Goal: Task Accomplishment & Management: Use online tool/utility

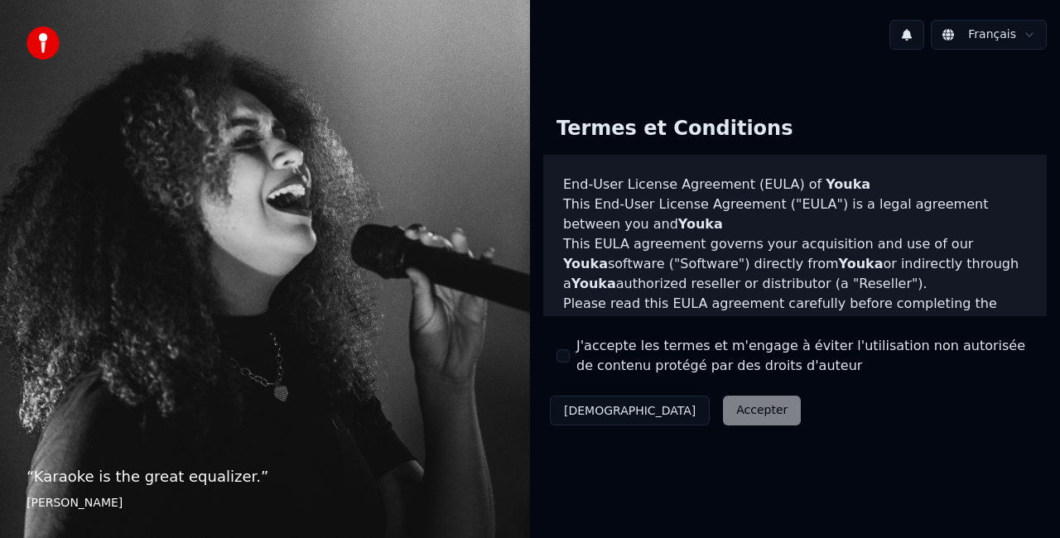
click at [568, 351] on button "J'accepte les termes et m'engage à éviter l'utilisation non autorisée de conten…" at bounding box center [562, 355] width 13 height 13
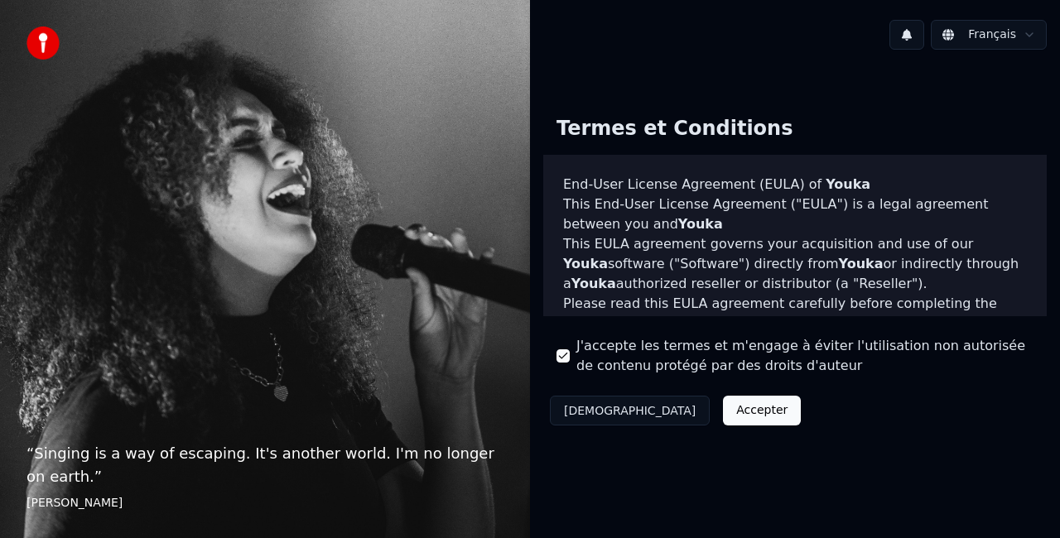
click at [723, 416] on button "Accepter" at bounding box center [762, 411] width 78 height 30
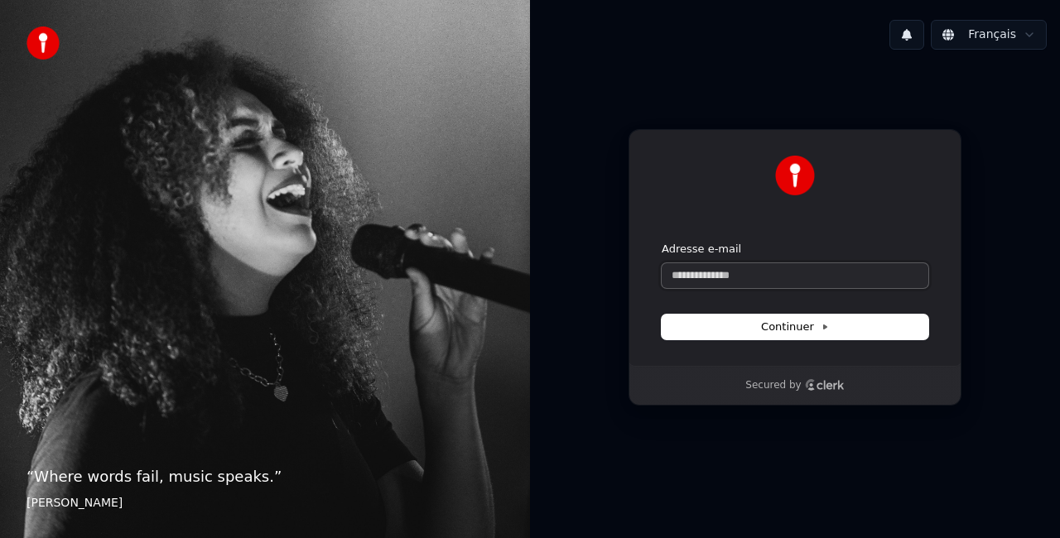
click at [710, 273] on input "Adresse e-mail" at bounding box center [795, 275] width 267 height 25
type input "*"
click at [796, 334] on span "Continuer" at bounding box center [795, 327] width 68 height 15
type input "**********"
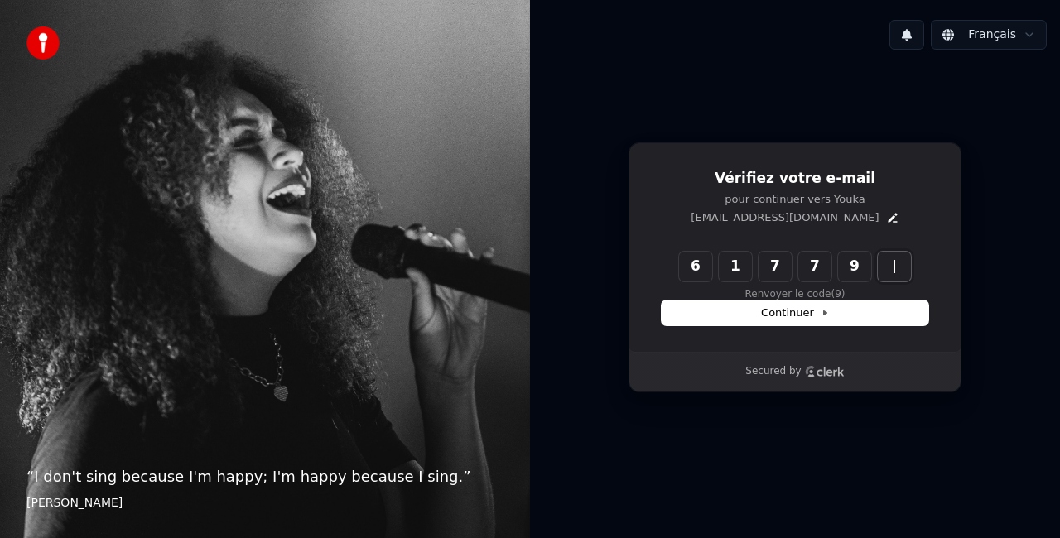
type input "******"
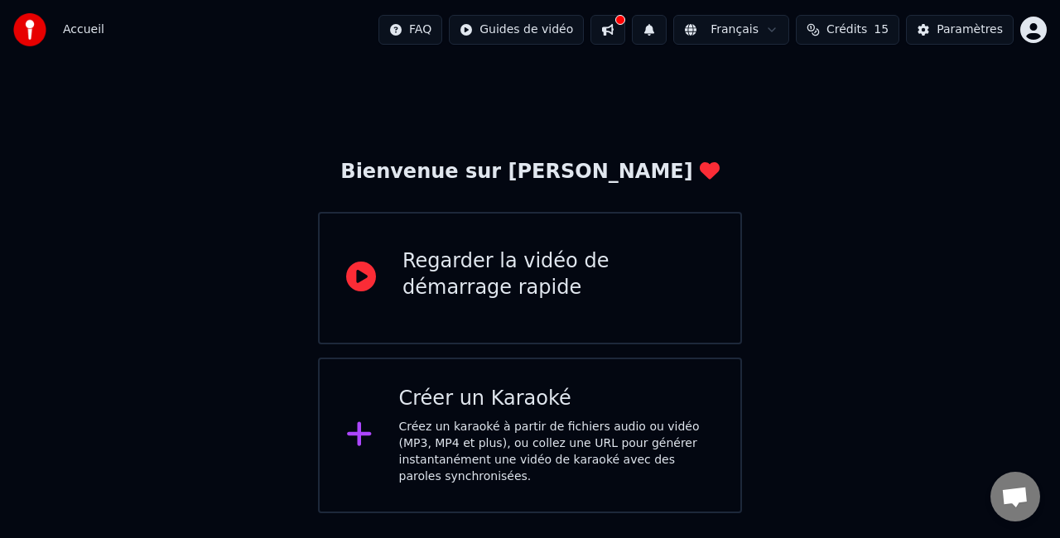
click at [535, 404] on div "Créer un Karaoké" at bounding box center [557, 399] width 316 height 26
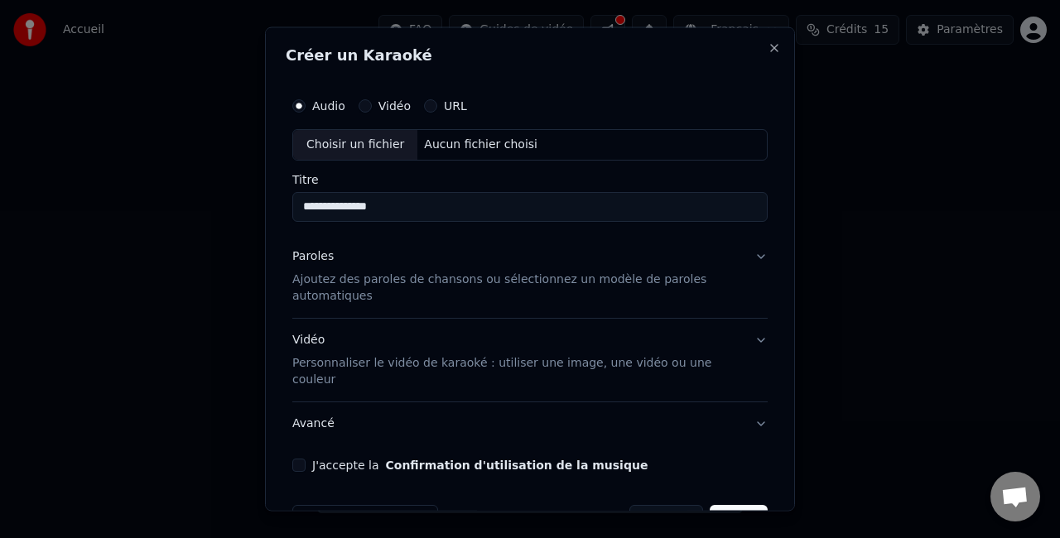
type input "**********"
click at [739, 250] on button "Paroles Ajoutez des paroles de chansons ou sélectionnez un modèle de paroles au…" at bounding box center [529, 275] width 475 height 83
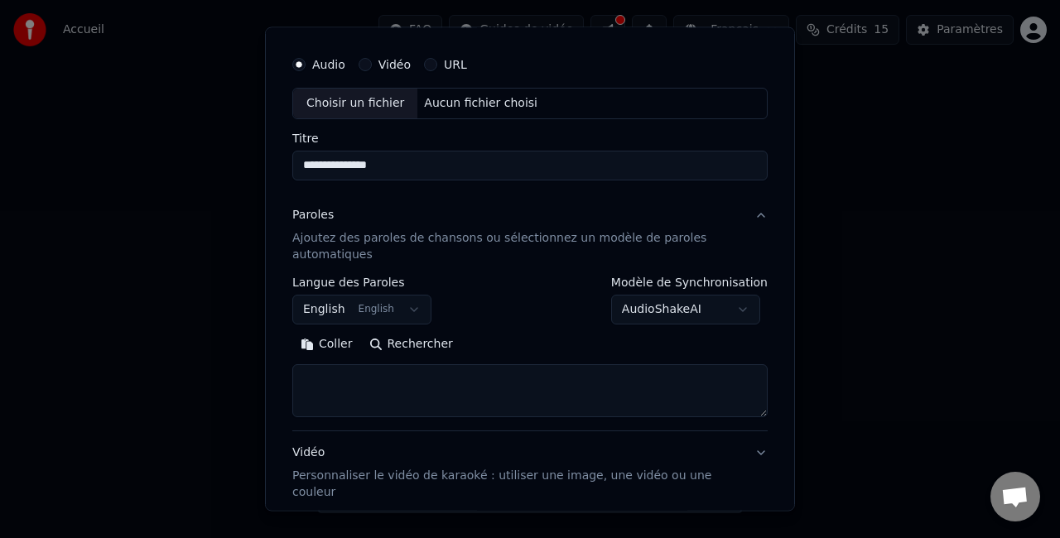
scroll to position [152, 0]
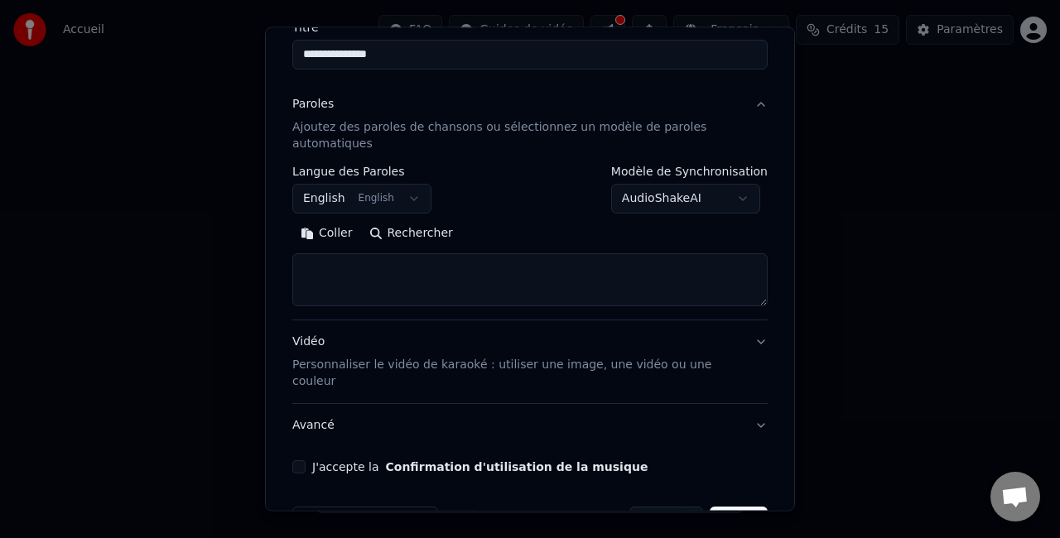
click at [391, 275] on textarea at bounding box center [529, 279] width 475 height 53
click at [750, 340] on button "Vidéo Personnaliser le vidéo de karaoké : utiliser une image, une vidéo ou une …" at bounding box center [529, 361] width 475 height 83
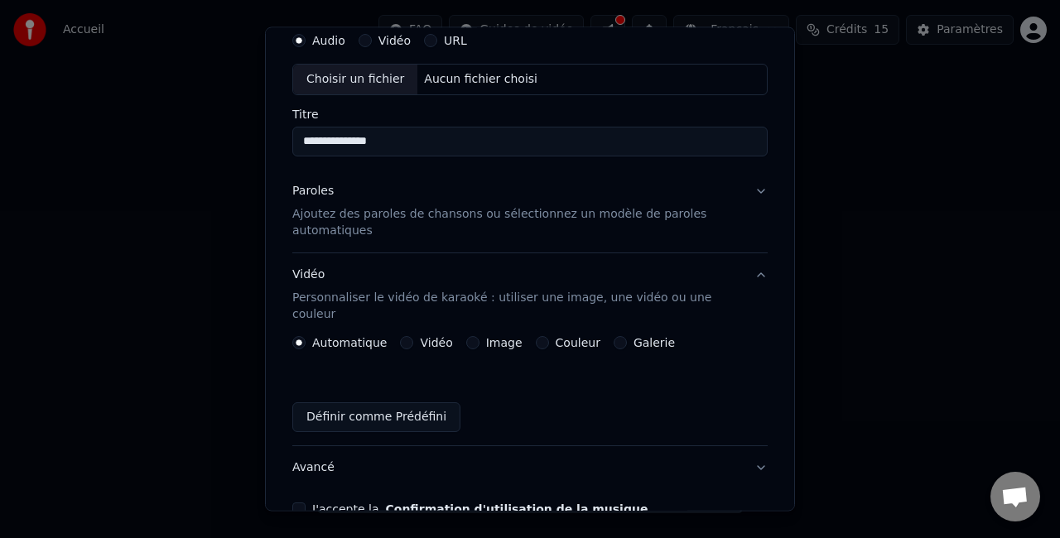
scroll to position [0, 0]
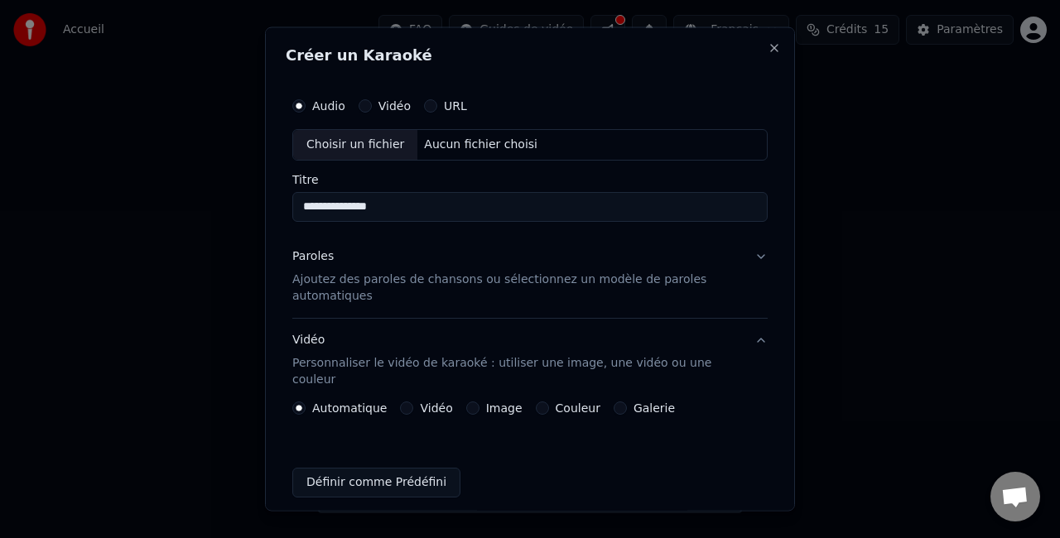
click at [740, 253] on button "Paroles Ajoutez des paroles de chansons ou sélectionnez un modèle de paroles au…" at bounding box center [529, 275] width 475 height 83
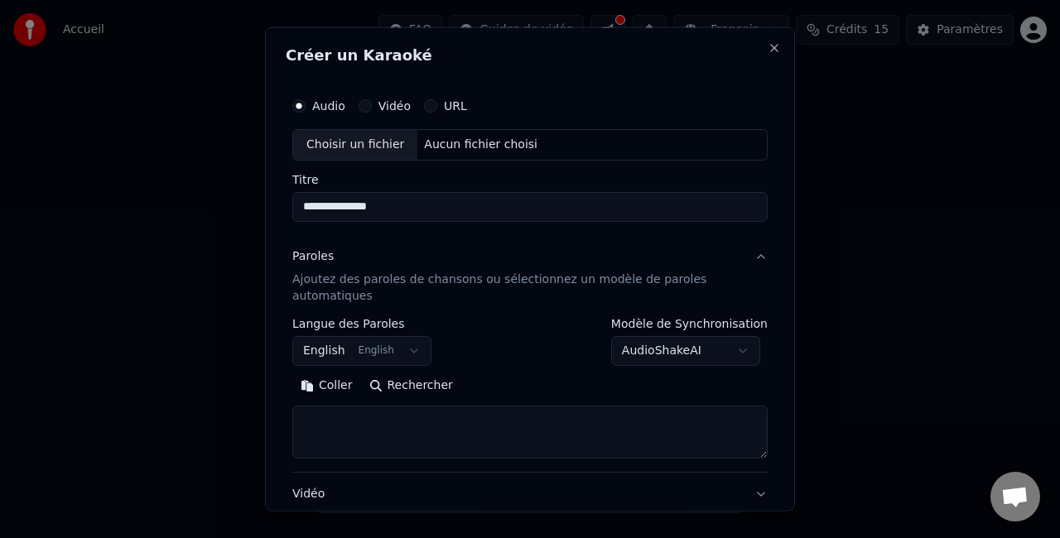
click at [409, 417] on textarea at bounding box center [529, 431] width 475 height 53
paste textarea "**********"
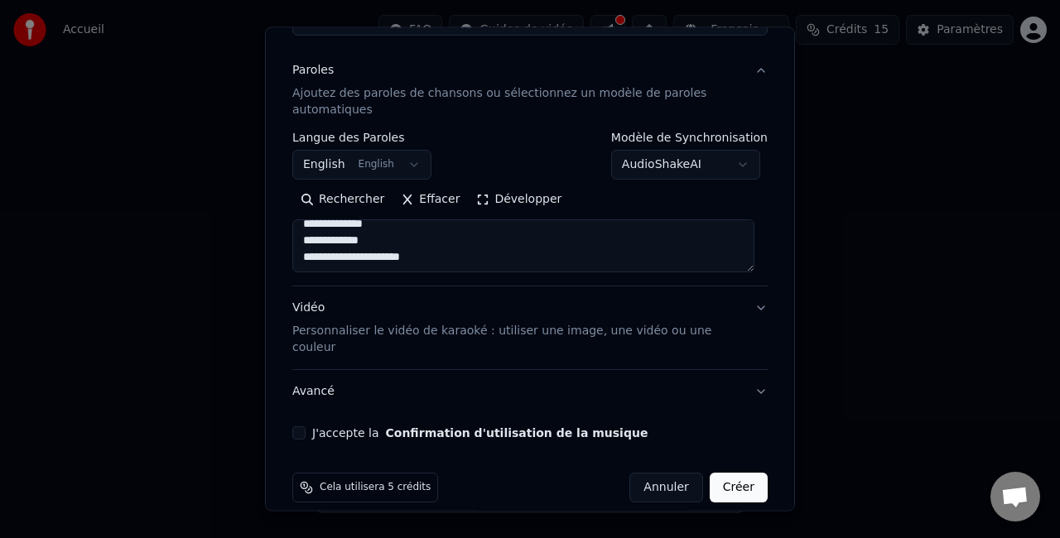
type textarea "**********"
click at [351, 336] on p "Personnaliser le vidéo de karaoké : utiliser une image, une vidéo ou une couleur" at bounding box center [516, 339] width 449 height 33
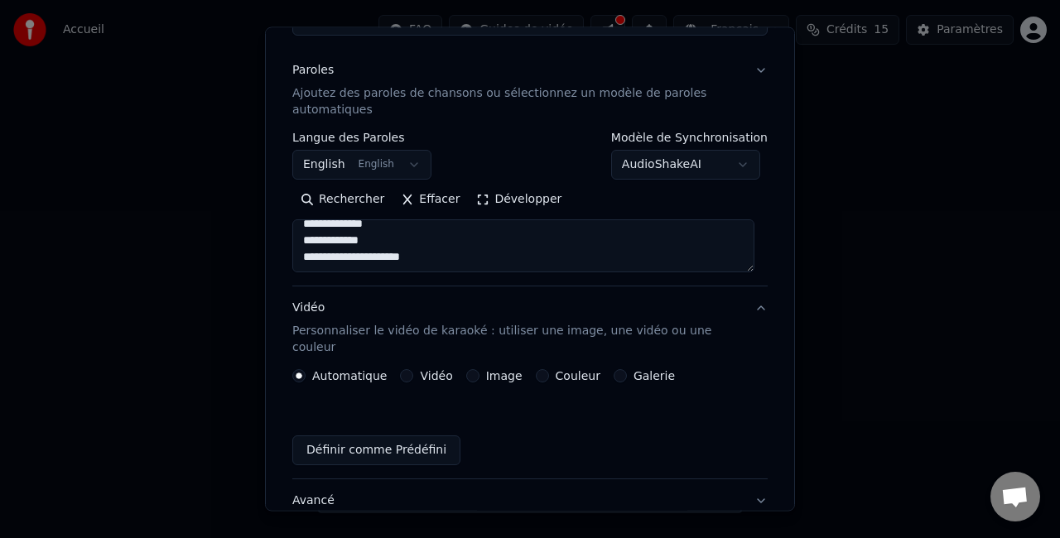
scroll to position [141, 0]
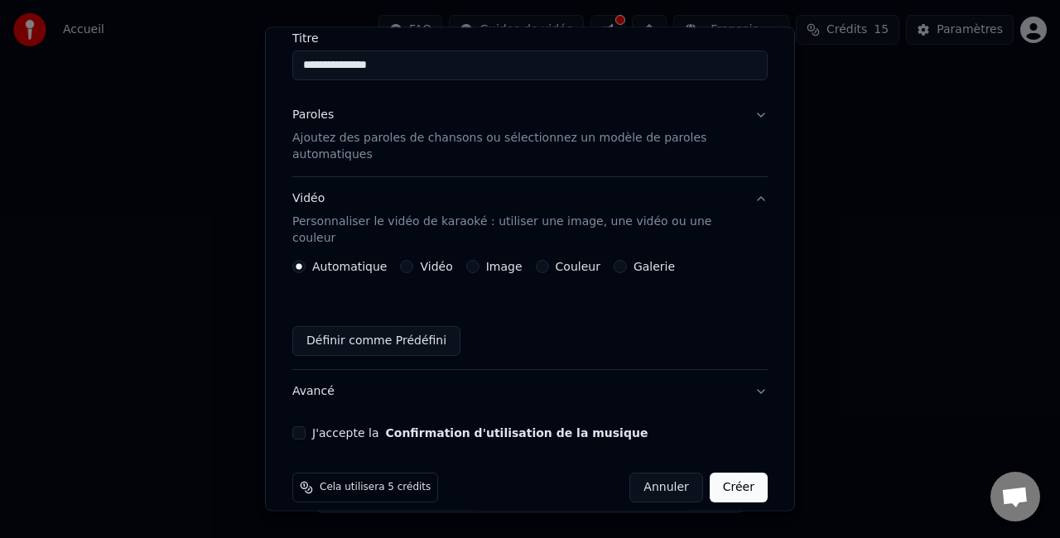
click at [420, 261] on label "Vidéo" at bounding box center [436, 267] width 32 height 12
click at [413, 260] on button "Vidéo" at bounding box center [406, 266] width 13 height 13
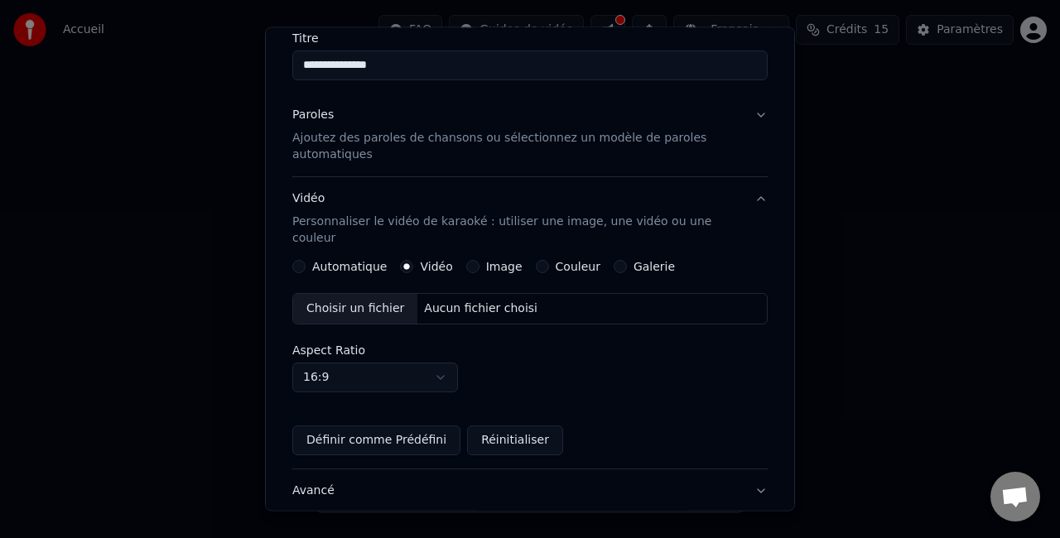
click at [473, 301] on div "Aucun fichier choisi" at bounding box center [480, 309] width 127 height 17
click at [344, 261] on label "Automatique" at bounding box center [349, 267] width 75 height 12
click at [306, 260] on button "Automatique" at bounding box center [298, 266] width 13 height 13
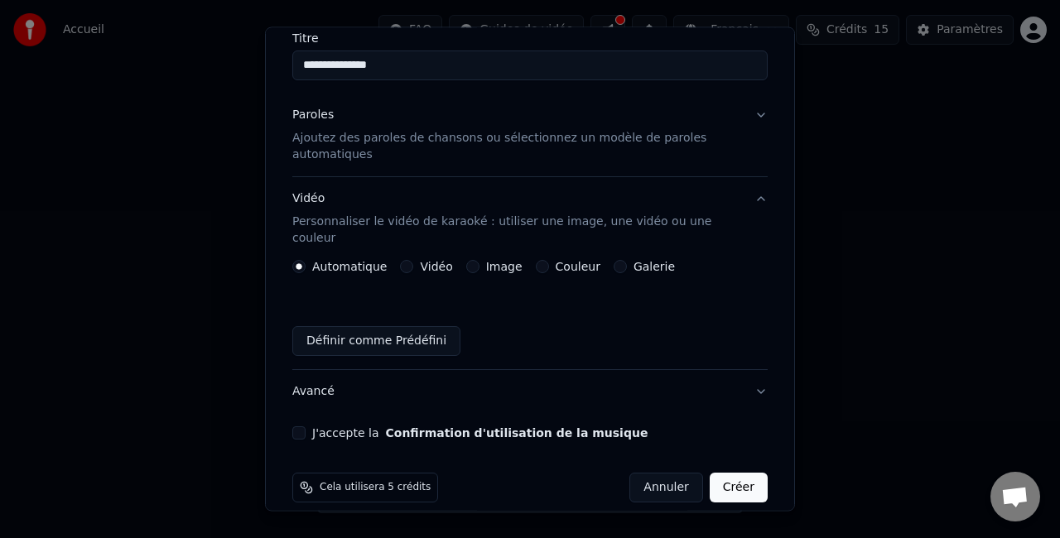
click at [420, 261] on label "Vidéo" at bounding box center [436, 267] width 32 height 12
click at [413, 260] on button "Vidéo" at bounding box center [406, 266] width 13 height 13
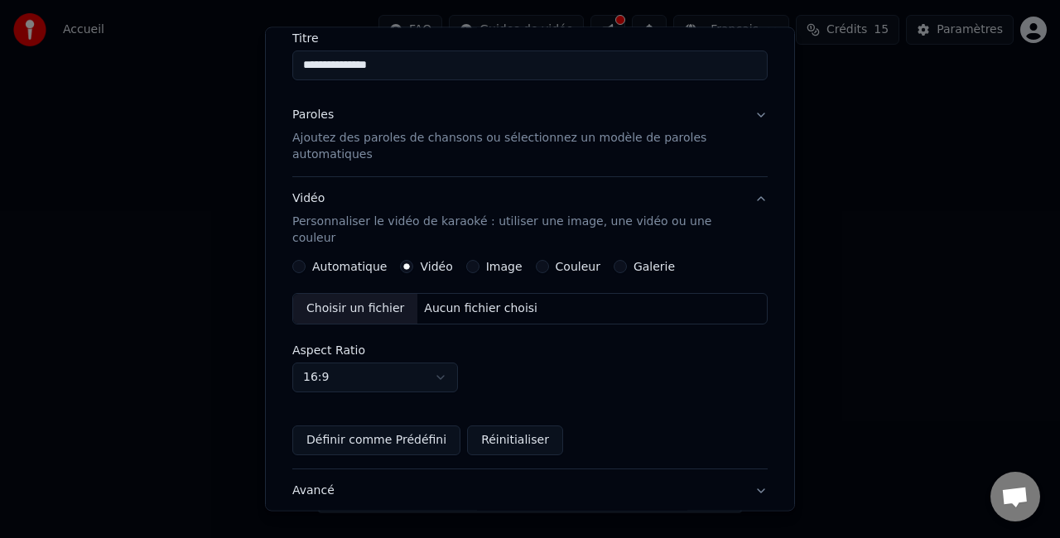
click at [486, 261] on label "Image" at bounding box center [504, 267] width 36 height 12
click at [479, 260] on button "Image" at bounding box center [472, 266] width 13 height 13
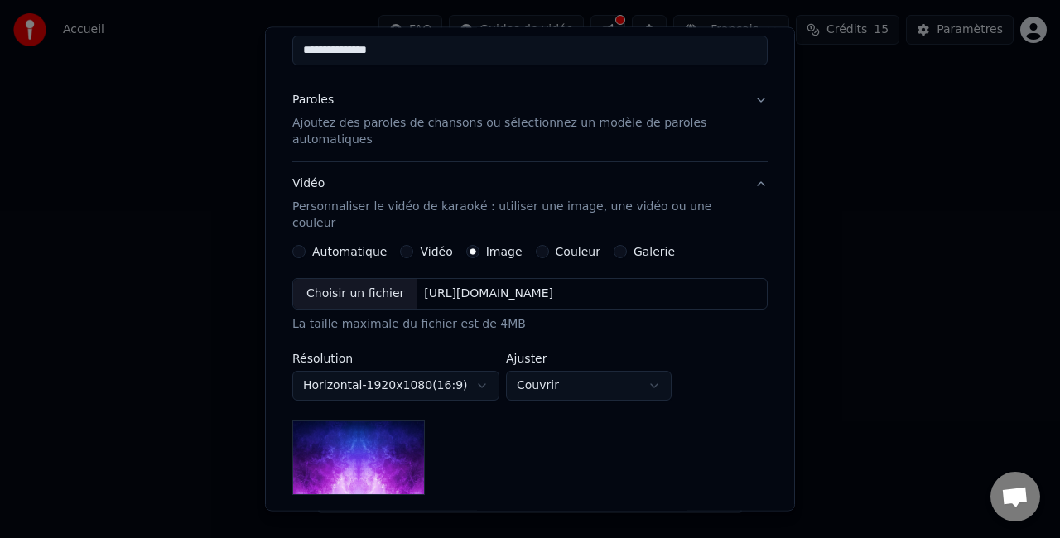
scroll to position [159, 0]
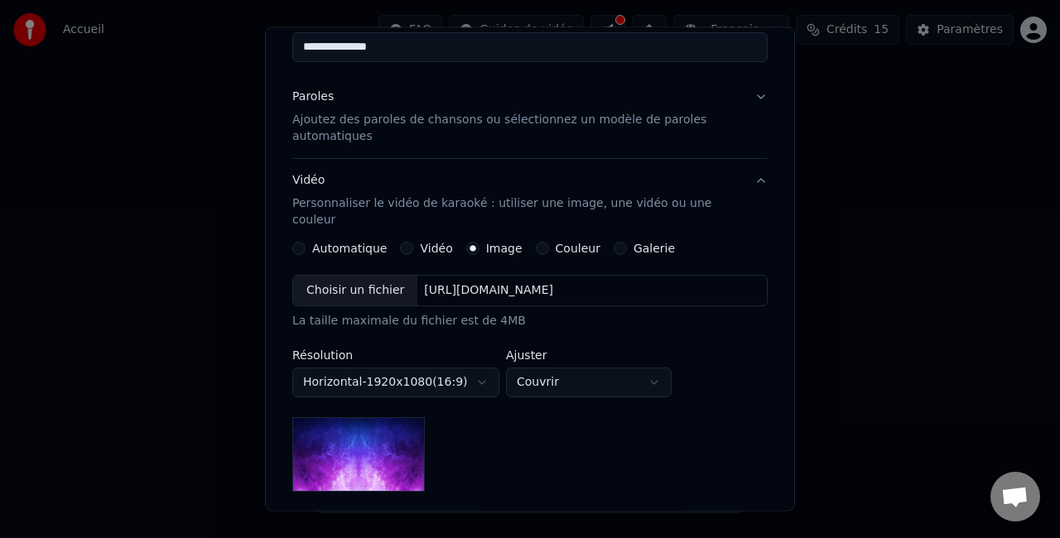
click at [410, 242] on div "Vidéo" at bounding box center [426, 248] width 52 height 13
click at [400, 242] on button "Vidéo" at bounding box center [406, 248] width 13 height 13
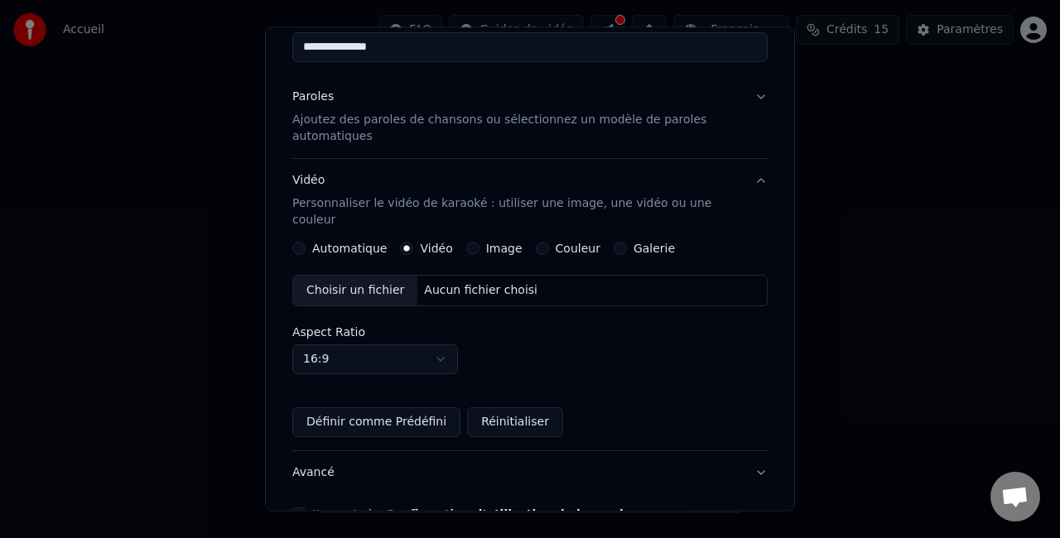
click at [461, 282] on div "Aucun fichier choisi" at bounding box center [480, 290] width 127 height 17
click at [359, 276] on div "Choisir un fichier" at bounding box center [355, 291] width 124 height 30
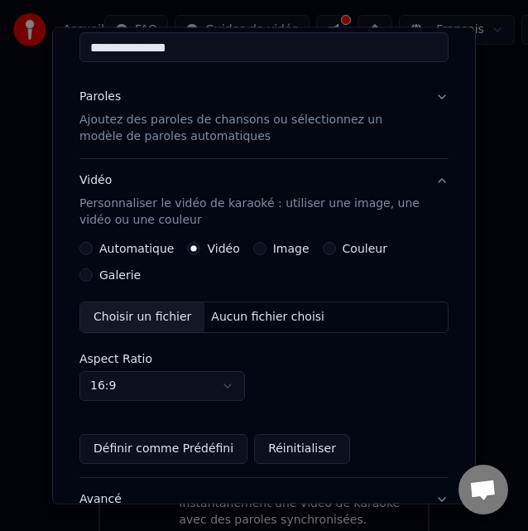
click at [139, 315] on div "Choisir un fichier" at bounding box center [142, 317] width 124 height 30
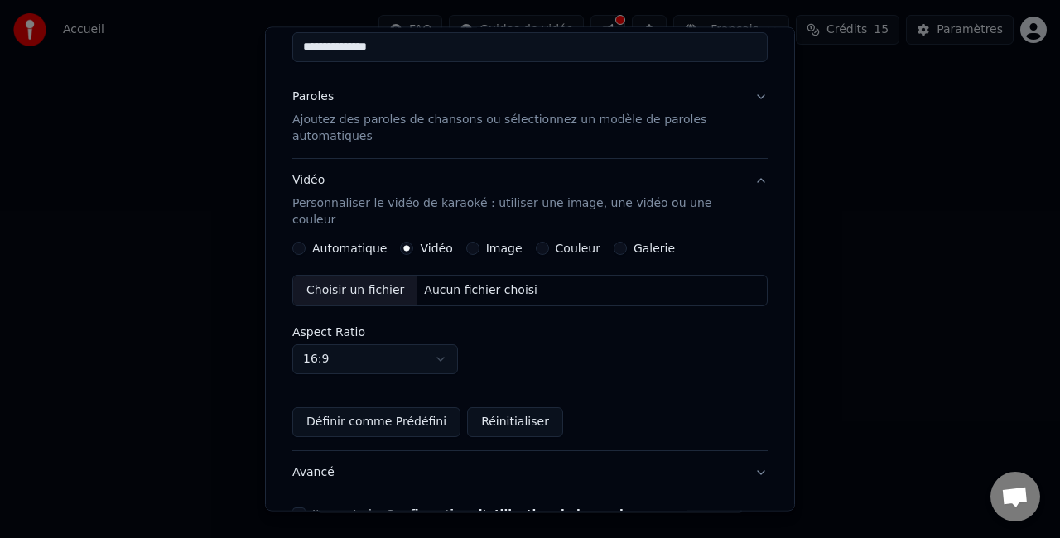
click at [326, 276] on div "Choisir un fichier" at bounding box center [355, 291] width 124 height 30
click at [373, 276] on div "Choisir un fichier" at bounding box center [355, 291] width 124 height 30
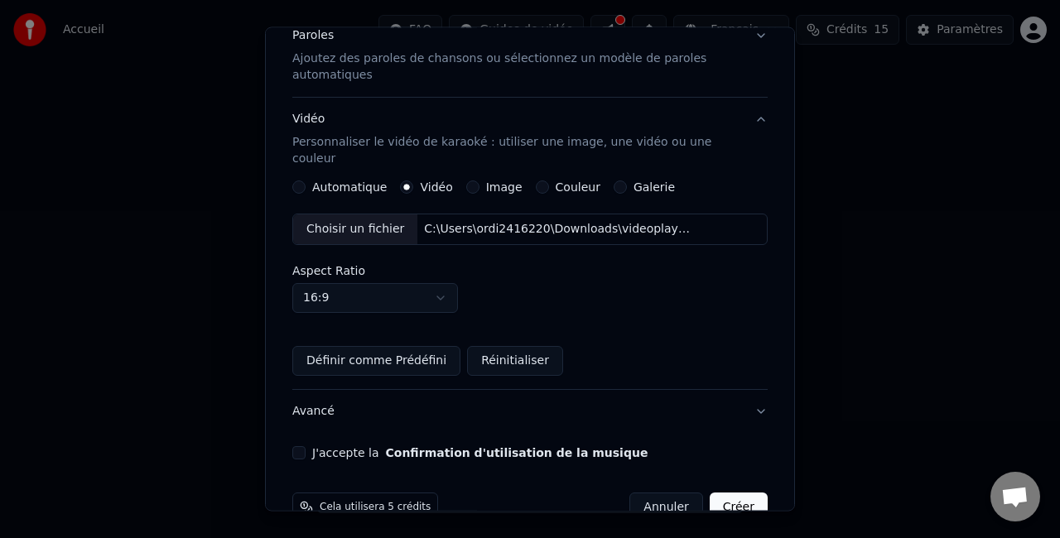
scroll to position [240, 0]
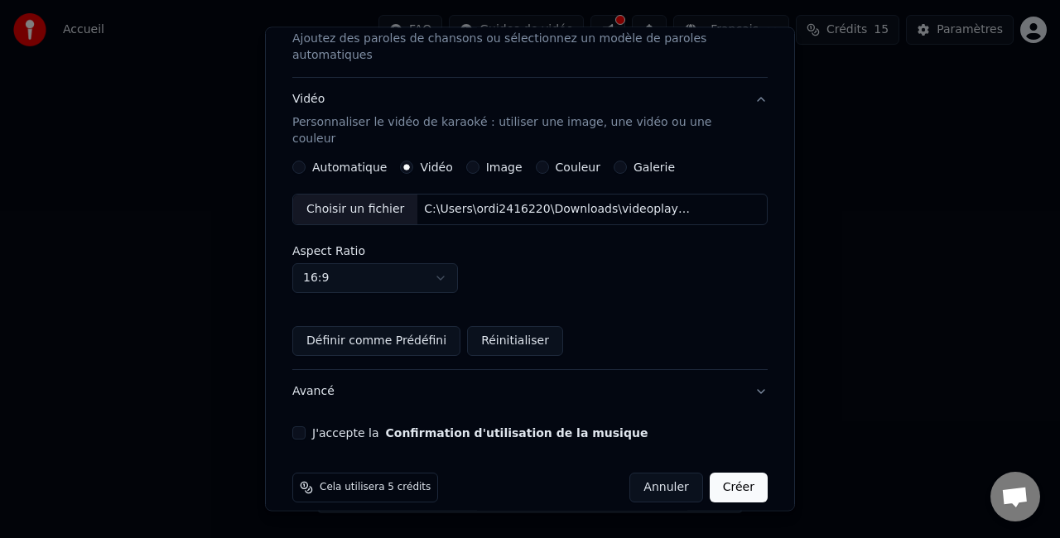
click at [358, 427] on label "J'accepte la Confirmation d'utilisation de la musique" at bounding box center [479, 433] width 335 height 12
click at [306, 426] on button "J'accepte la Confirmation d'utilisation de la musique" at bounding box center [298, 432] width 13 height 13
click at [737, 473] on button "Créer" at bounding box center [739, 488] width 58 height 30
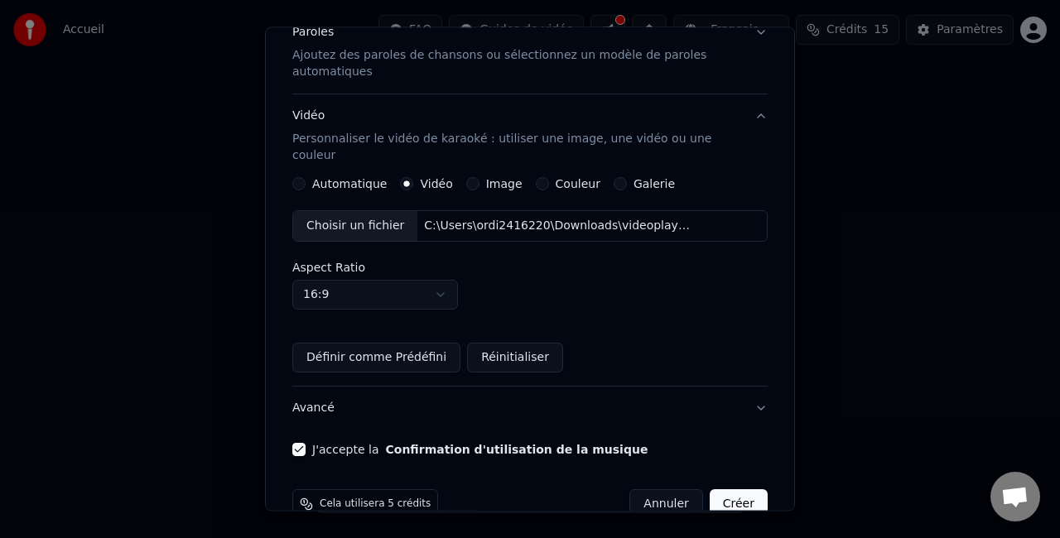
click at [724, 489] on button "Créer" at bounding box center [739, 504] width 58 height 30
click at [725, 489] on button "Créer" at bounding box center [739, 504] width 58 height 30
click at [752, 387] on button "Avancé" at bounding box center [529, 408] width 475 height 43
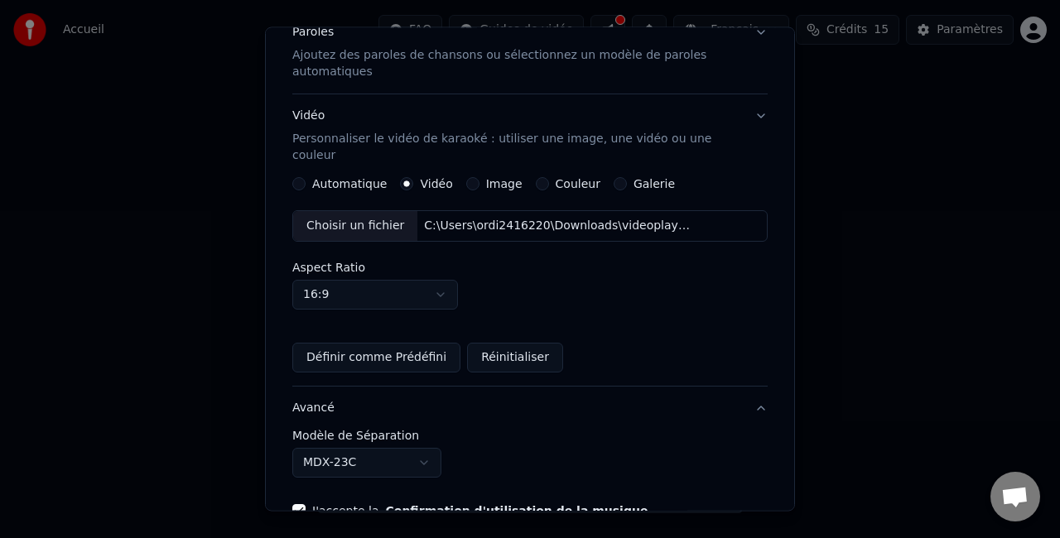
scroll to position [116, 0]
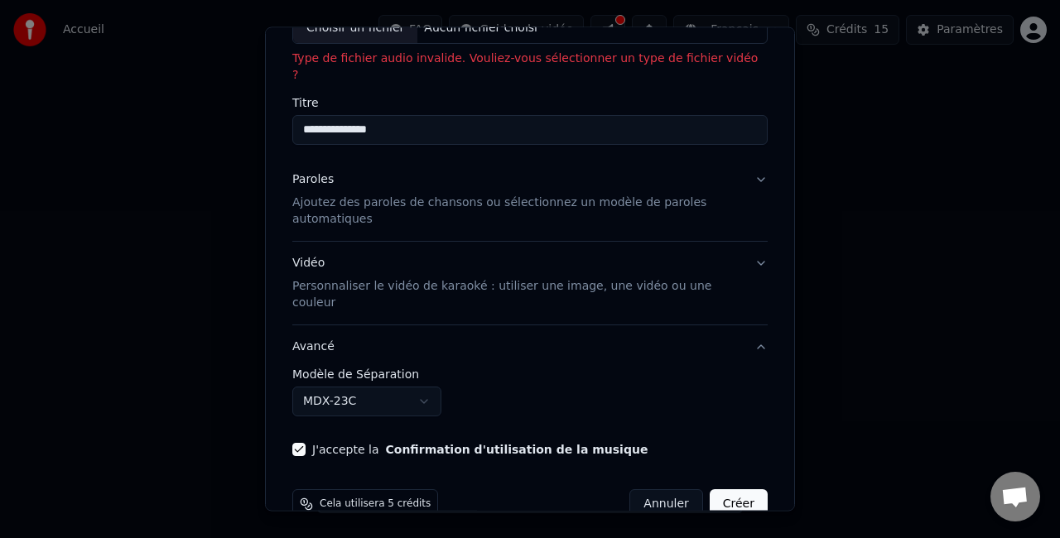
click at [511, 278] on p "Personnaliser le vidéo de karaoké : utiliser une image, une vidéo ou une couleur" at bounding box center [516, 294] width 449 height 33
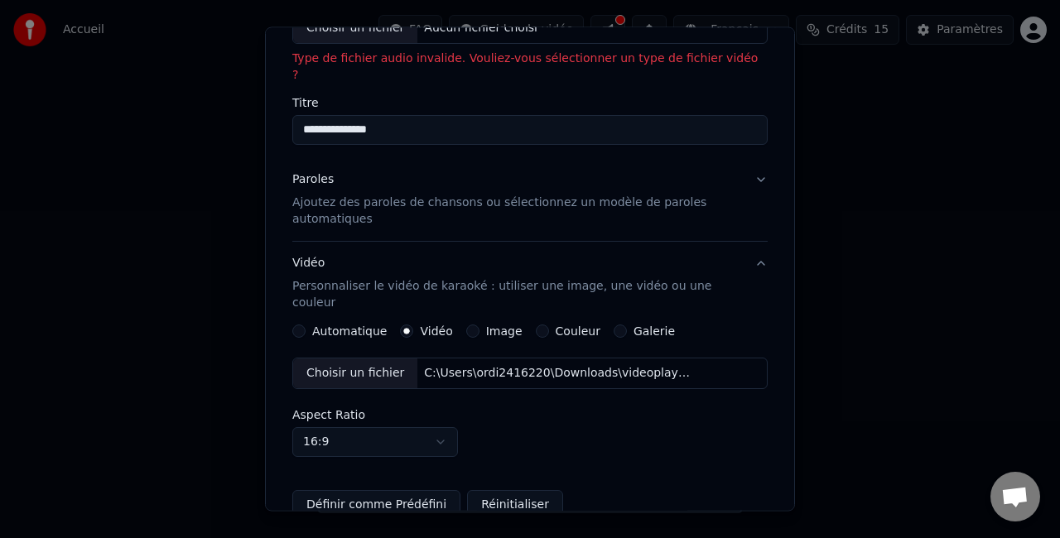
click at [417, 490] on button "Définir comme Prédéfini" at bounding box center [376, 505] width 168 height 30
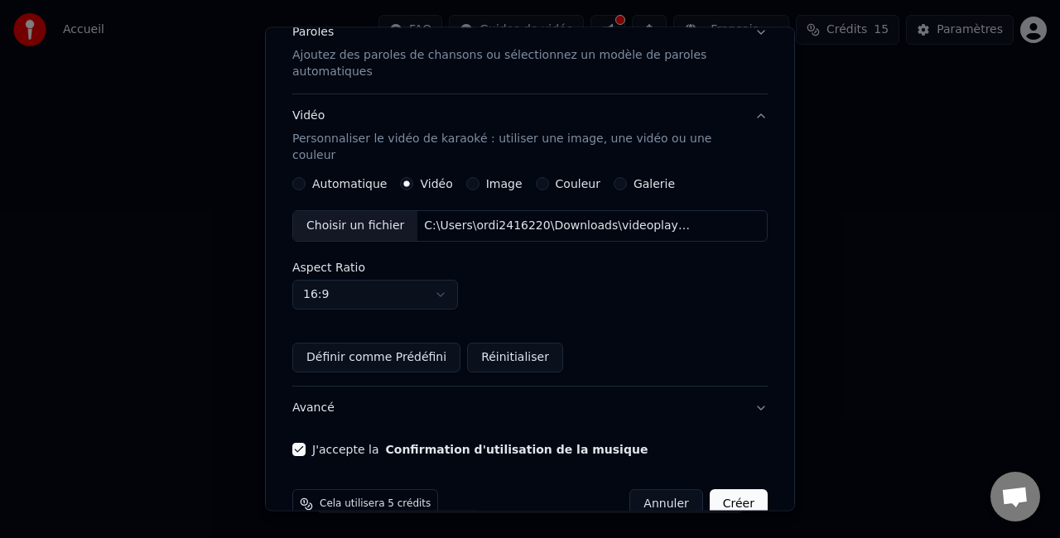
drag, startPoint x: 332, startPoint y: 306, endPoint x: 333, endPoint y: 326, distance: 20.7
click at [333, 326] on div "Automatique Vidéo Image Couleur Galerie Choisir un fichier C:\Users\ordi2416220…" at bounding box center [529, 274] width 475 height 195
click at [333, 343] on button "Définir comme Prédéfini" at bounding box center [376, 358] width 168 height 30
click at [725, 489] on button "Créer" at bounding box center [739, 504] width 58 height 30
click at [351, 343] on button "Définir comme Prédéfini" at bounding box center [376, 358] width 168 height 30
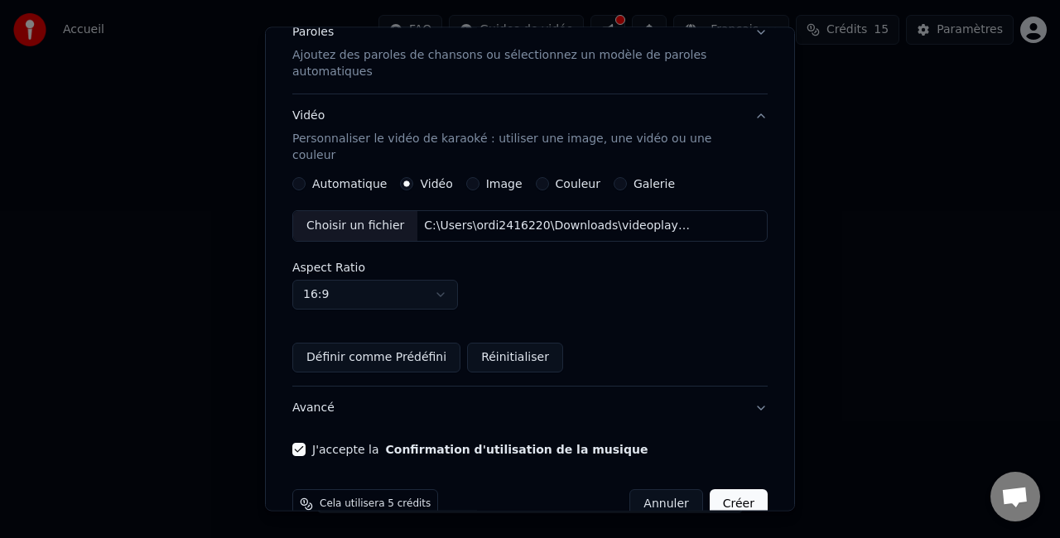
click at [474, 343] on button "Réinitialiser" at bounding box center [515, 358] width 96 height 30
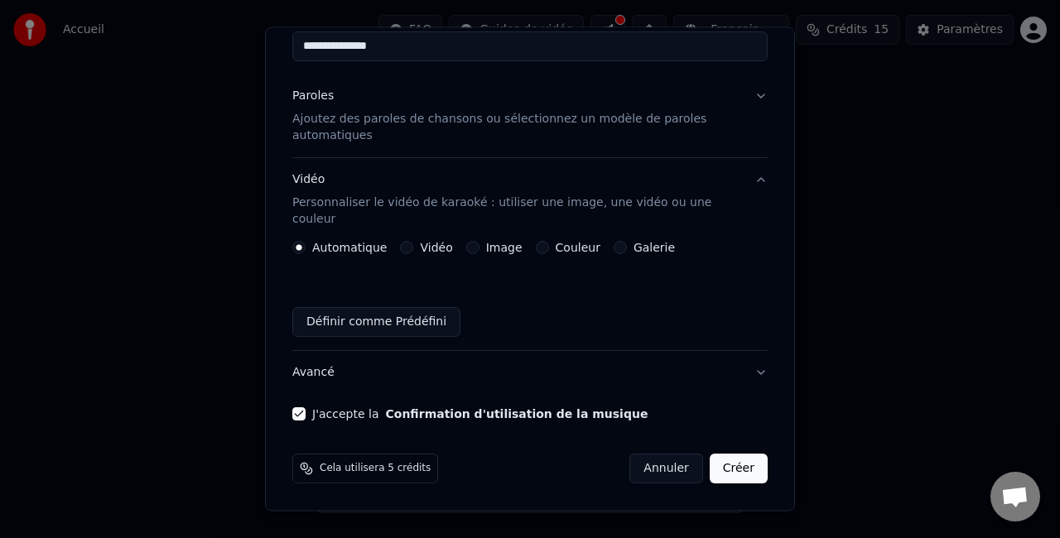
scroll to position [164, 0]
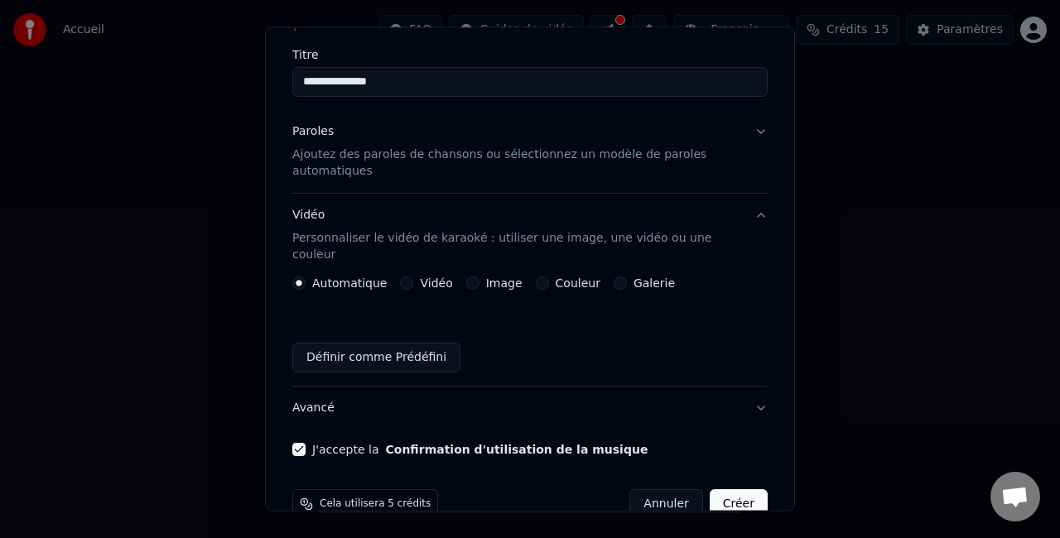
click at [720, 489] on button "Créer" at bounding box center [739, 504] width 58 height 30
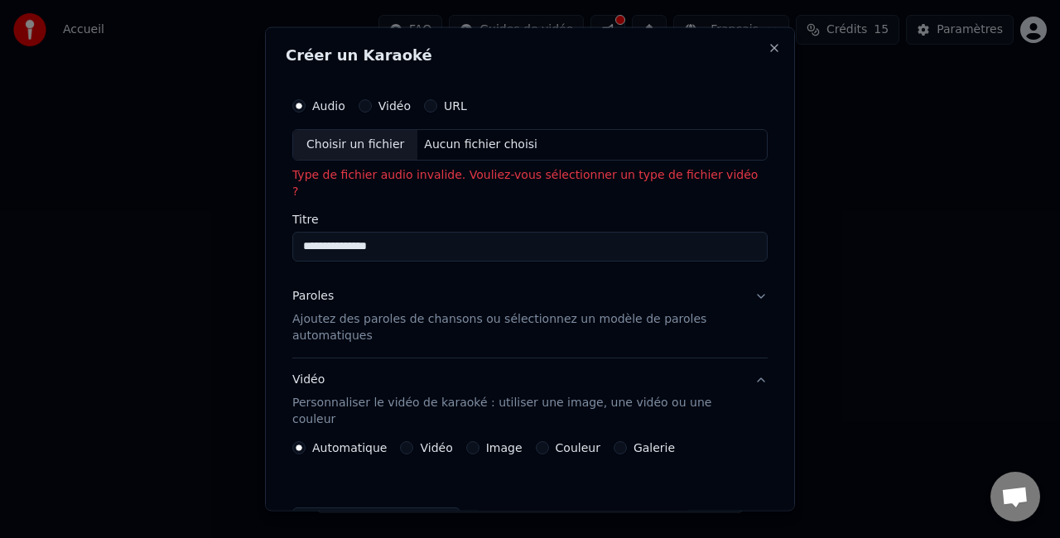
click at [356, 154] on div "Choisir un fichier" at bounding box center [355, 145] width 124 height 30
type input "**********"
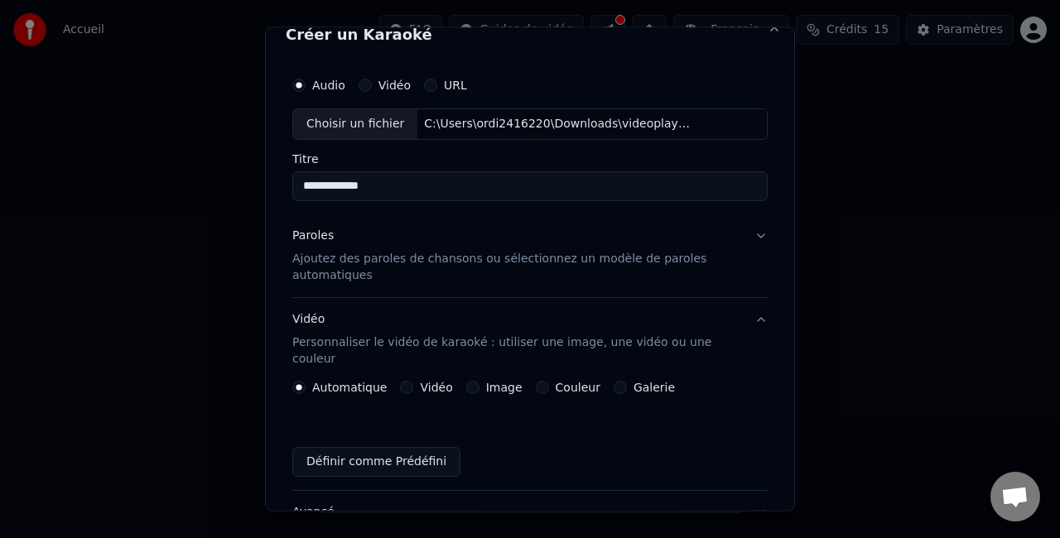
scroll to position [22, 0]
click at [751, 228] on button "Paroles Ajoutez des paroles de chansons ou sélectionnez un modèle de paroles au…" at bounding box center [529, 254] width 475 height 83
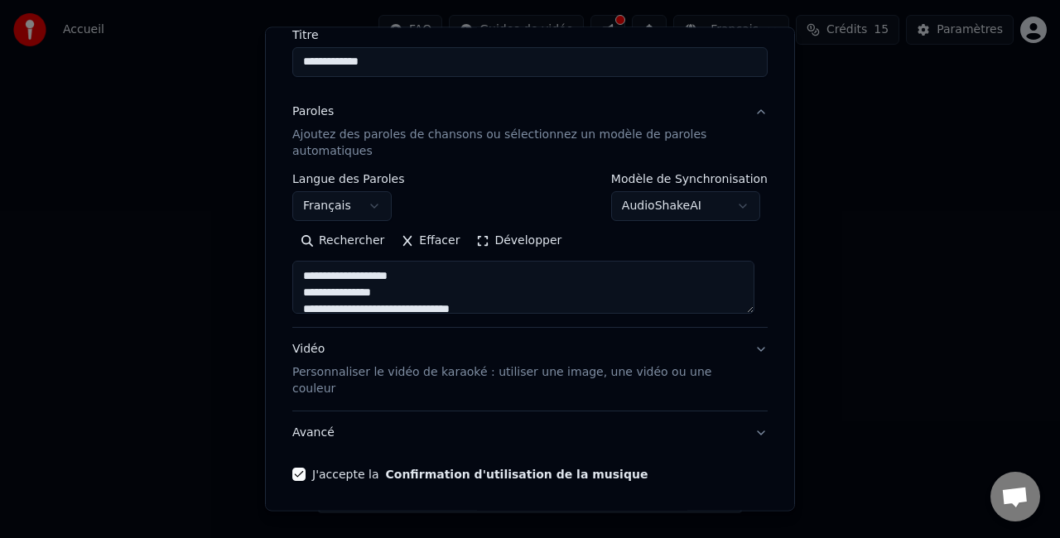
scroll to position [185, 0]
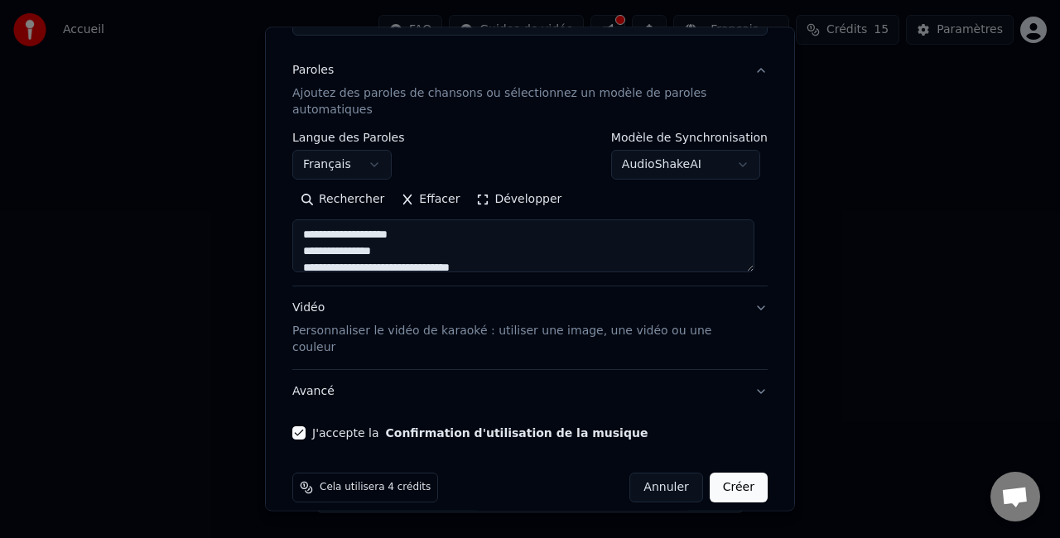
click at [755, 310] on div "**********" at bounding box center [530, 172] width 489 height 550
click at [744, 300] on button "Vidéo Personnaliser le vidéo de karaoké : utiliser une image, une vidéo ou une …" at bounding box center [529, 328] width 475 height 83
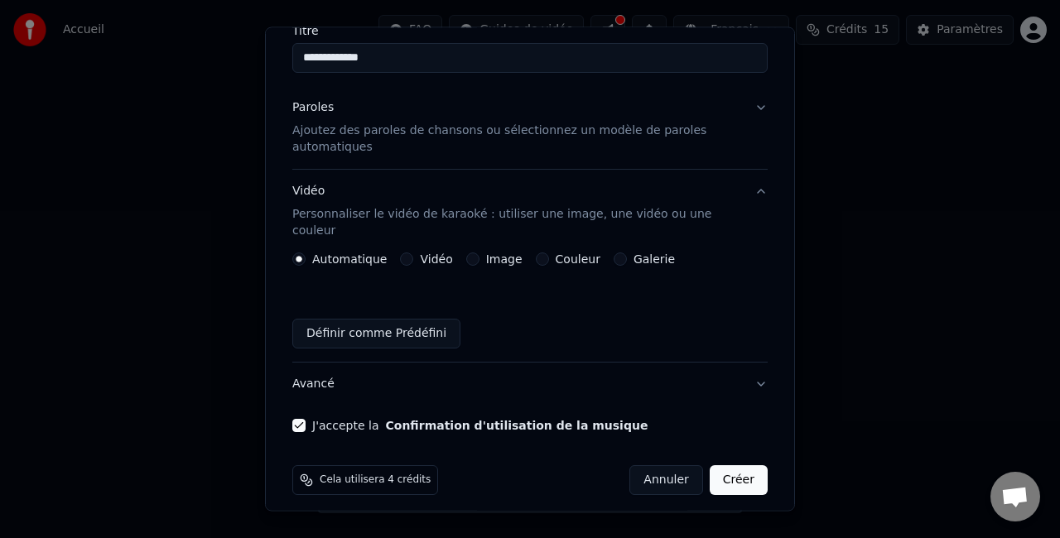
scroll to position [141, 0]
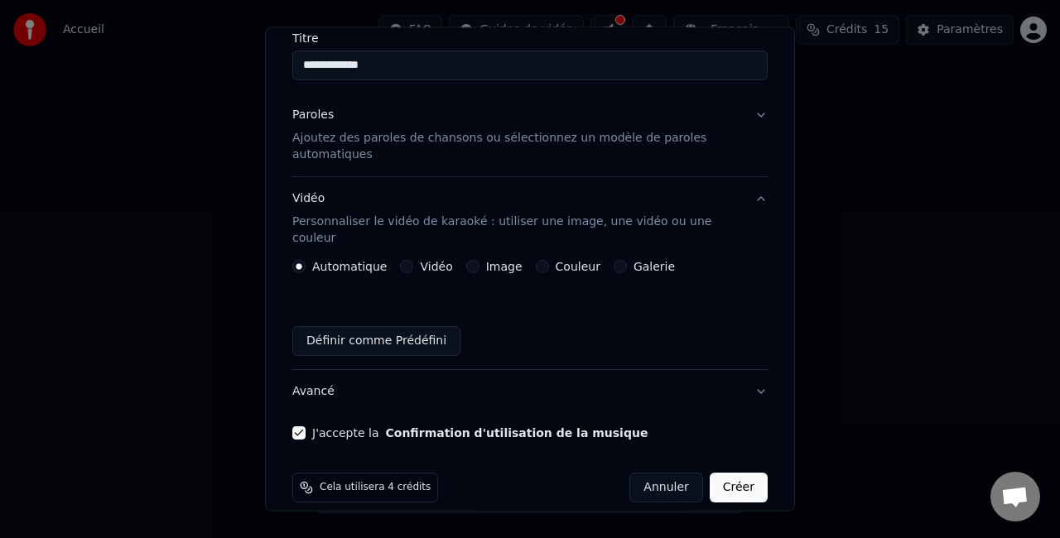
click at [735, 479] on button "Créer" at bounding box center [739, 488] width 58 height 30
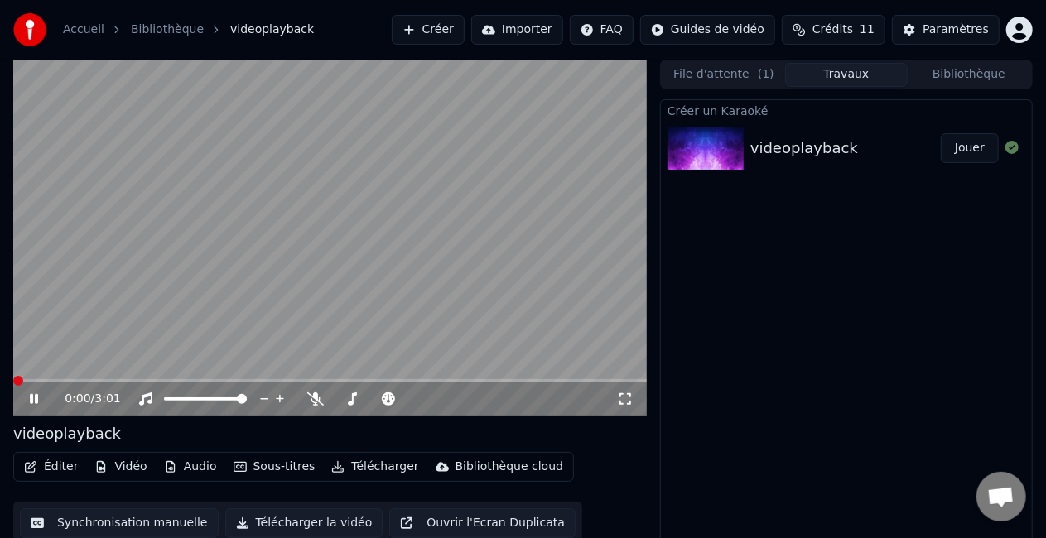
click at [13, 383] on span at bounding box center [18, 381] width 10 height 10
click at [631, 403] on icon at bounding box center [625, 399] width 17 height 13
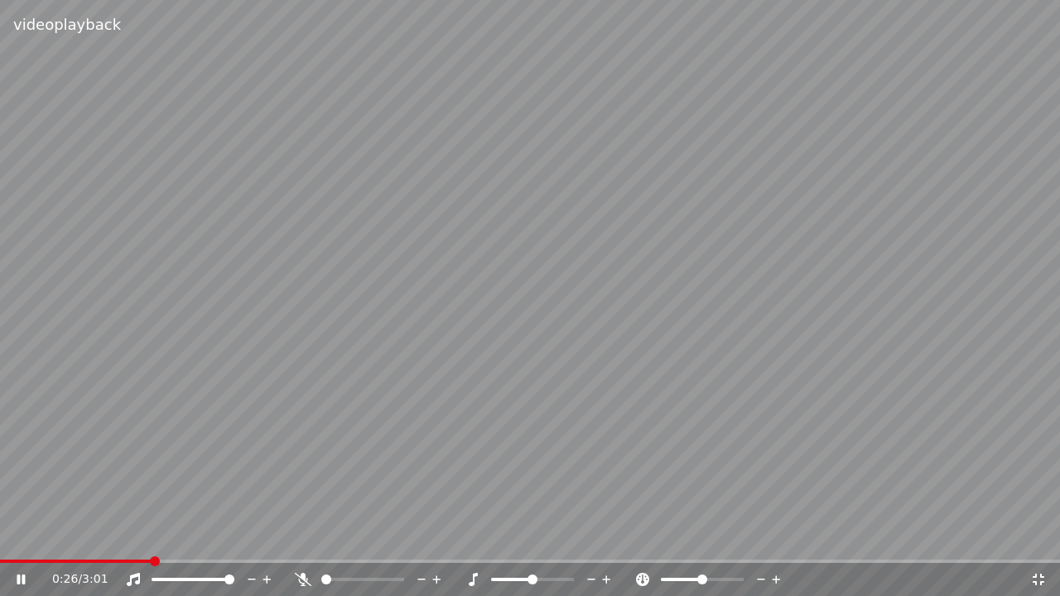
click at [151, 537] on span at bounding box center [530, 561] width 1060 height 3
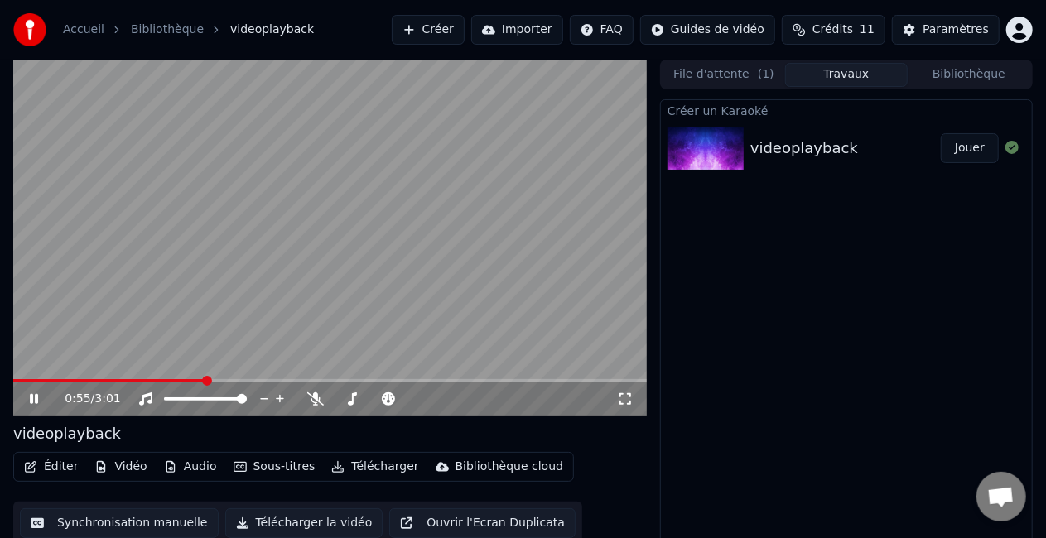
click at [33, 393] on icon at bounding box center [45, 399] width 38 height 13
drag, startPoint x: 459, startPoint y: 43, endPoint x: 447, endPoint y: 26, distance: 20.2
click at [447, 26] on button "Créer" at bounding box center [428, 30] width 73 height 30
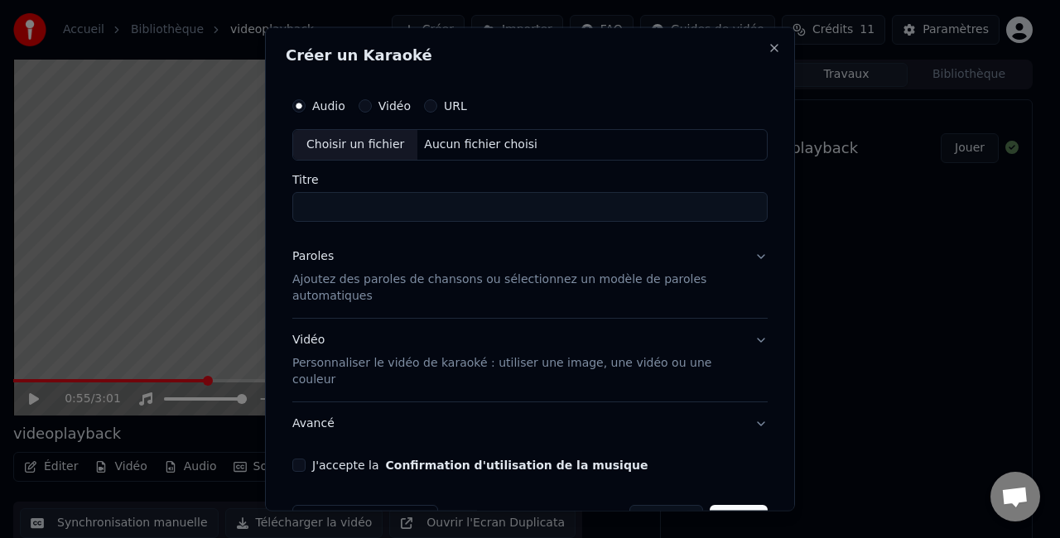
click at [366, 106] on button "Vidéo" at bounding box center [365, 105] width 13 height 13
click at [361, 152] on div "Choisir un fichier" at bounding box center [355, 145] width 124 height 30
type input "**********"
drag, startPoint x: 413, startPoint y: 201, endPoint x: 258, endPoint y: 123, distance: 174.1
click at [258, 123] on body "**********" at bounding box center [523, 269] width 1046 height 538
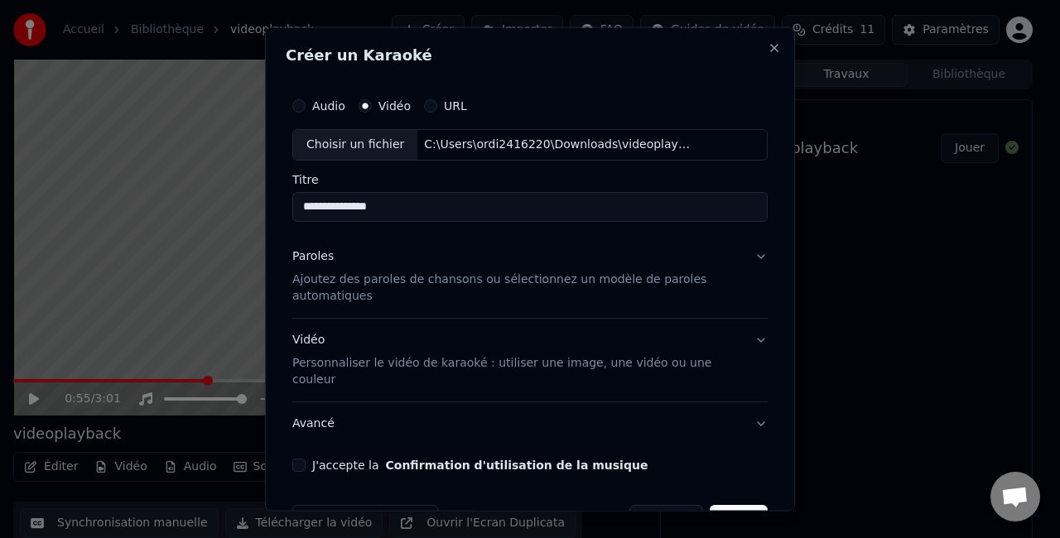
scroll to position [31, 0]
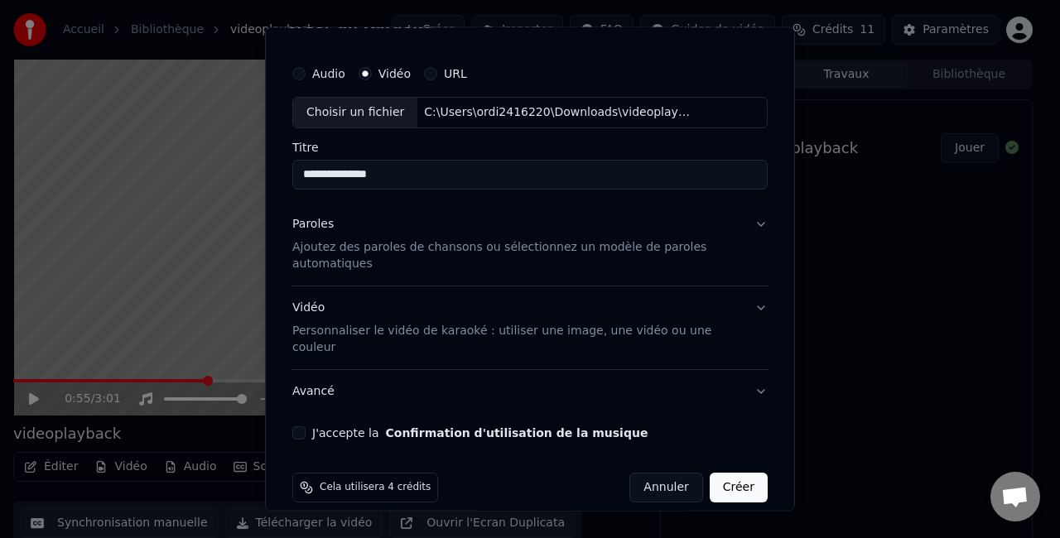
type input "**********"
click at [753, 222] on button "Paroles Ajoutez des paroles de chansons ou sélectionnez un modèle de paroles au…" at bounding box center [529, 244] width 475 height 83
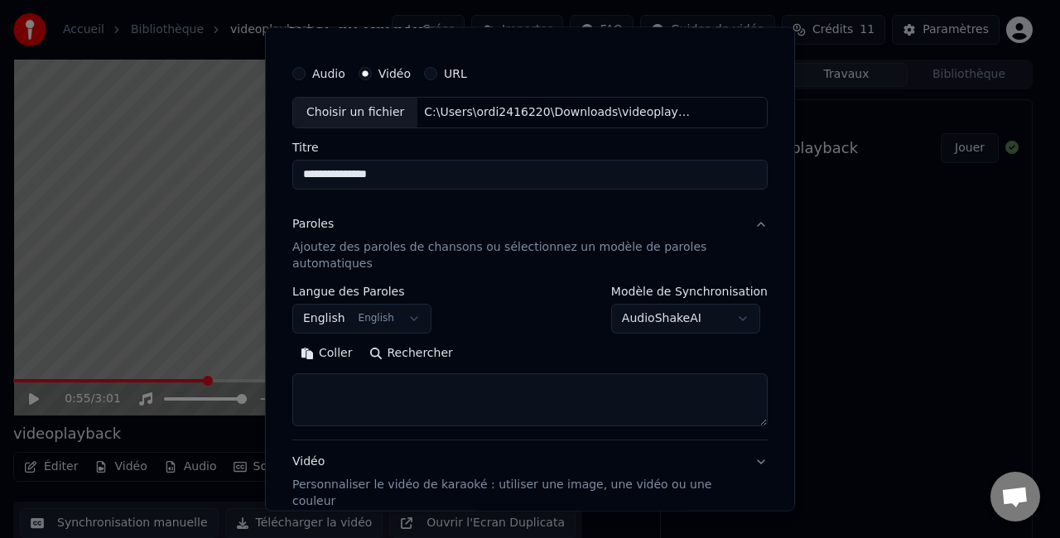
click at [378, 389] on textarea at bounding box center [529, 399] width 475 height 53
paste textarea "**********"
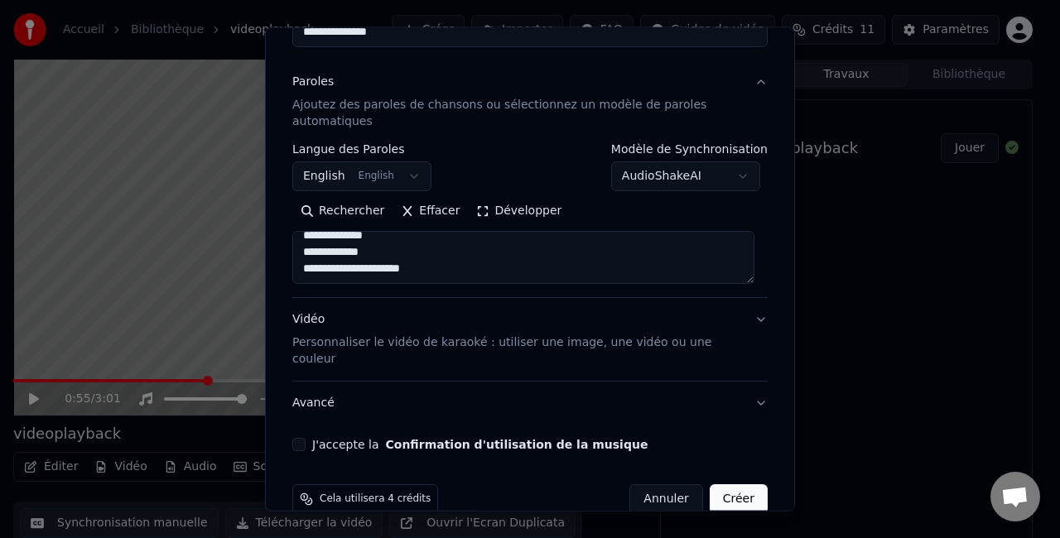
scroll to position [185, 0]
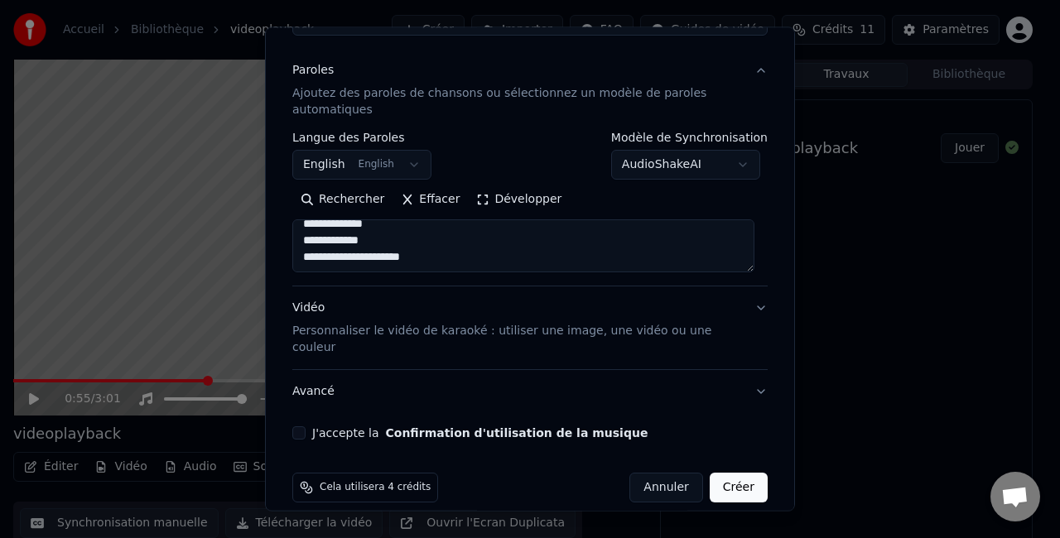
type textarea "**********"
click at [745, 305] on button "Vidéo Personnaliser le vidéo de karaoké : utiliser une image, une vidéo ou une …" at bounding box center [529, 328] width 475 height 83
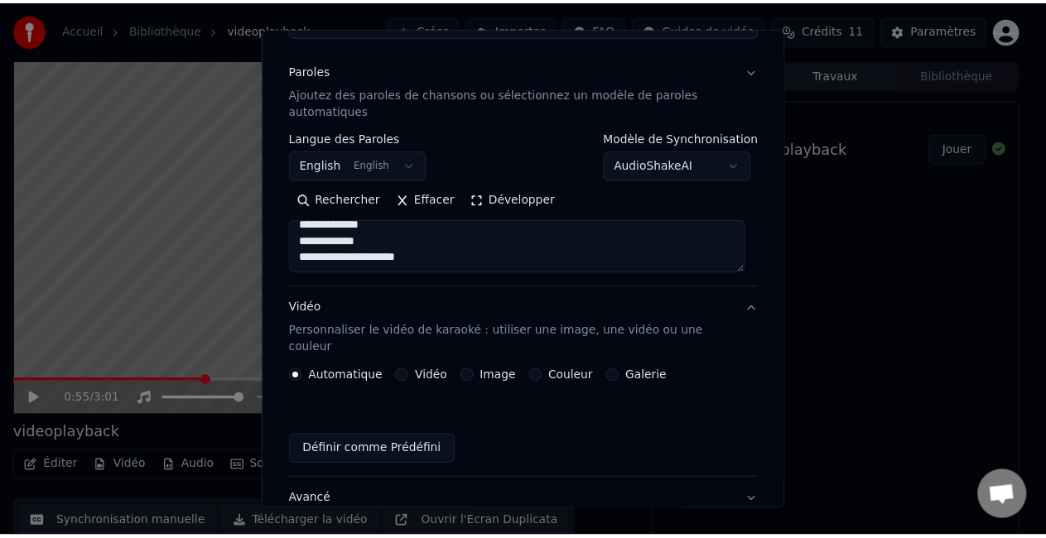
scroll to position [141, 0]
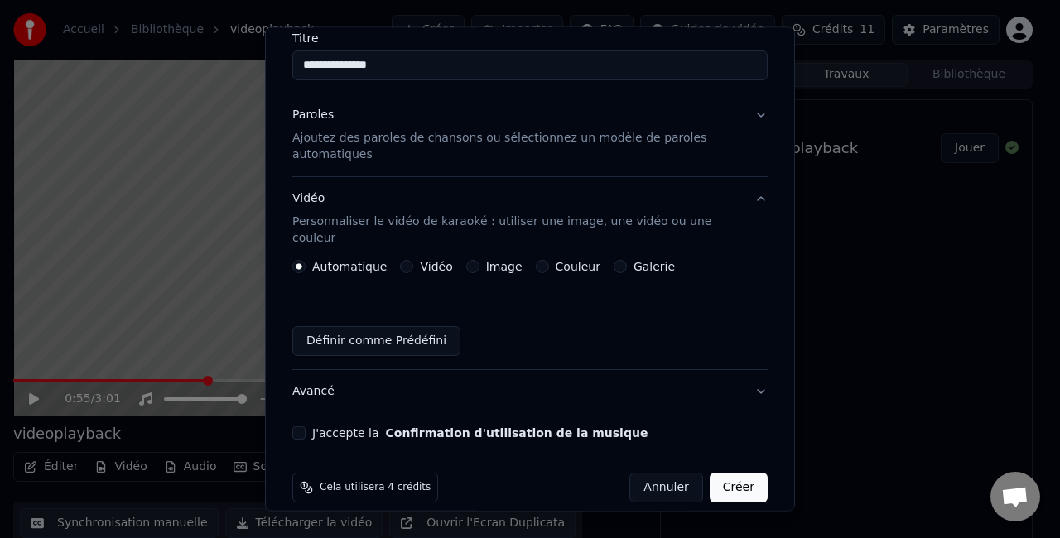
click at [614, 260] on div "Galerie" at bounding box center [644, 266] width 61 height 13
click at [301, 426] on button "J'accepte la Confirmation d'utilisation de la musique" at bounding box center [298, 432] width 13 height 13
click at [710, 473] on button "Créer" at bounding box center [739, 488] width 58 height 30
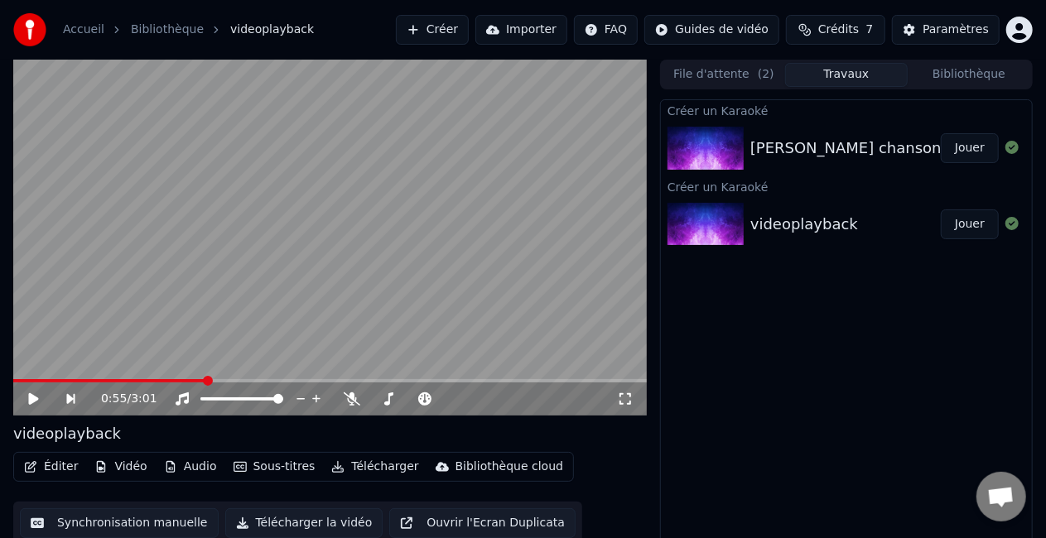
click at [972, 156] on button "Jouer" at bounding box center [970, 148] width 58 height 30
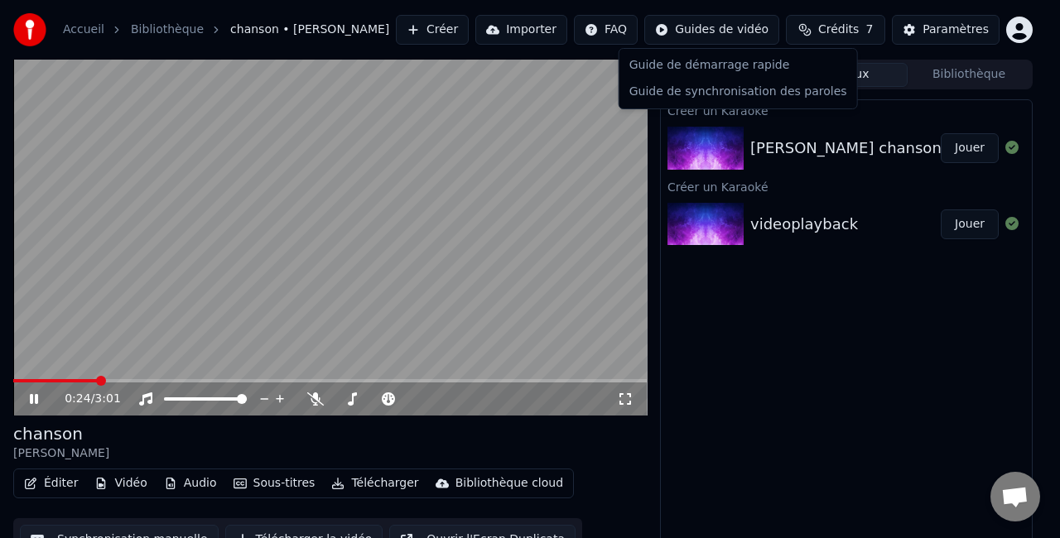
click at [727, 30] on html "Accueil Bibliothèque chanson • [PERSON_NAME] Importer FAQ Guides de vidéo Crédi…" at bounding box center [530, 269] width 1060 height 538
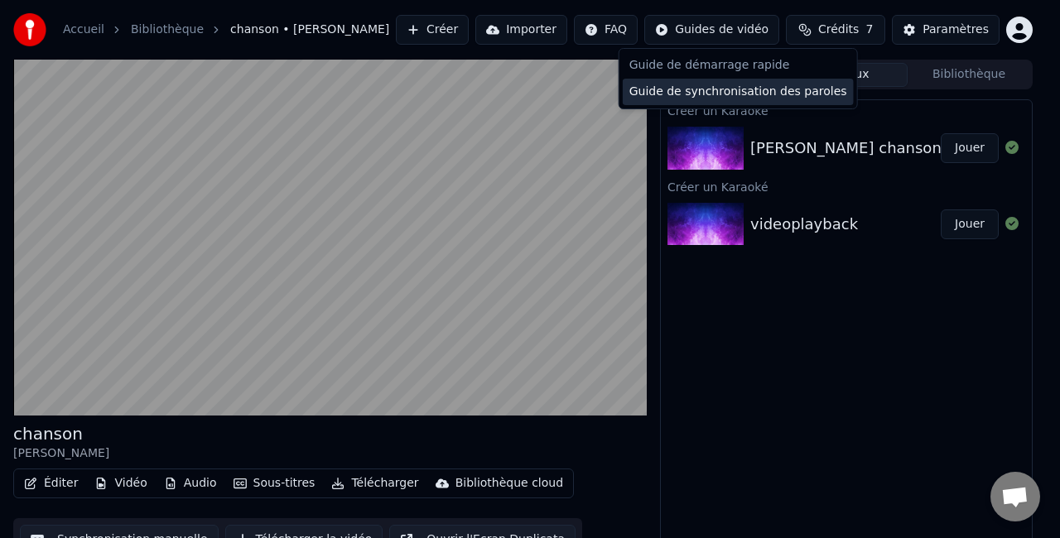
click at [720, 89] on div "Guide de synchronisation des paroles" at bounding box center [738, 92] width 231 height 26
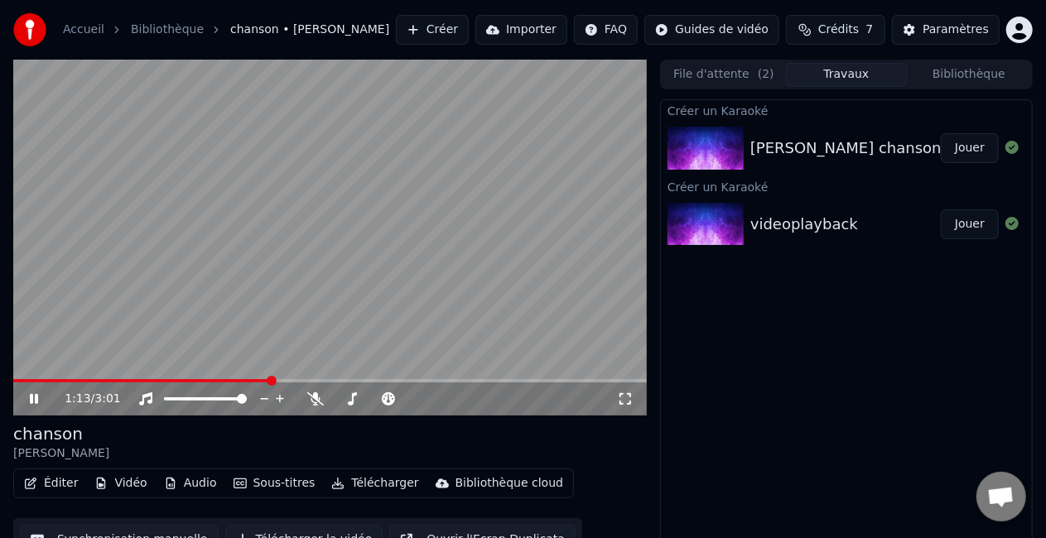
click at [37, 400] on icon at bounding box center [34, 399] width 8 height 10
click at [984, 224] on button "Jouer" at bounding box center [970, 225] width 58 height 30
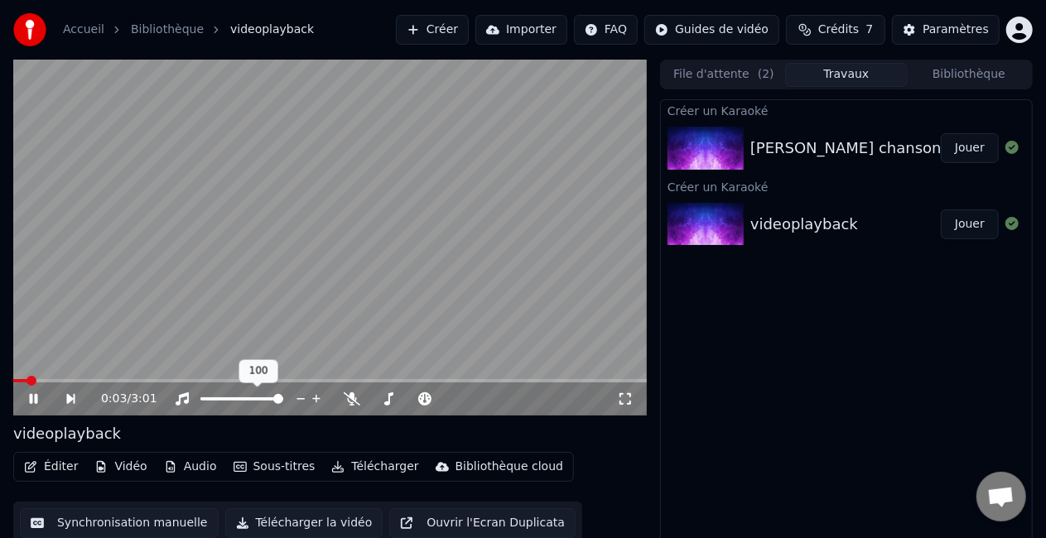
drag, startPoint x: 263, startPoint y: 394, endPoint x: 257, endPoint y: 401, distance: 9.4
click at [257, 401] on div at bounding box center [256, 399] width 133 height 17
click at [265, 395] on div at bounding box center [256, 399] width 133 height 17
click at [256, 399] on span at bounding box center [227, 398] width 55 height 3
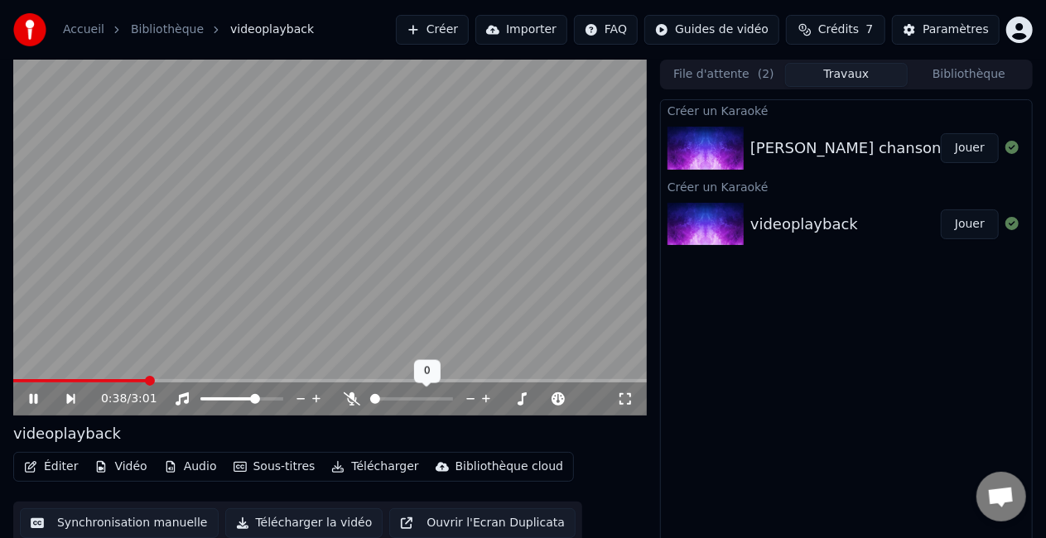
click at [420, 393] on div at bounding box center [426, 399] width 133 height 17
click at [419, 393] on div at bounding box center [426, 399] width 133 height 17
click at [484, 397] on span at bounding box center [463, 398] width 41 height 3
click at [558, 400] on div "0:51 / 3:01" at bounding box center [359, 399] width 516 height 17
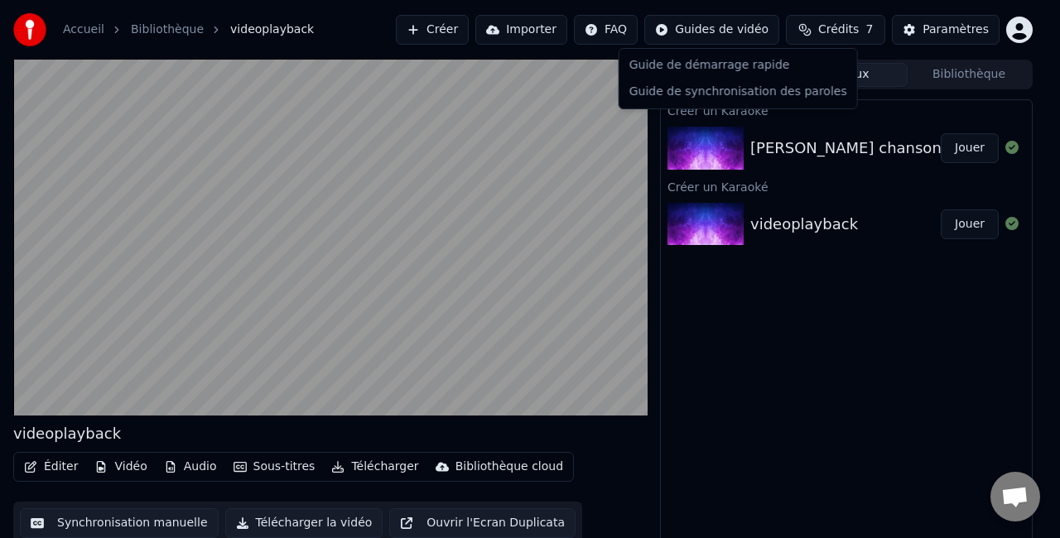
click at [719, 30] on html "Accueil Bibliothèque videoplayback Créer Importer FAQ Guides de vidéo Crédits 7…" at bounding box center [530, 269] width 1060 height 538
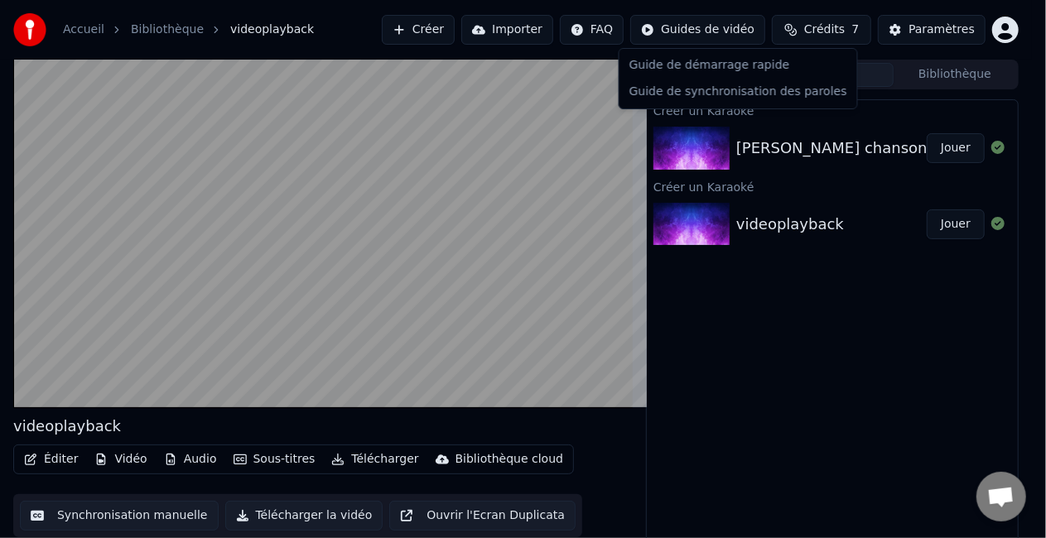
click at [270, 469] on html "Accueil Bibliothèque videoplayback Créer Importer FAQ Guides de vidéo Crédits 7…" at bounding box center [523, 269] width 1046 height 538
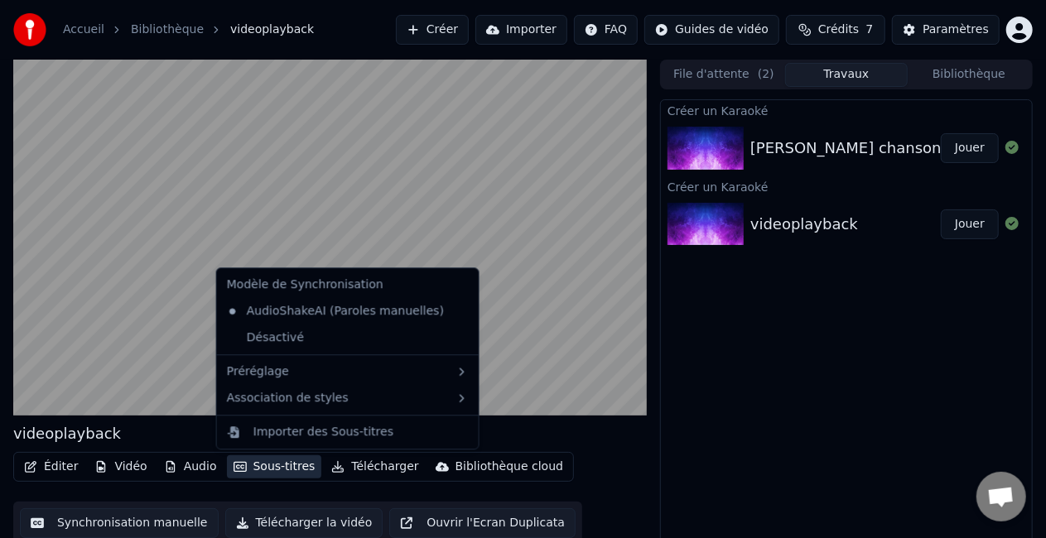
click at [270, 469] on button "Sous-titres" at bounding box center [274, 466] width 95 height 23
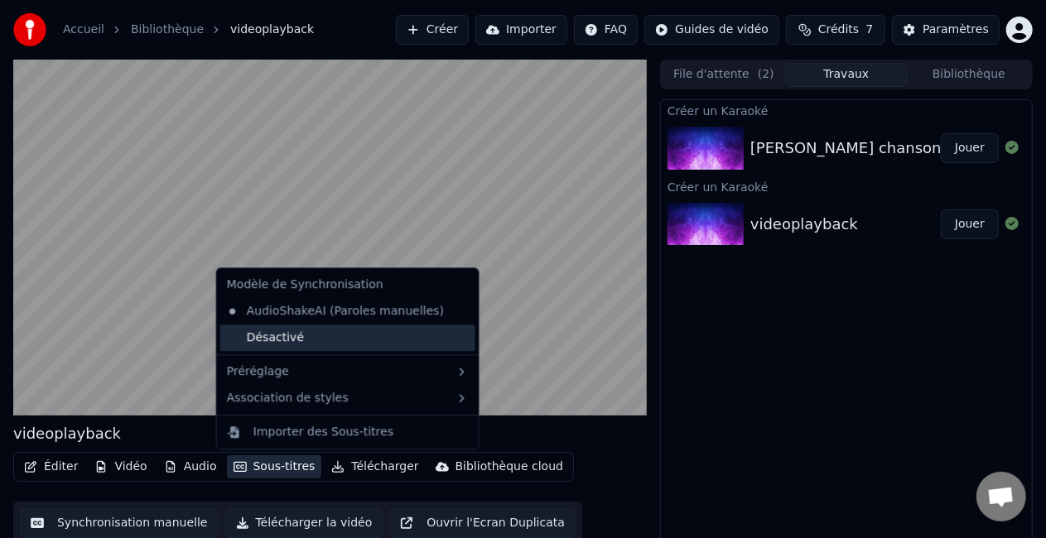
click at [301, 338] on div "Désactivé" at bounding box center [347, 338] width 255 height 26
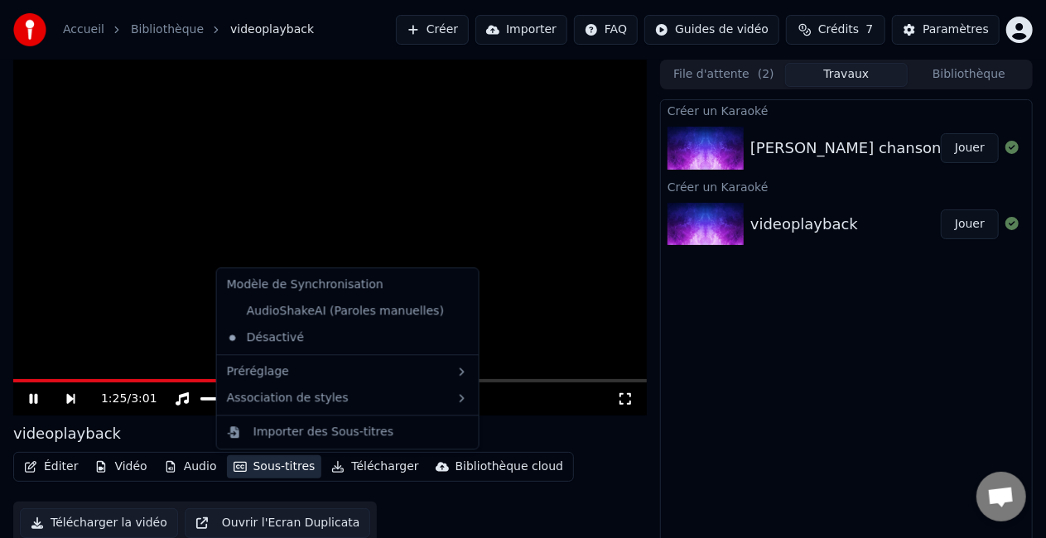
click at [268, 472] on button "Sous-titres" at bounding box center [274, 466] width 95 height 23
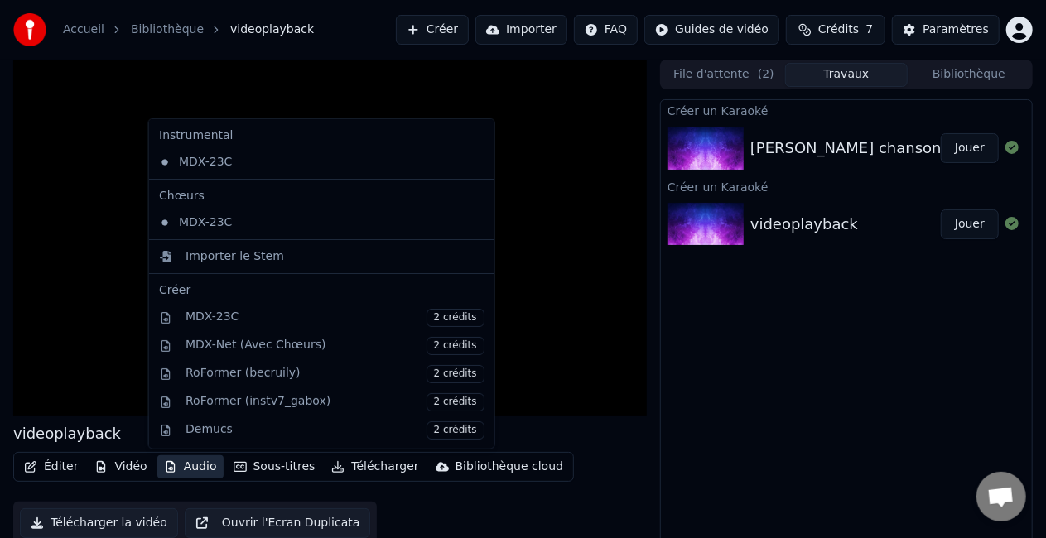
click at [177, 467] on button "Audio" at bounding box center [190, 466] width 66 height 23
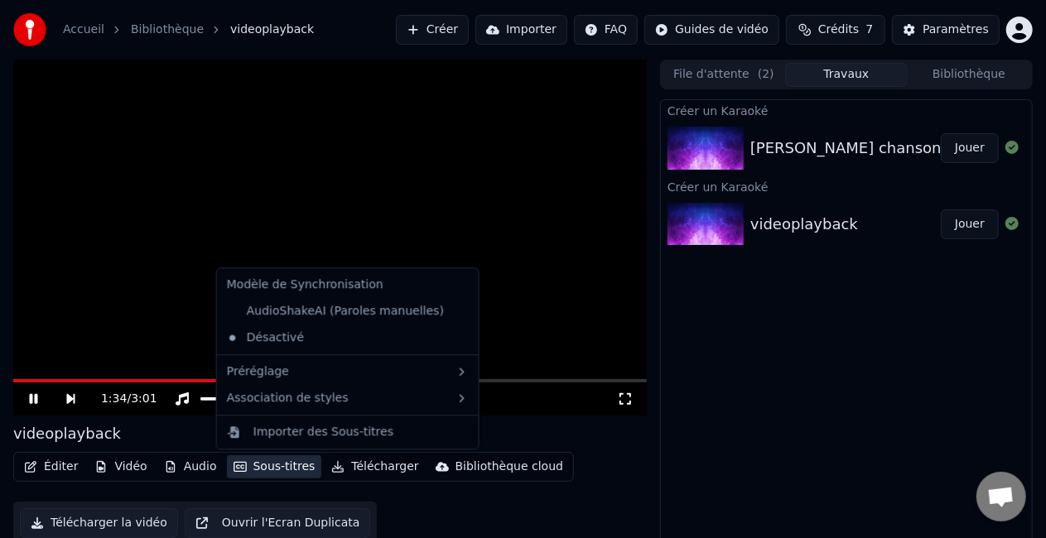
click at [240, 466] on button "Sous-titres" at bounding box center [274, 466] width 95 height 23
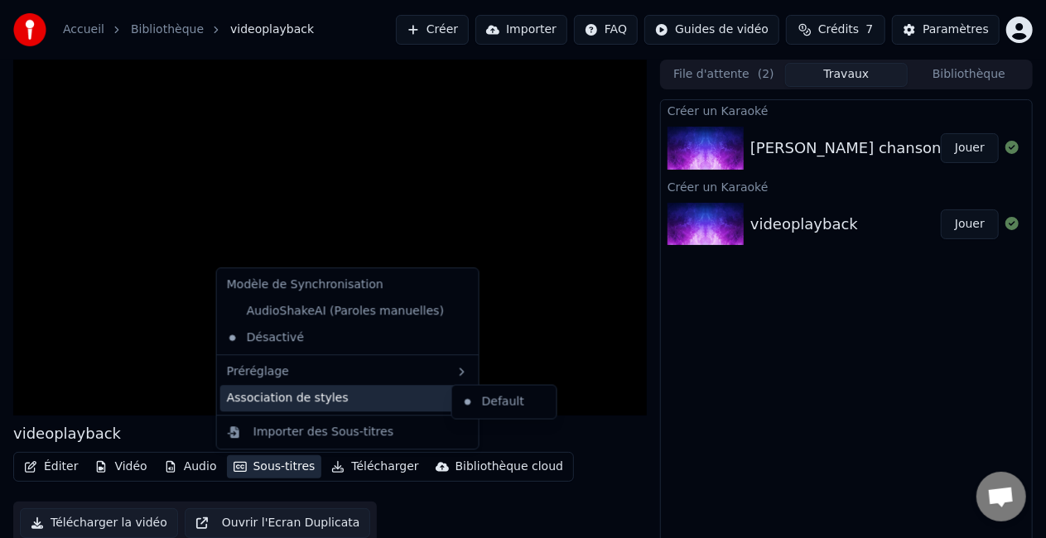
click at [313, 402] on div "Association de styles" at bounding box center [347, 398] width 255 height 26
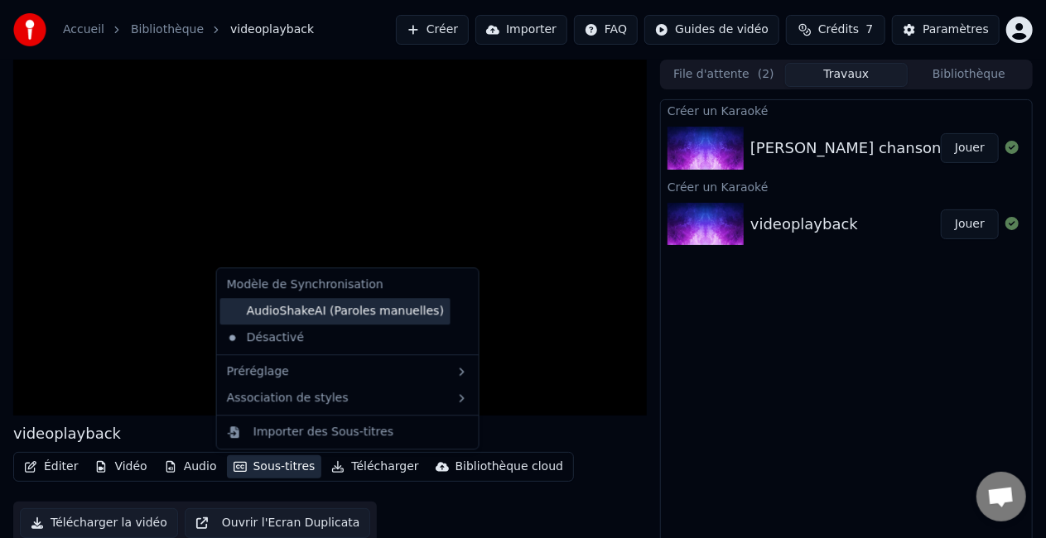
click at [311, 307] on div "AudioShakeAI (Paroles manuelles)" at bounding box center [335, 311] width 230 height 26
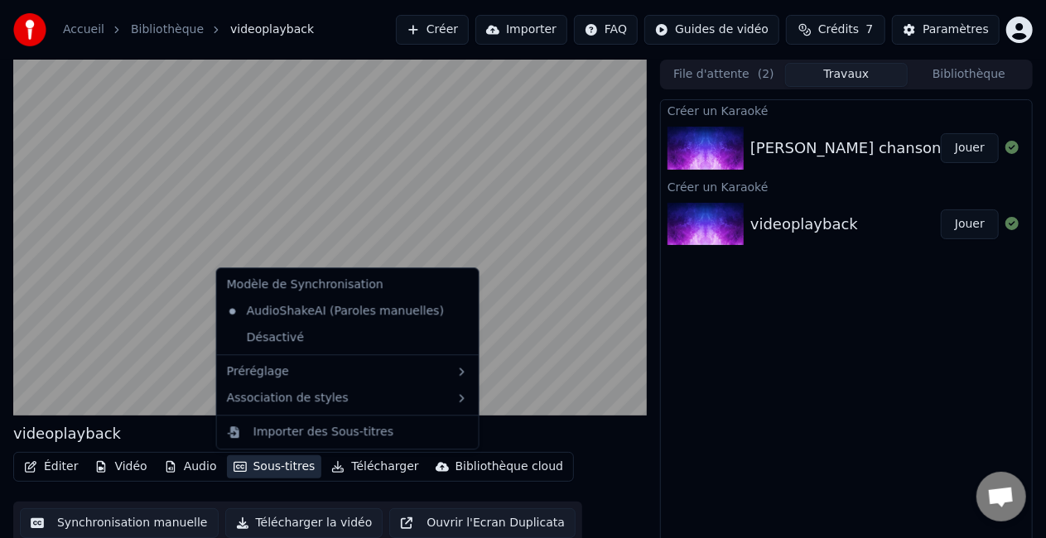
click at [273, 469] on button "Sous-titres" at bounding box center [274, 466] width 95 height 23
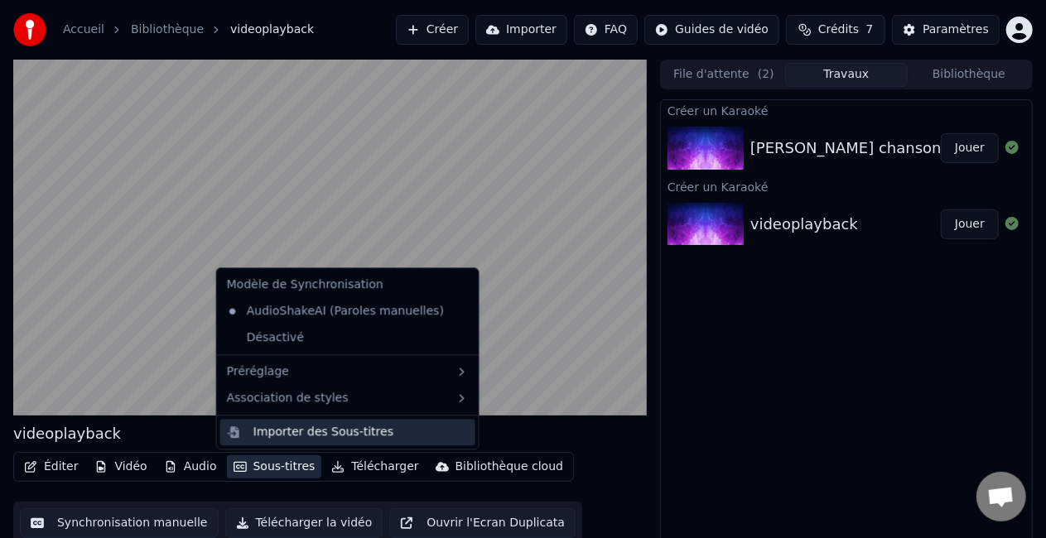
click at [301, 435] on div "Importer des Sous-titres" at bounding box center [323, 432] width 140 height 17
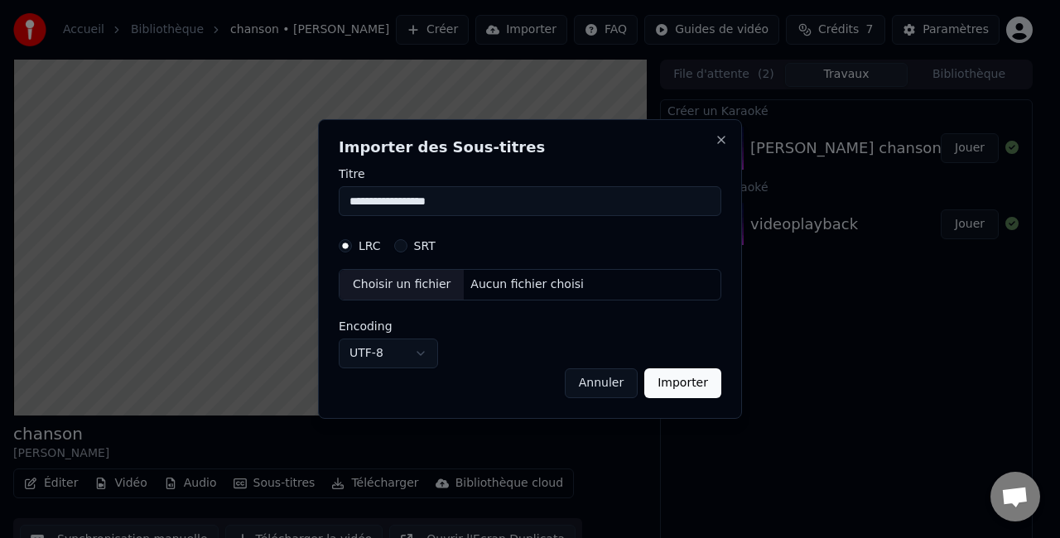
click at [719, 147] on h2 "Importer des Sous-titres" at bounding box center [530, 147] width 383 height 15
click at [719, 142] on button "Close" at bounding box center [721, 139] width 13 height 13
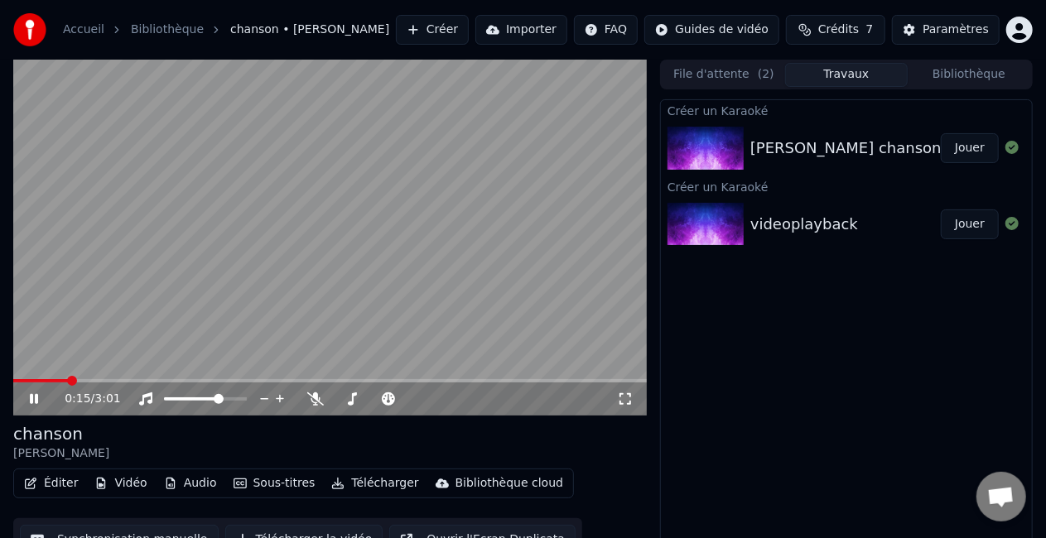
click at [448, 210] on video at bounding box center [329, 238] width 633 height 356
click at [263, 486] on button "Sous-titres" at bounding box center [274, 483] width 95 height 23
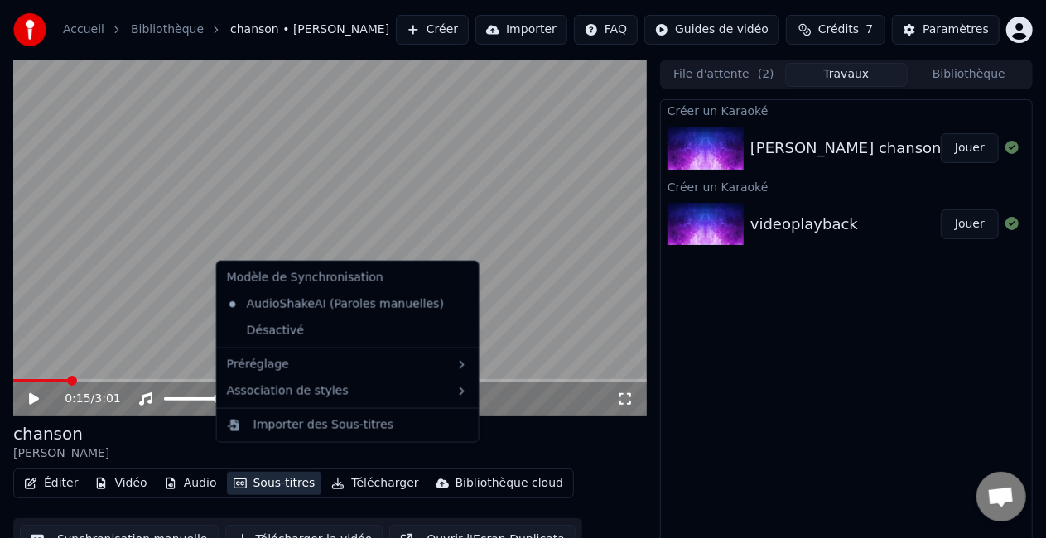
scroll to position [23, 0]
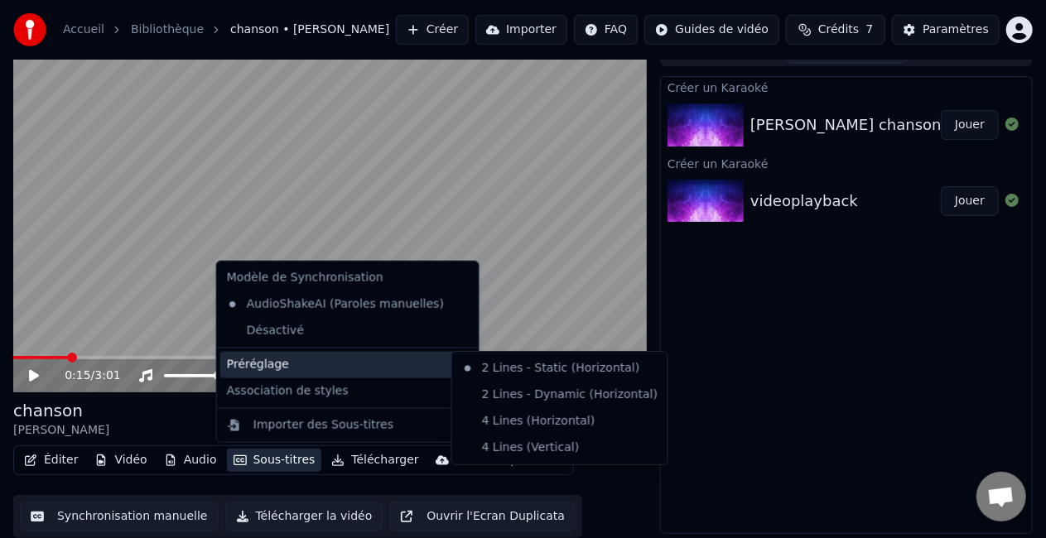
click at [272, 364] on div "Préréglage" at bounding box center [347, 365] width 255 height 26
click at [499, 417] on div "4 Lines (Horizontal)" at bounding box center [559, 421] width 209 height 26
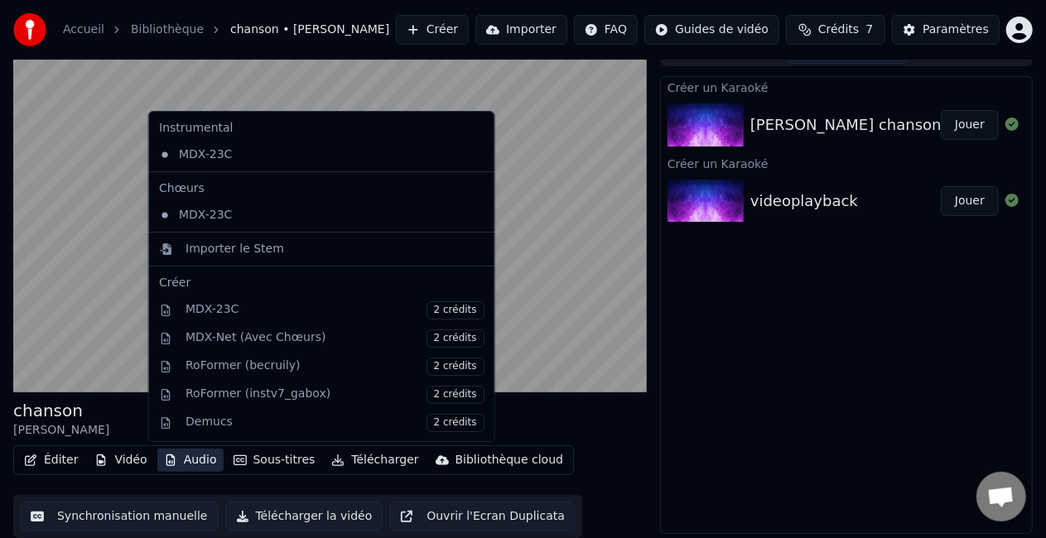
click at [181, 459] on button "Audio" at bounding box center [190, 460] width 66 height 23
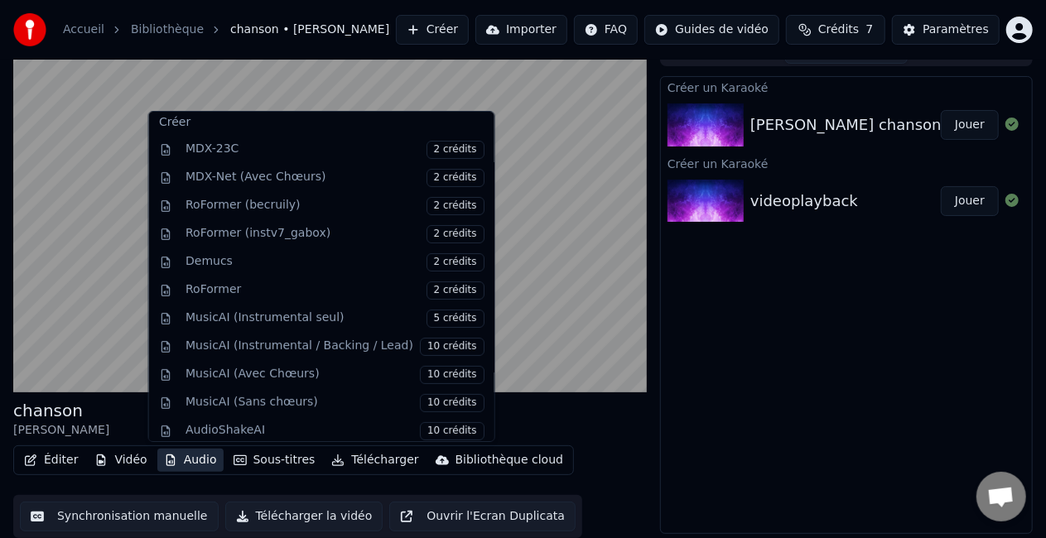
scroll to position [161, 0]
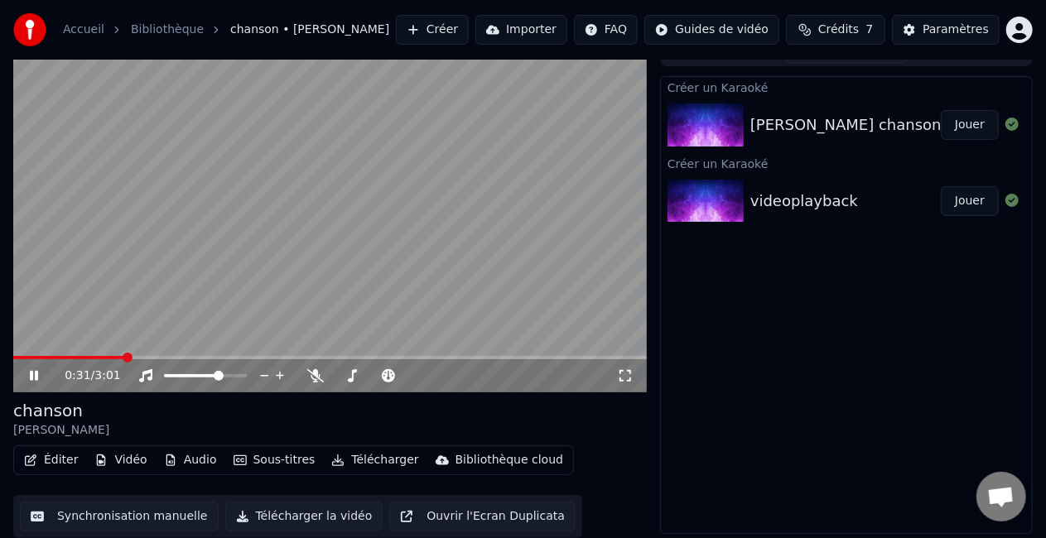
click at [977, 127] on button "Jouer" at bounding box center [970, 125] width 58 height 30
click at [976, 200] on button "Jouer" at bounding box center [970, 201] width 58 height 30
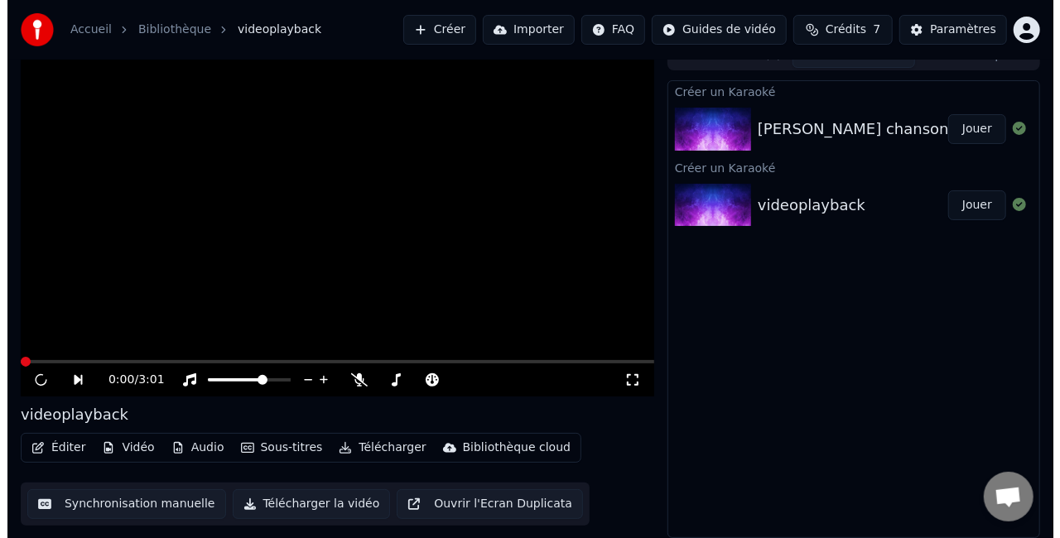
scroll to position [18, 0]
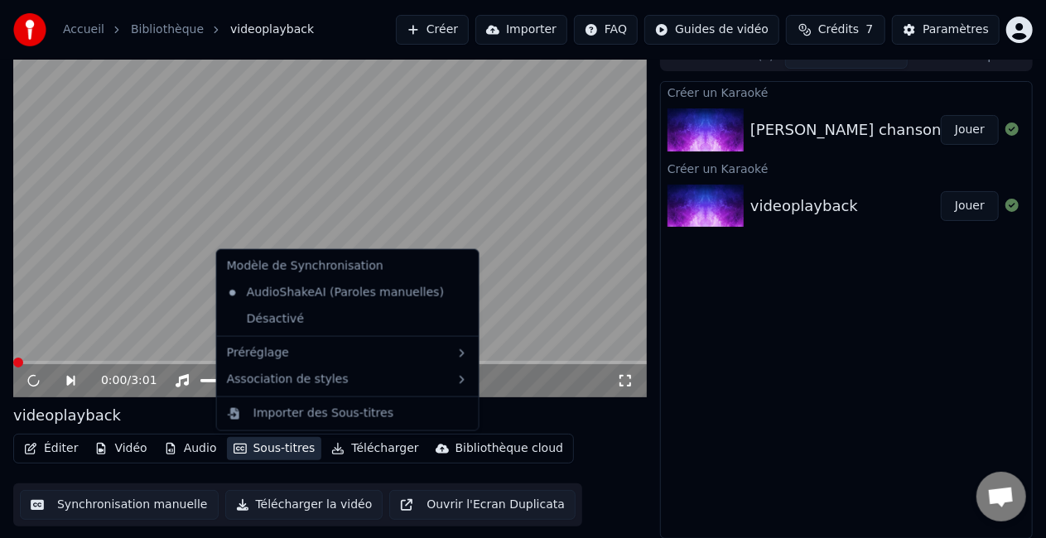
click at [253, 445] on button "Sous-titres" at bounding box center [274, 448] width 95 height 23
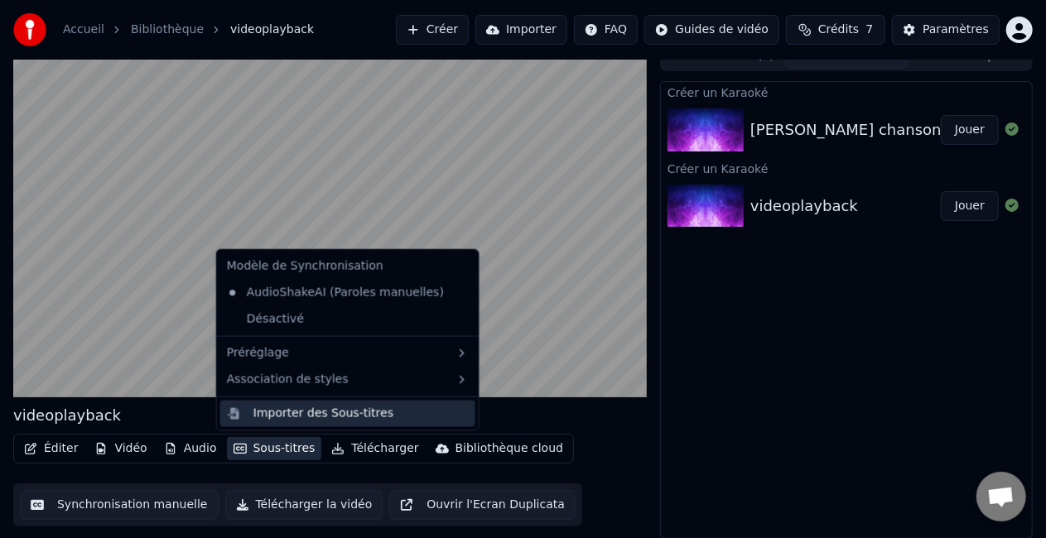
click at [284, 412] on div "Importer des Sous-titres" at bounding box center [323, 414] width 140 height 17
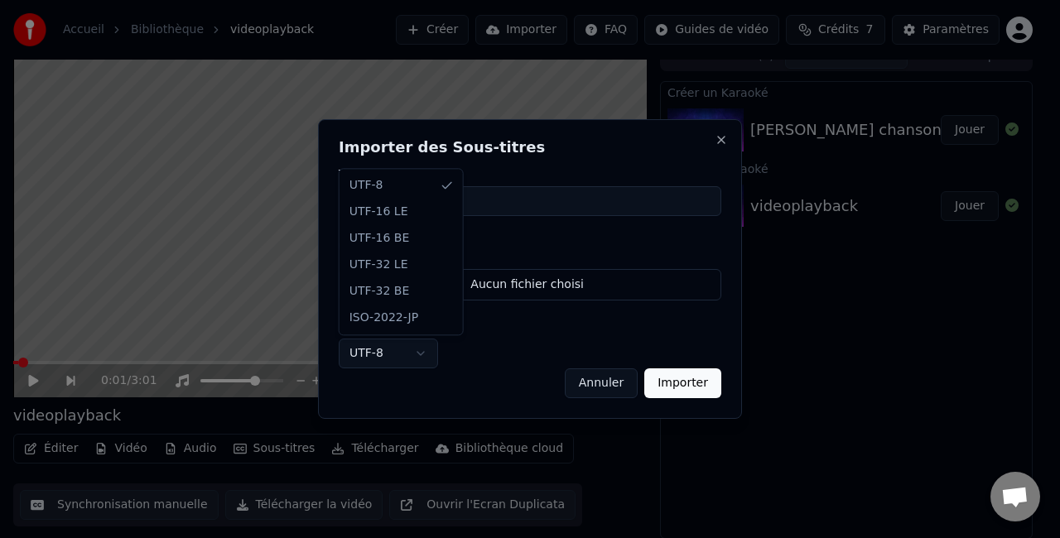
click at [387, 354] on body "**********" at bounding box center [523, 251] width 1046 height 538
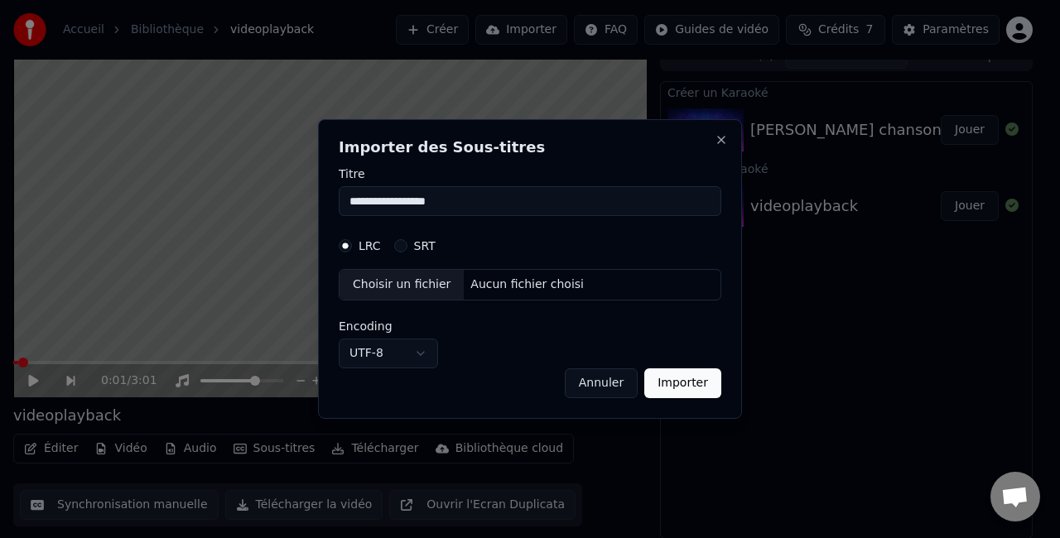
click at [476, 337] on body "**********" at bounding box center [523, 251] width 1046 height 538
click at [509, 197] on input "**********" at bounding box center [530, 201] width 383 height 30
click at [395, 245] on button "SRT" at bounding box center [400, 245] width 13 height 13
click at [340, 253] on div "LRC SRT" at bounding box center [530, 245] width 383 height 33
click at [340, 250] on button "LRC" at bounding box center [345, 245] width 13 height 13
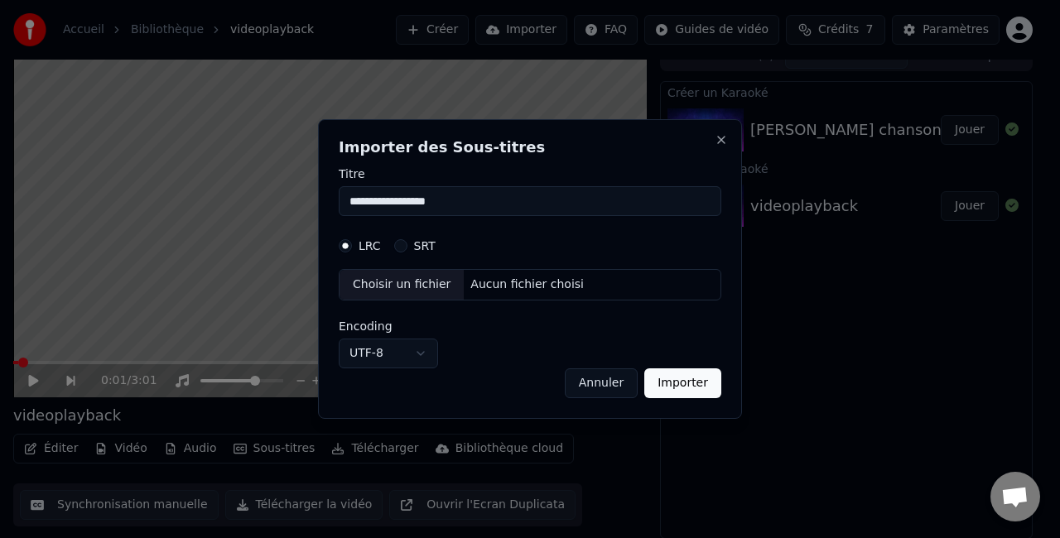
click at [630, 381] on button "Annuler" at bounding box center [601, 383] width 73 height 30
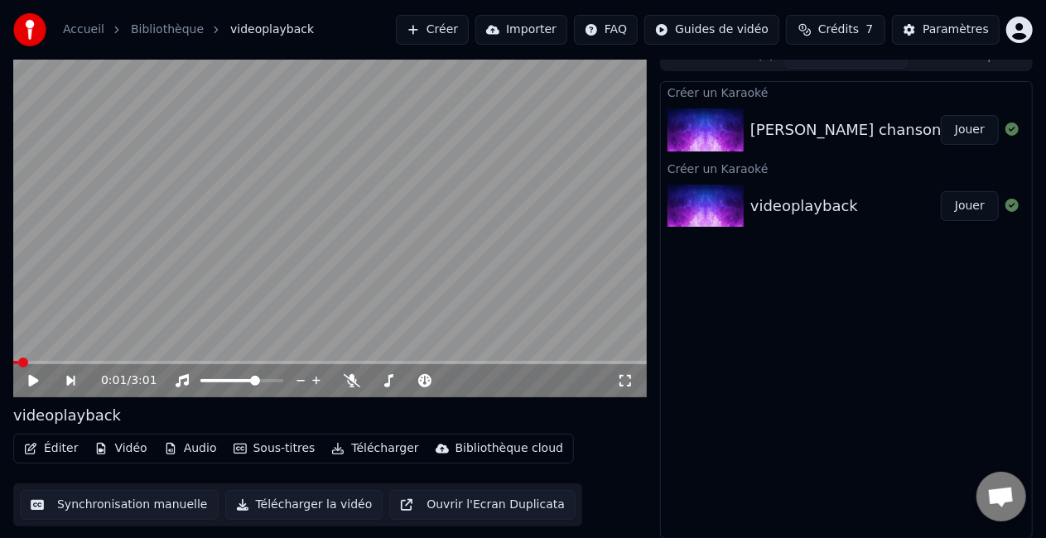
click at [452, 241] on video at bounding box center [329, 219] width 633 height 356
click at [13, 368] on span at bounding box center [18, 363] width 10 height 10
click at [319, 383] on icon at bounding box center [317, 381] width 16 height 17
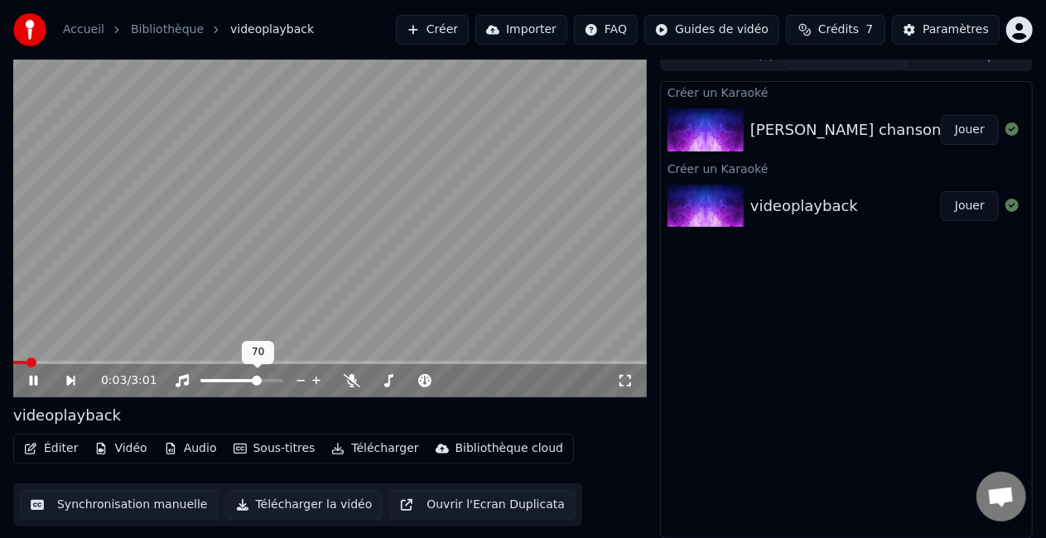
click at [319, 383] on icon at bounding box center [317, 381] width 16 height 17
click at [351, 381] on icon at bounding box center [352, 380] width 17 height 13
click at [351, 381] on icon at bounding box center [352, 380] width 9 height 13
click at [313, 384] on icon at bounding box center [317, 381] width 16 height 17
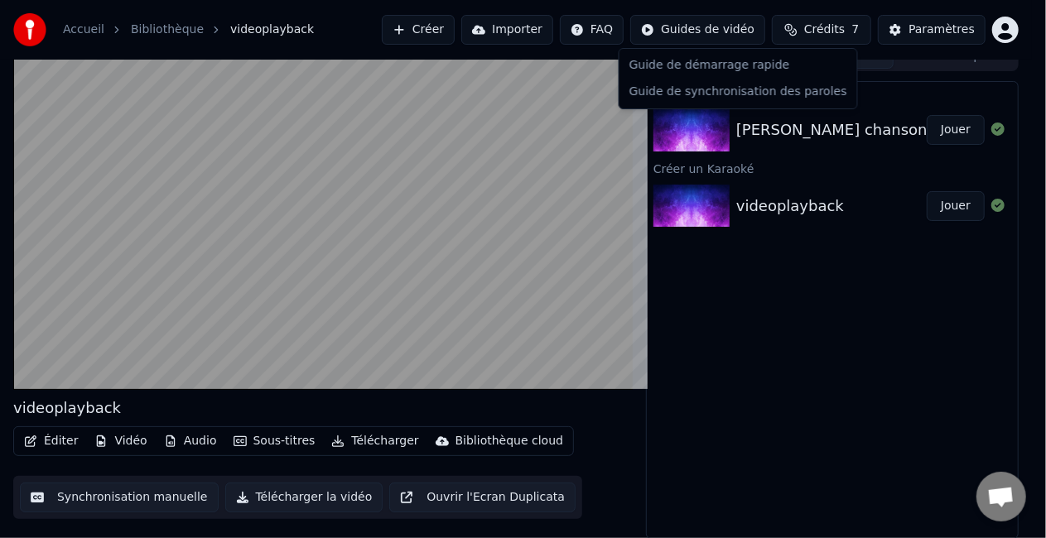
click at [744, 28] on html "Accueil Bibliothèque videoplayback Créer Importer FAQ Guides de vidéo Crédits 7…" at bounding box center [523, 251] width 1046 height 538
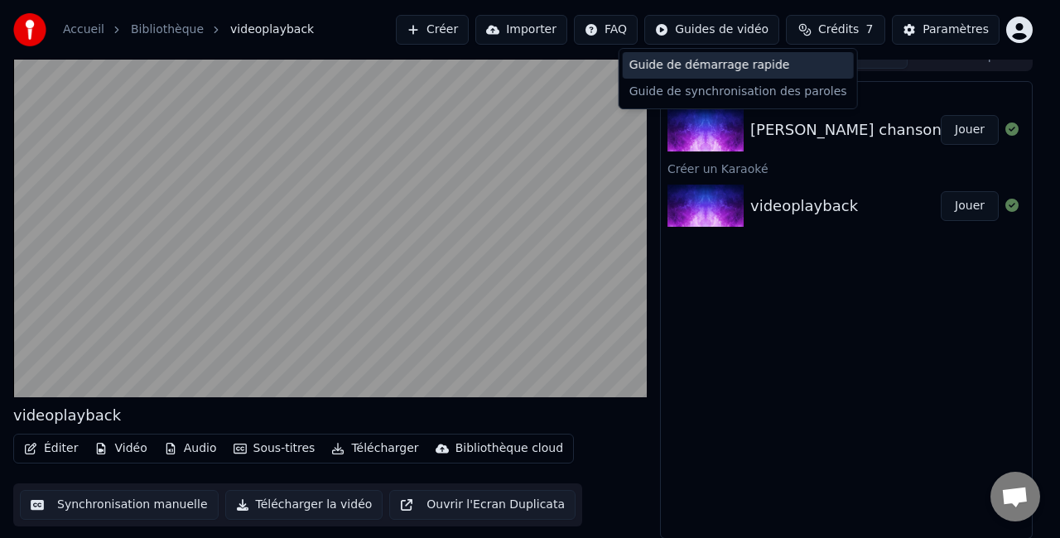
click at [709, 63] on div "Guide de démarrage rapide" at bounding box center [738, 65] width 231 height 26
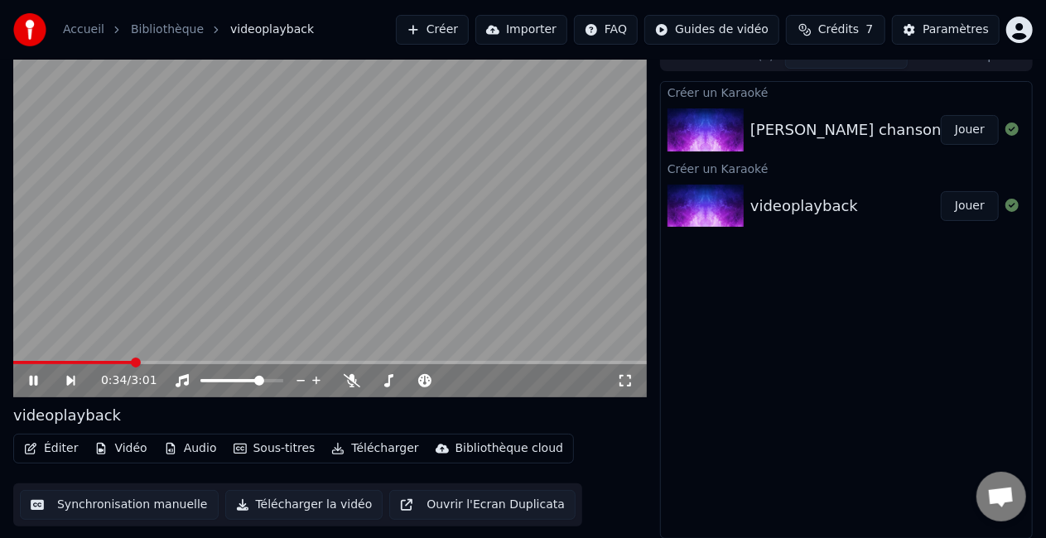
click at [393, 285] on video at bounding box center [329, 219] width 633 height 356
click at [469, 30] on button "Créer" at bounding box center [432, 30] width 73 height 30
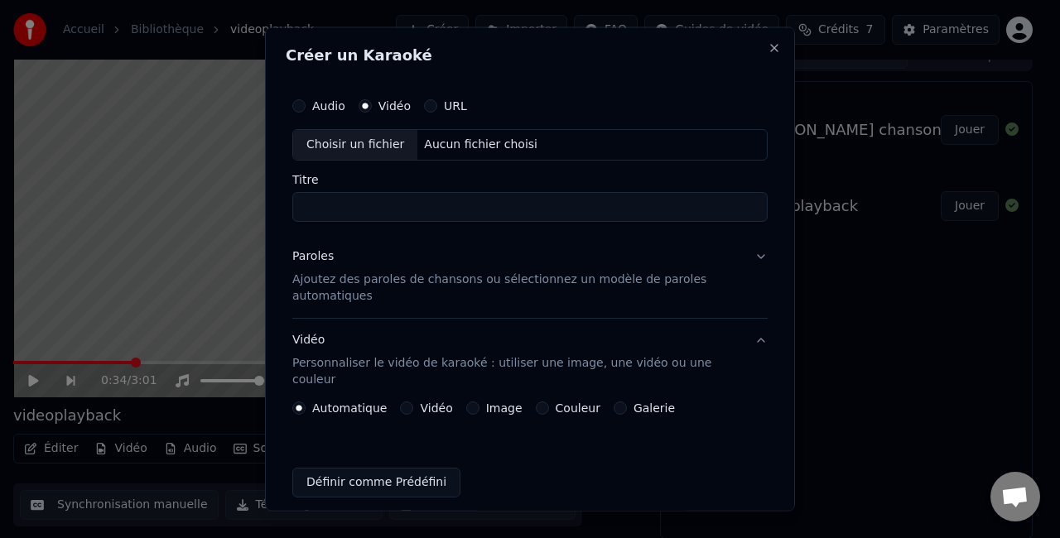
click at [306, 104] on div "Audio" at bounding box center [318, 105] width 53 height 13
click at [768, 46] on button "Close" at bounding box center [774, 47] width 13 height 13
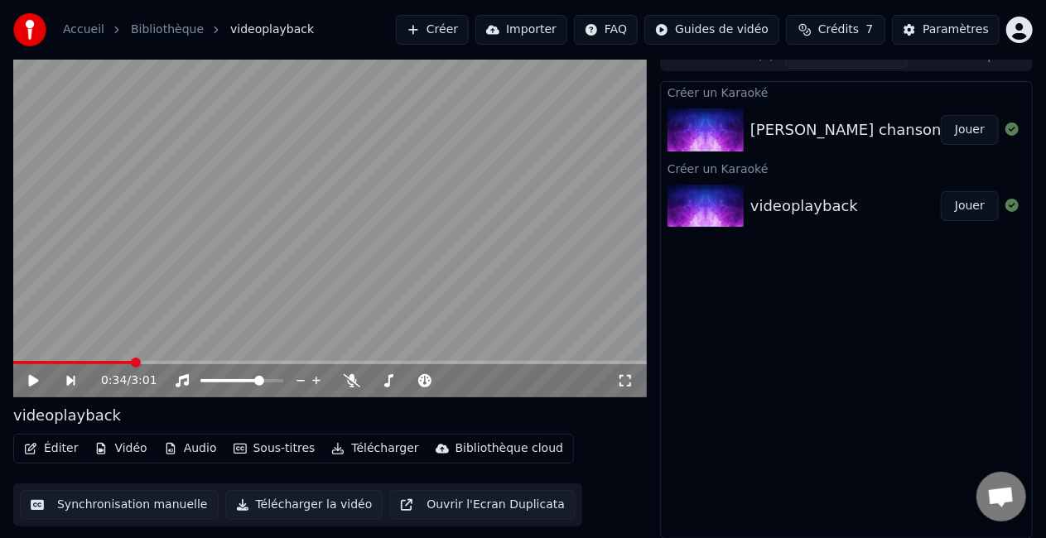
click at [450, 26] on button "Créer" at bounding box center [432, 30] width 73 height 30
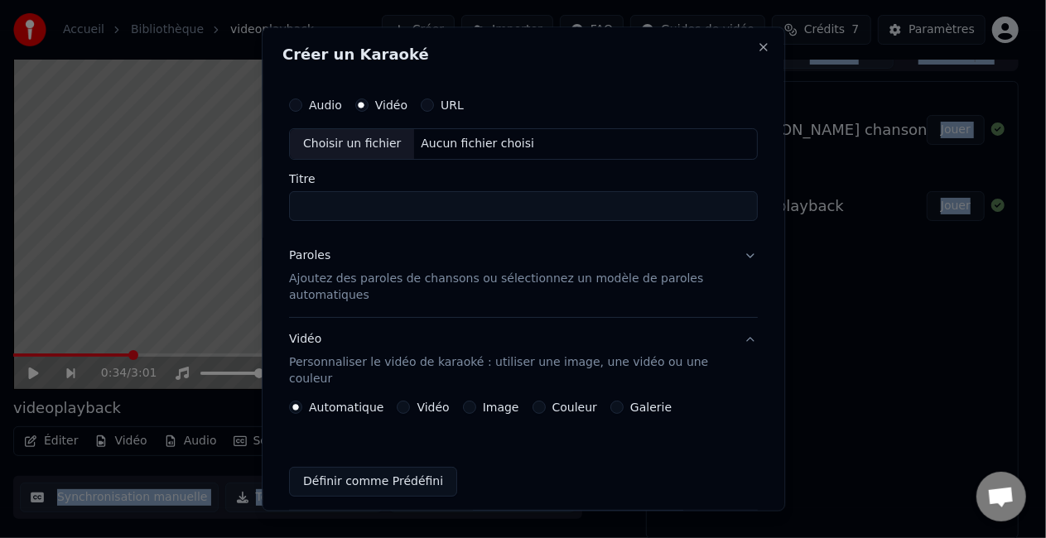
click at [450, 26] on div at bounding box center [523, 269] width 1046 height 538
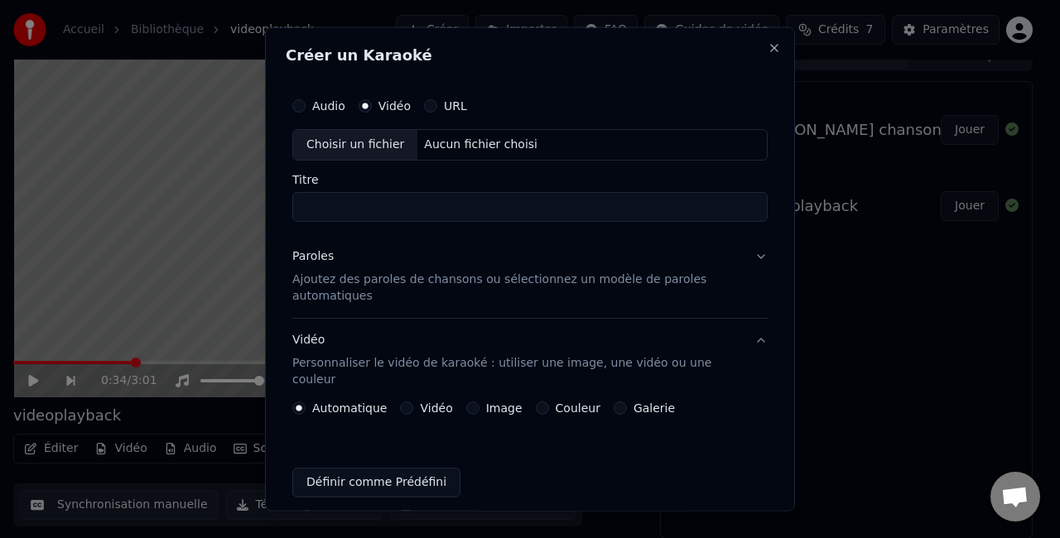
click at [374, 136] on div "Choisir un fichier" at bounding box center [355, 145] width 124 height 30
click at [325, 109] on label "Audio" at bounding box center [328, 106] width 33 height 12
click at [306, 109] on button "Audio" at bounding box center [298, 105] width 13 height 13
click at [459, 147] on div "Aucun fichier choisi" at bounding box center [480, 145] width 127 height 17
click at [355, 147] on div "Choisir un fichier" at bounding box center [355, 145] width 124 height 30
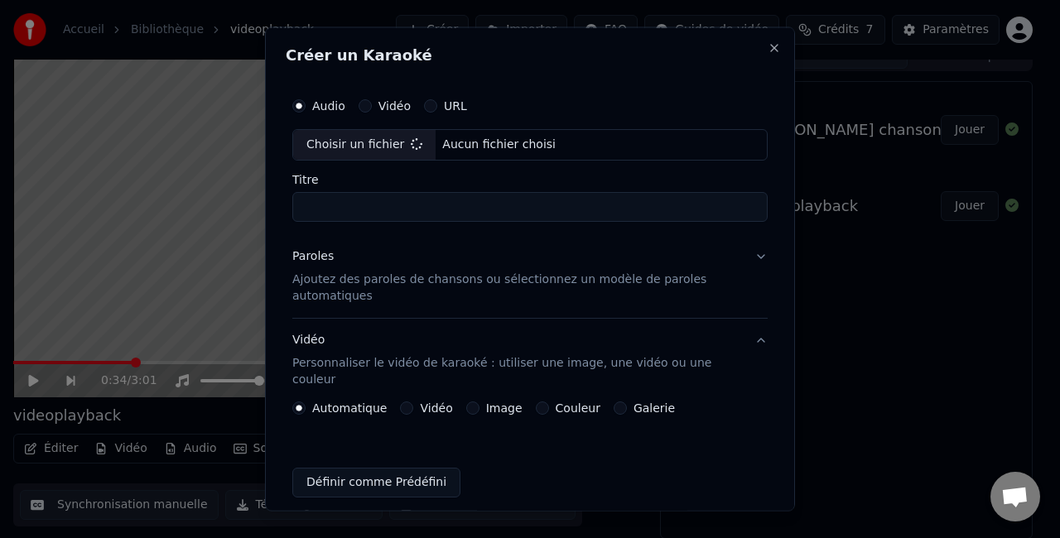
type input "**********"
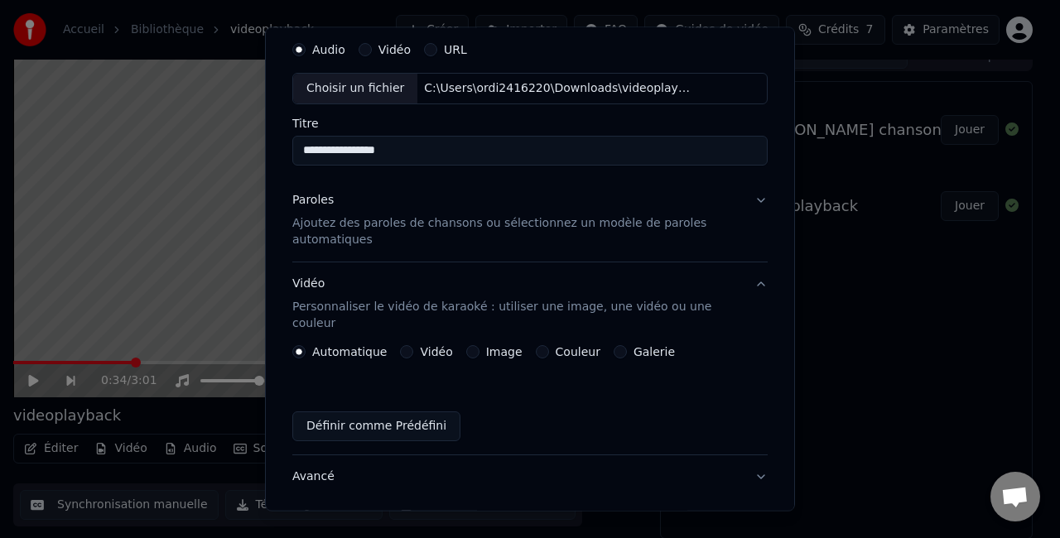
scroll to position [70, 0]
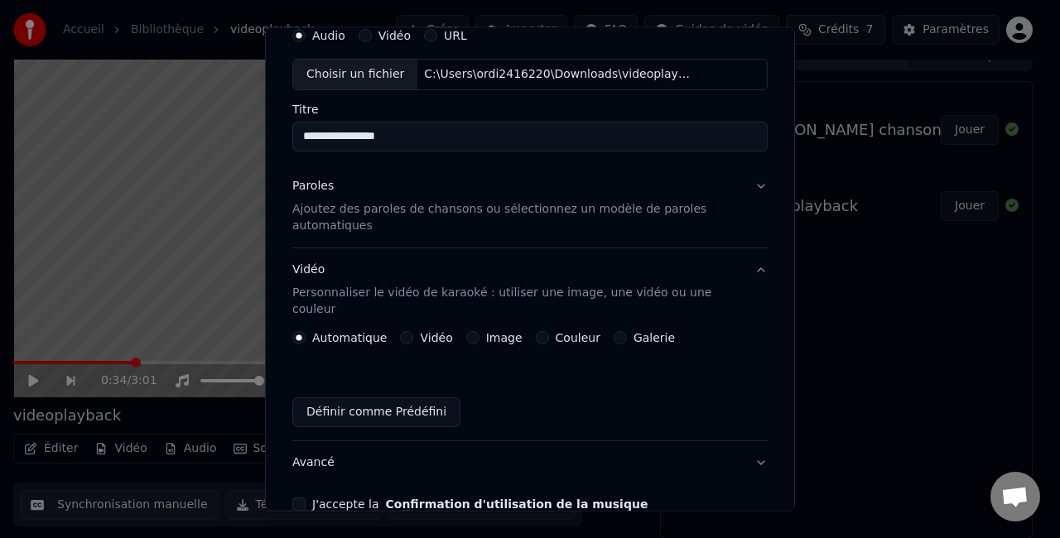
click at [752, 189] on button "Paroles Ajoutez des paroles de chansons ou sélectionnez un modèle de paroles au…" at bounding box center [529, 206] width 475 height 83
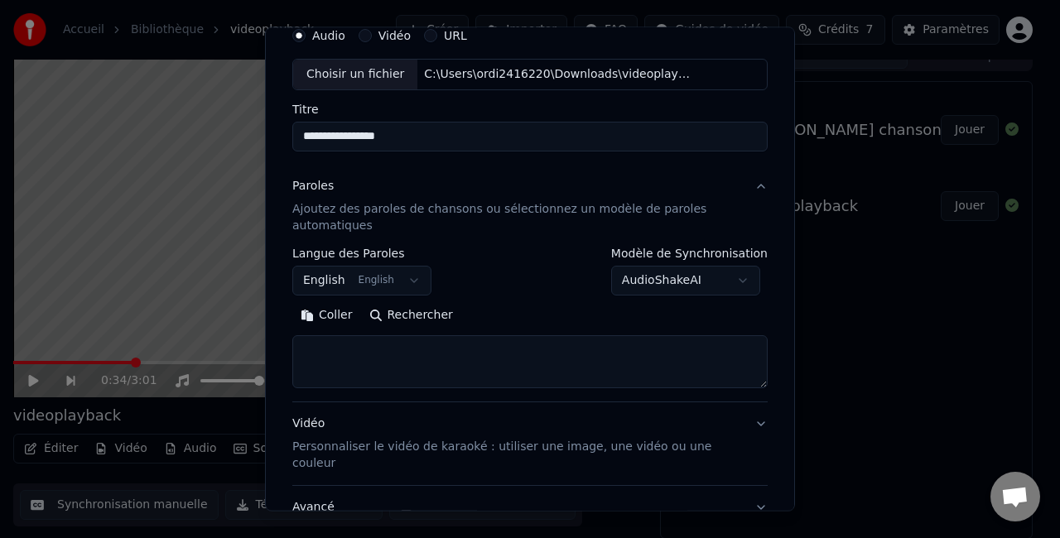
click at [389, 372] on textarea at bounding box center [529, 361] width 475 height 53
paste textarea "**********"
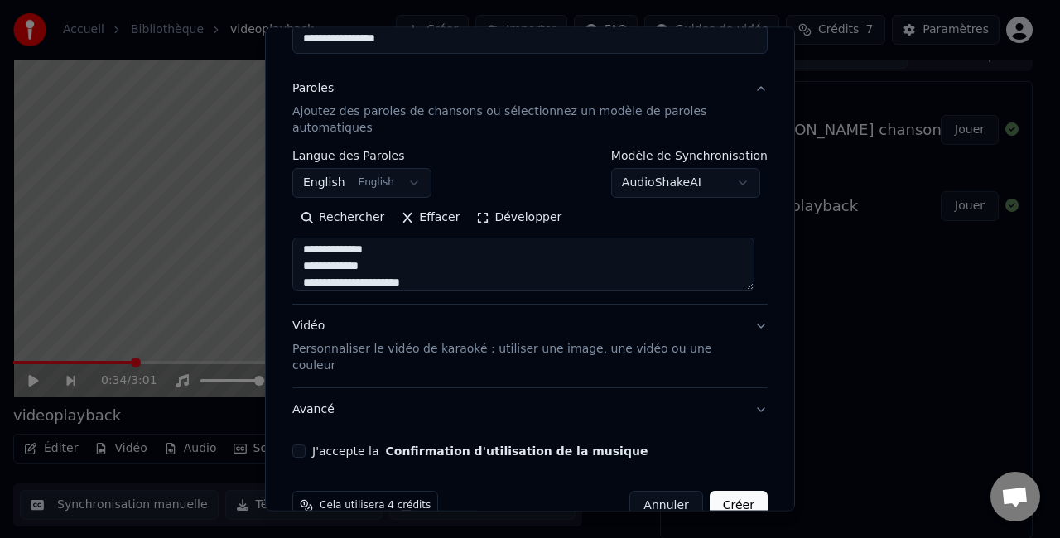
scroll to position [185, 0]
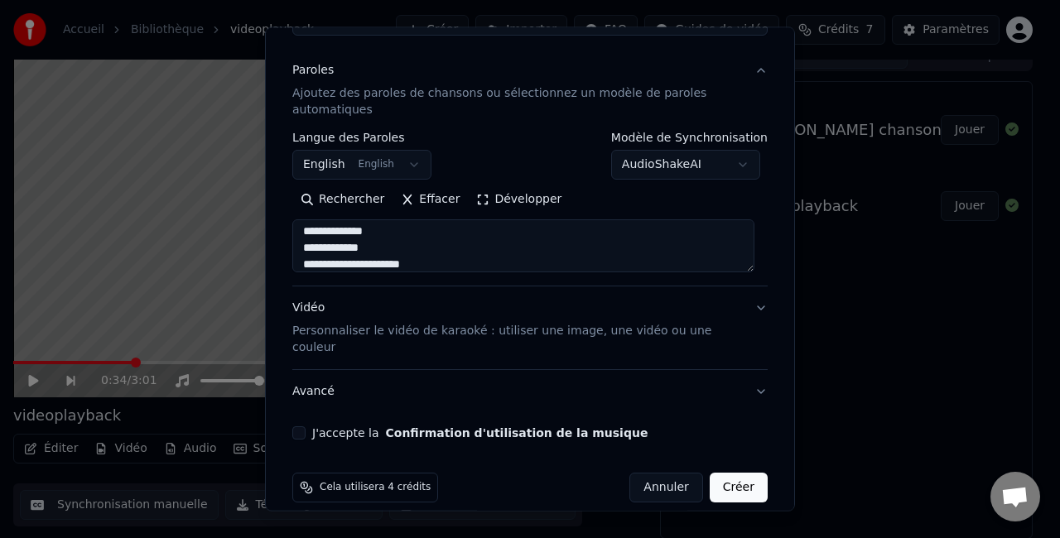
type textarea "**********"
click at [752, 306] on button "Vidéo Personnaliser le vidéo de karaoké : utiliser une image, une vidéo ou une …" at bounding box center [529, 328] width 475 height 83
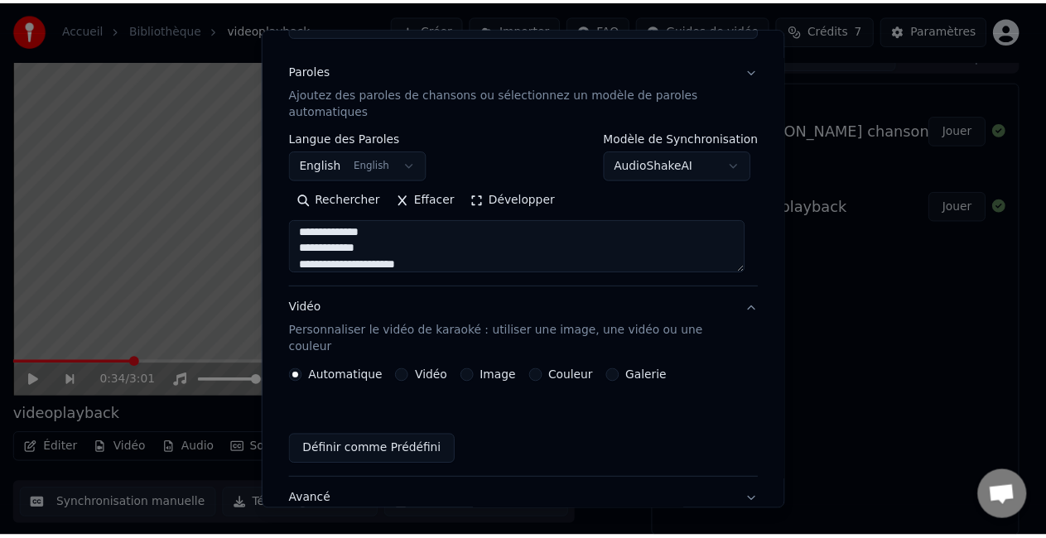
scroll to position [141, 0]
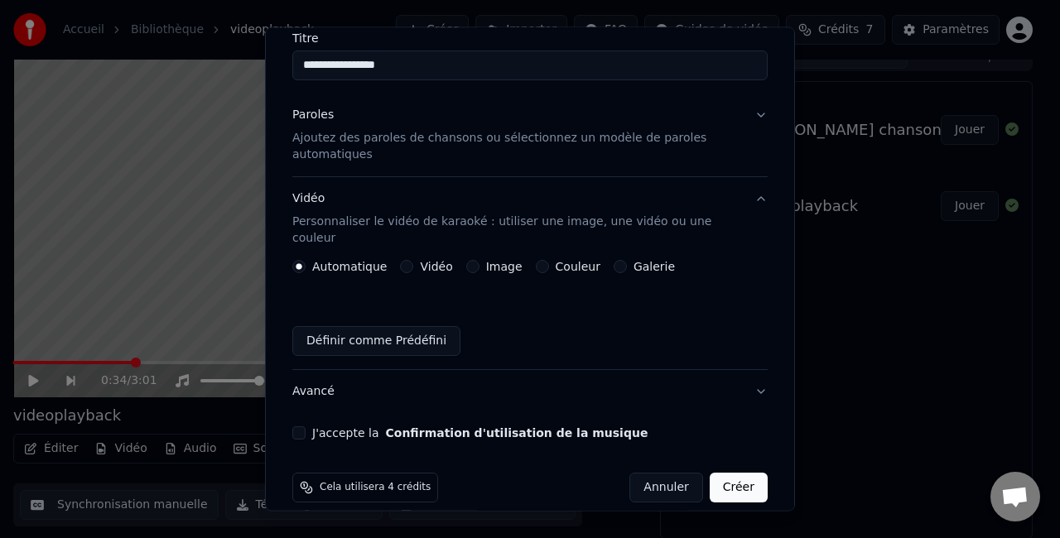
click at [309, 426] on div "J'accepte la Confirmation d'utilisation de la musique" at bounding box center [529, 432] width 475 height 13
click at [301, 426] on button "J'accepte la Confirmation d'utilisation de la musique" at bounding box center [298, 432] width 13 height 13
click at [737, 473] on button "Créer" at bounding box center [739, 488] width 58 height 30
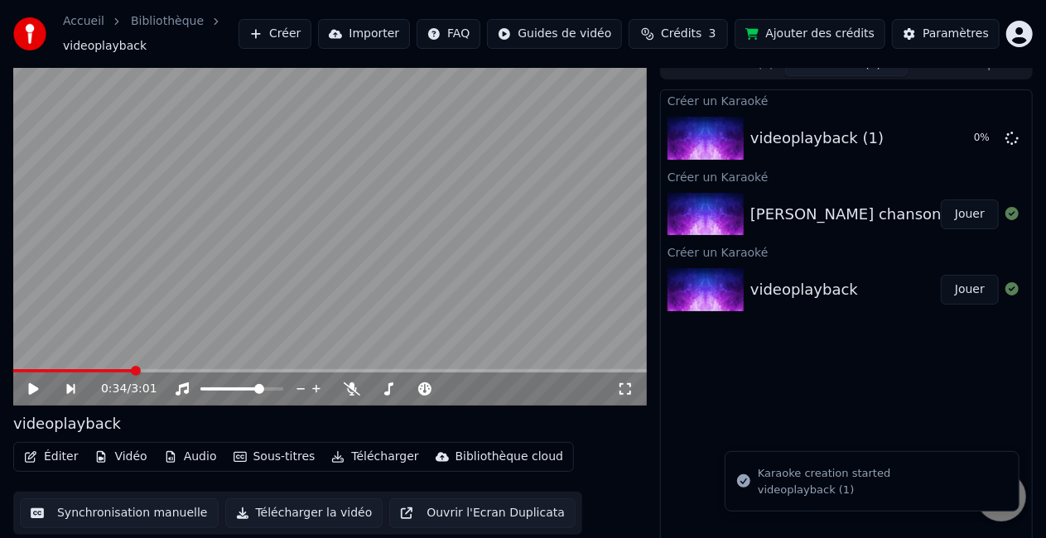
scroll to position [26, 0]
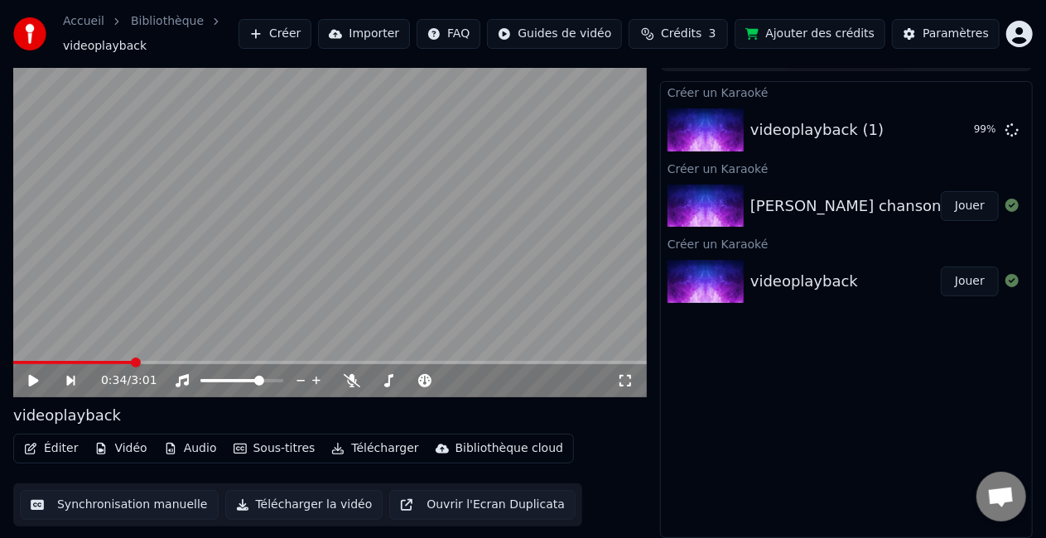
click at [966, 290] on button "Jouer" at bounding box center [970, 282] width 58 height 30
click at [141, 504] on button "Synchronisation manuelle" at bounding box center [119, 505] width 199 height 30
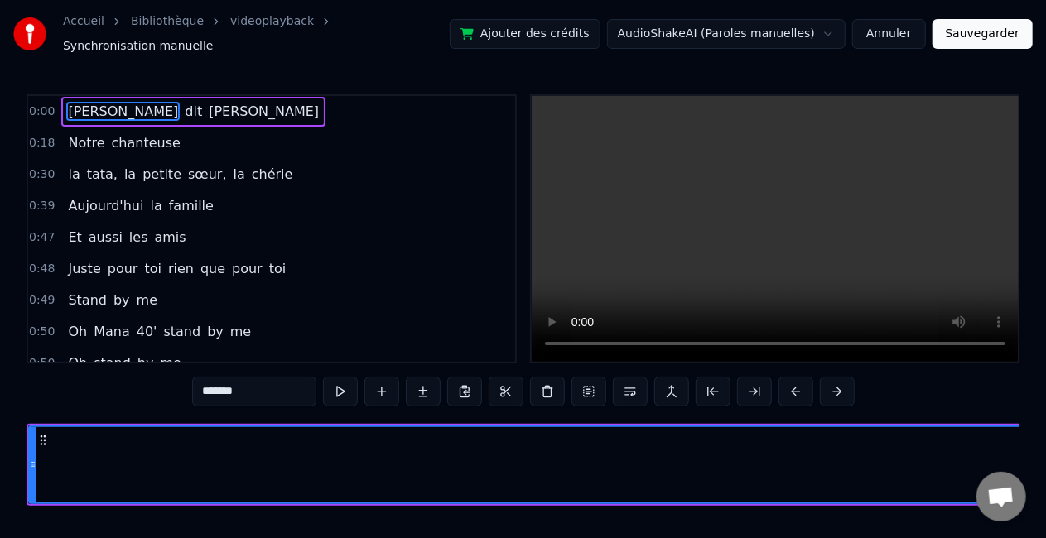
click at [141, 506] on div at bounding box center [522, 526] width 993 height 41
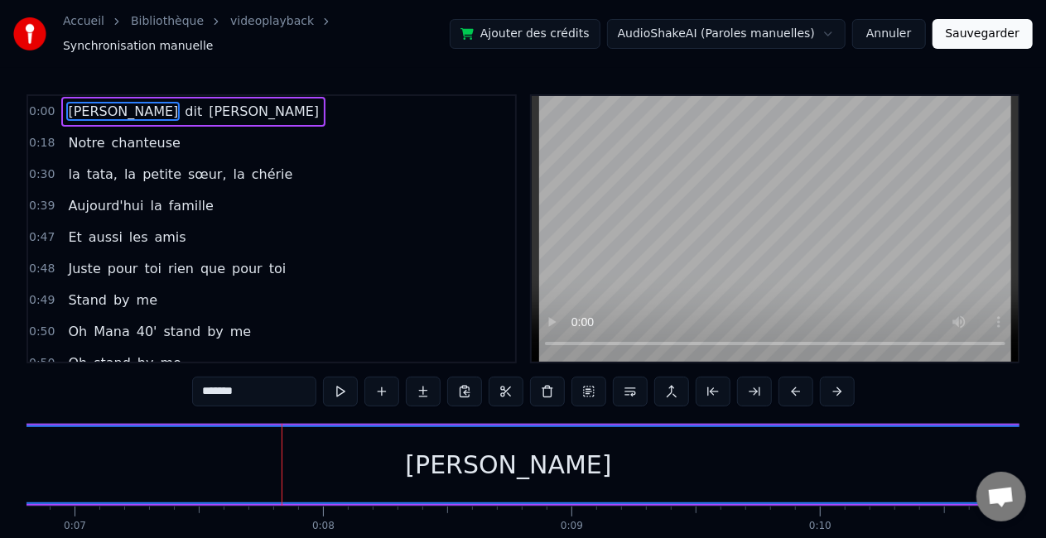
scroll to position [0, 1756]
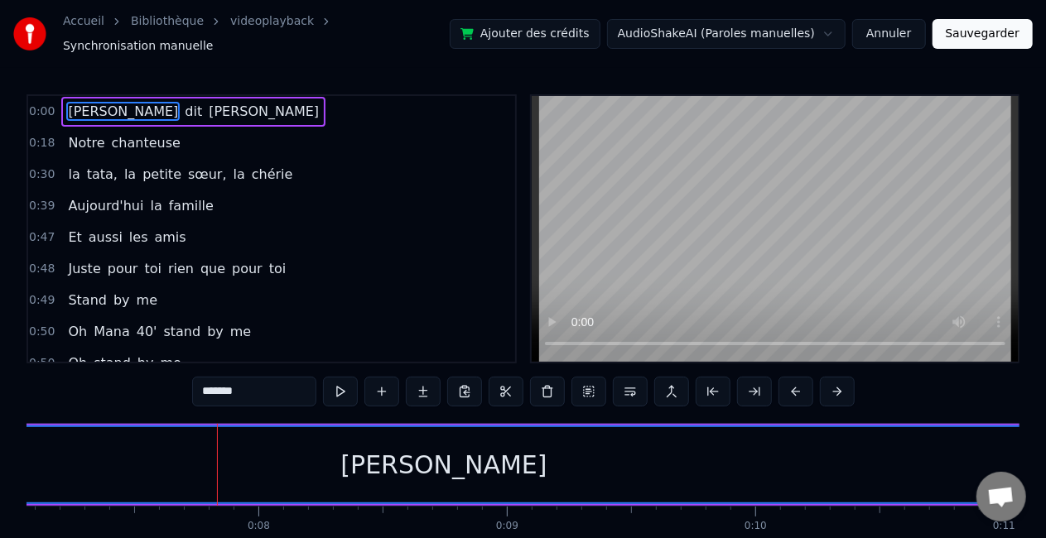
click at [264, 388] on input "*******" at bounding box center [254, 392] width 124 height 30
click at [411, 464] on div "[PERSON_NAME]" at bounding box center [443, 464] width 206 height 37
click at [327, 377] on button at bounding box center [340, 392] width 35 height 30
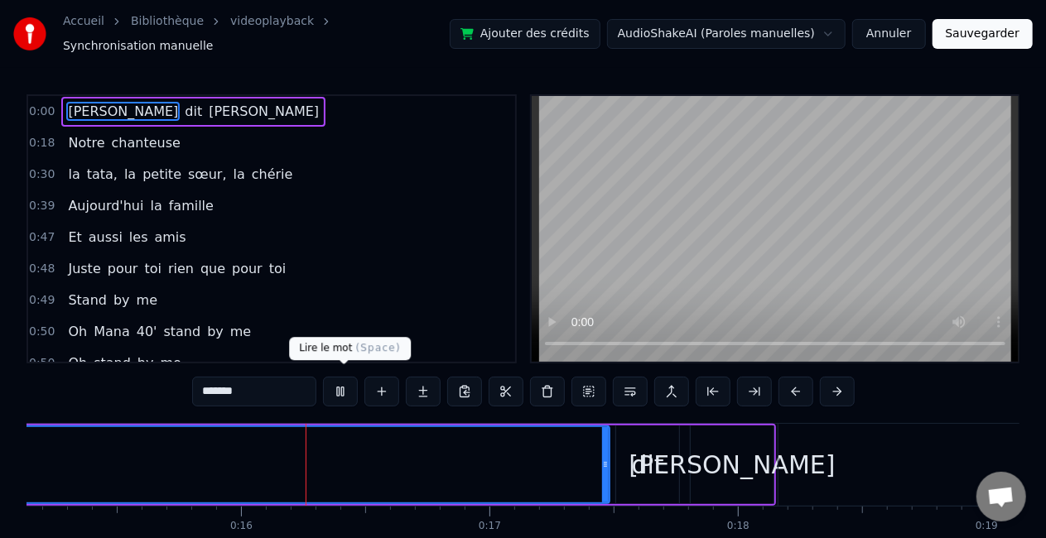
scroll to position [0, 3776]
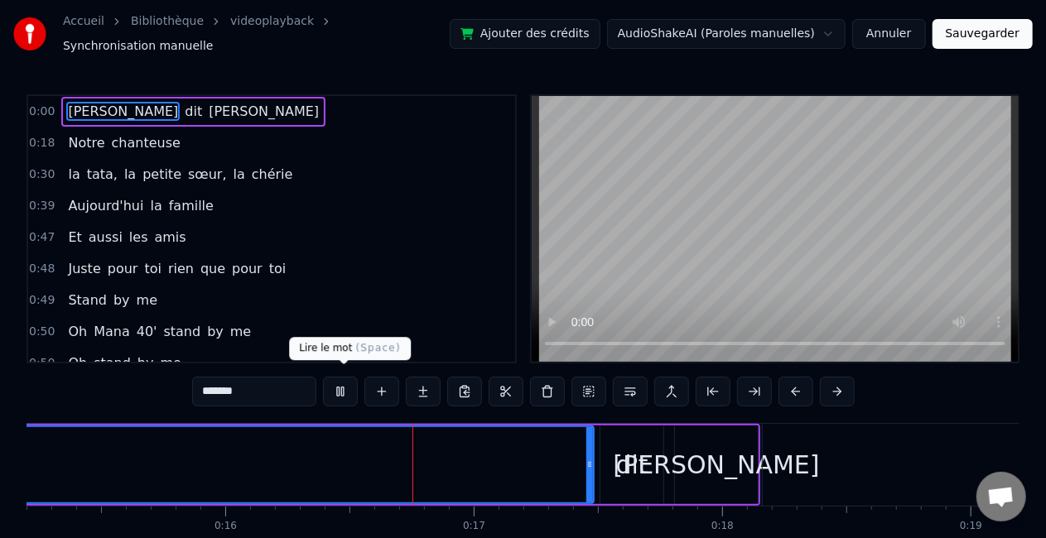
click at [356, 388] on button at bounding box center [340, 392] width 35 height 30
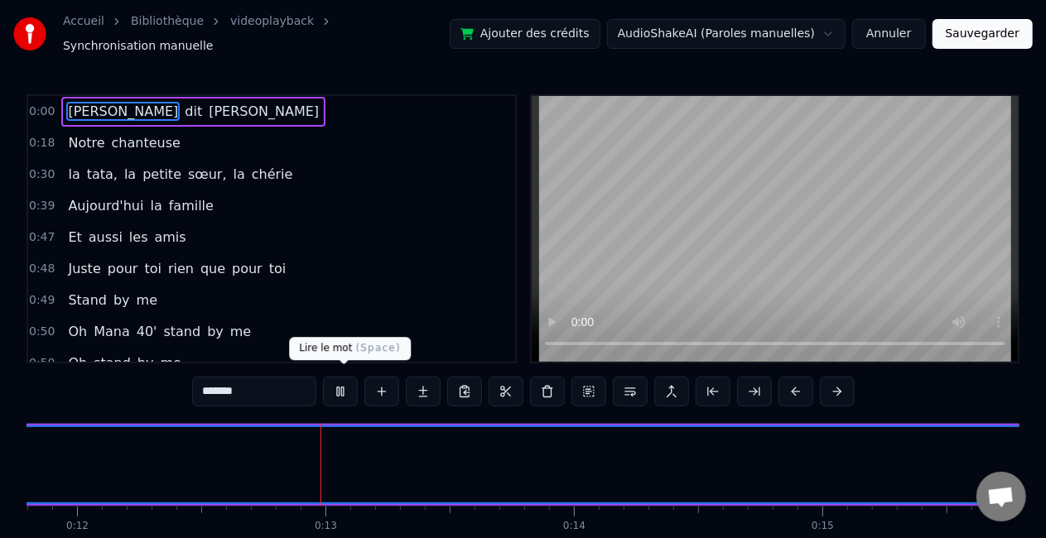
scroll to position [0, 2977]
click at [339, 380] on button at bounding box center [340, 392] width 35 height 30
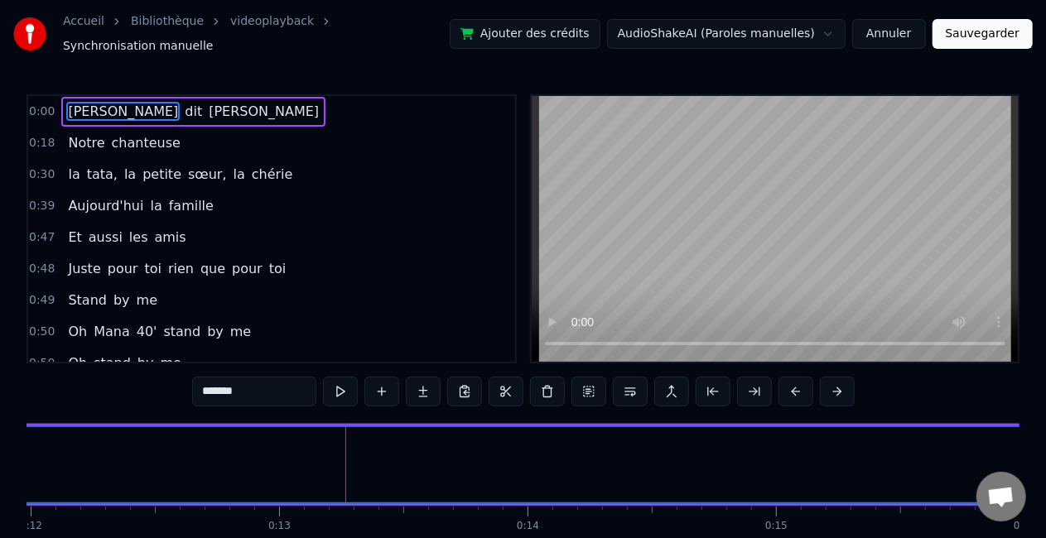
drag, startPoint x: 415, startPoint y: 474, endPoint x: 480, endPoint y: 474, distance: 65.4
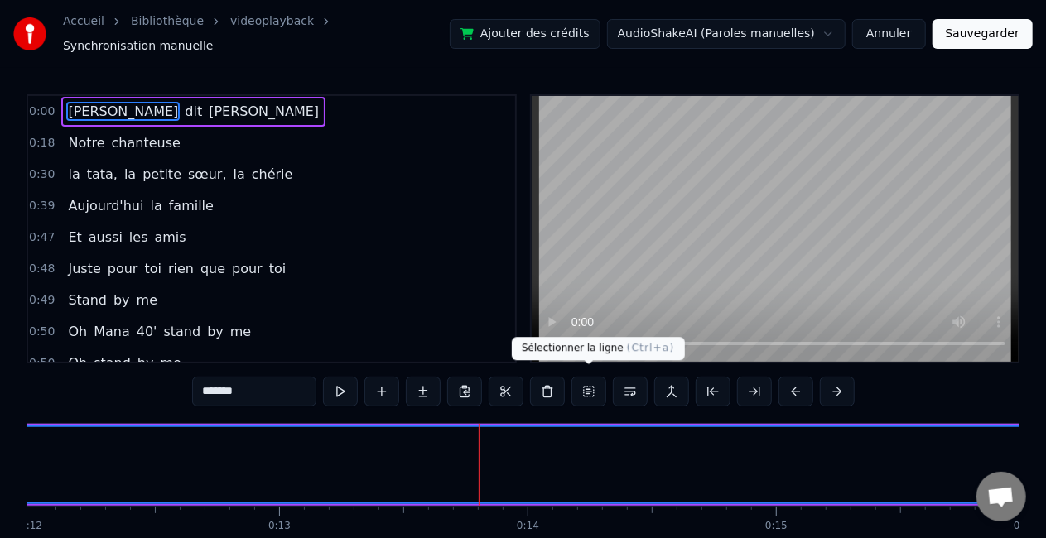
click at [596, 388] on button at bounding box center [588, 392] width 35 height 30
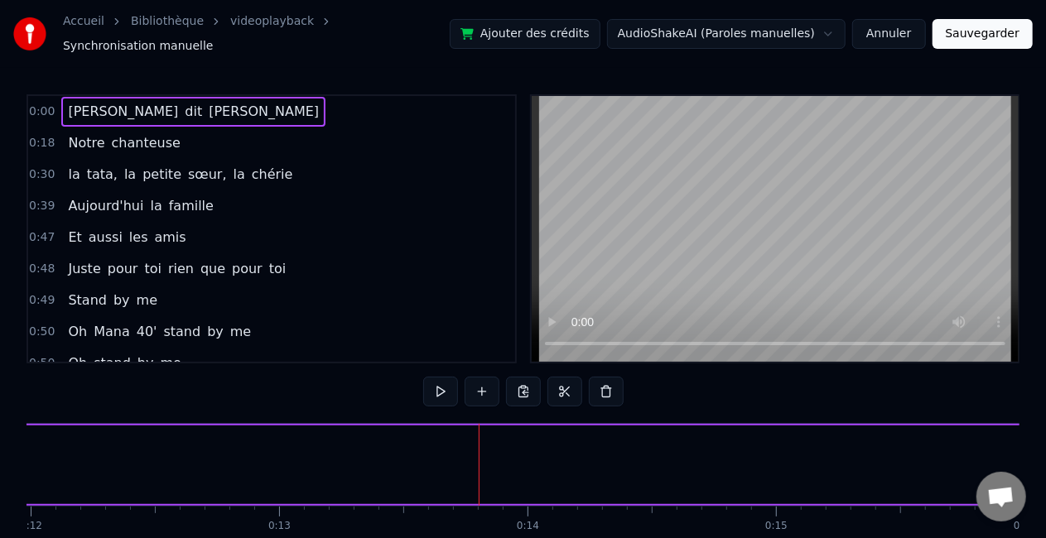
click at [207, 102] on span "[PERSON_NAME]" at bounding box center [263, 111] width 113 height 19
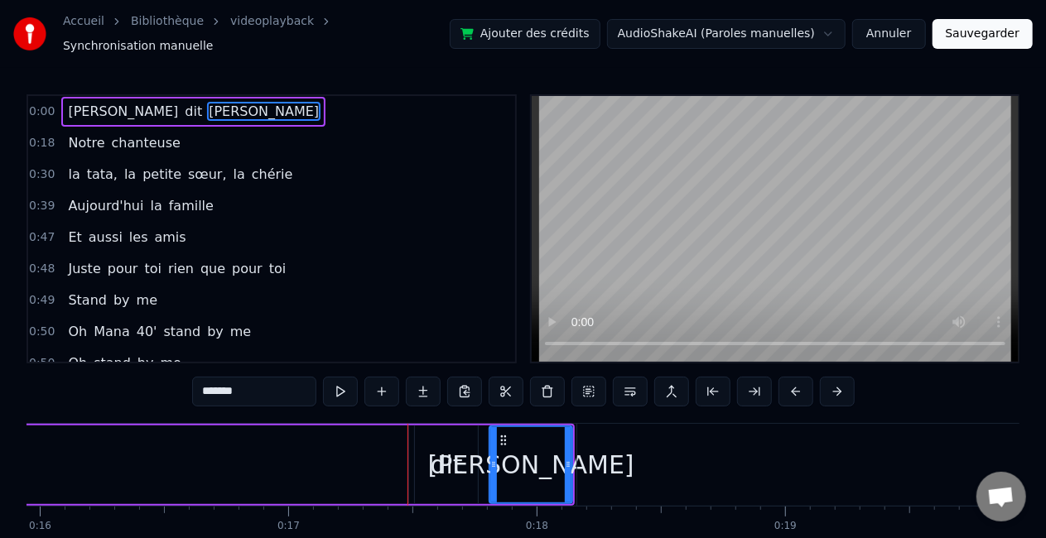
scroll to position [0, 4260]
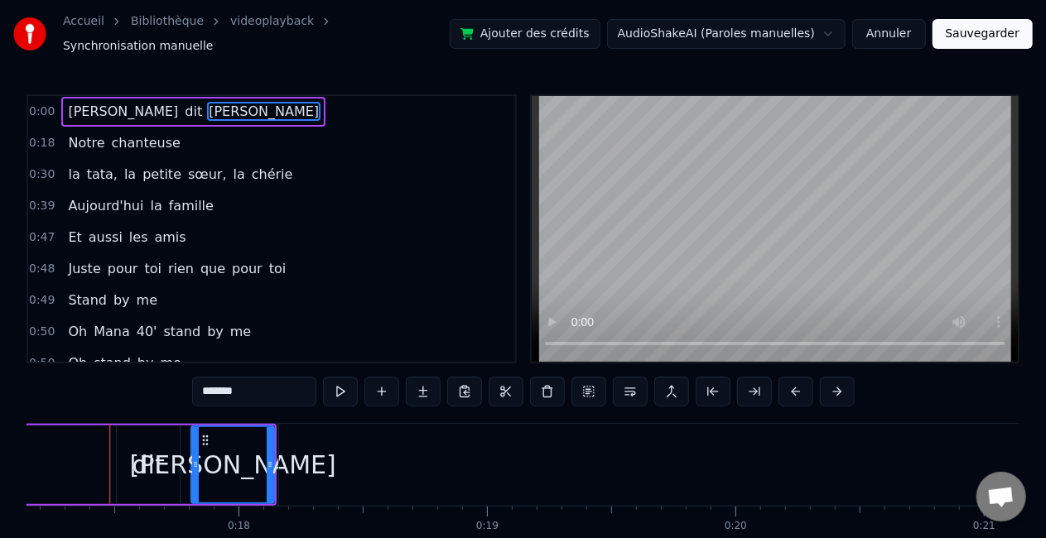
click at [91, 102] on span "[PERSON_NAME]" at bounding box center [122, 111] width 113 height 19
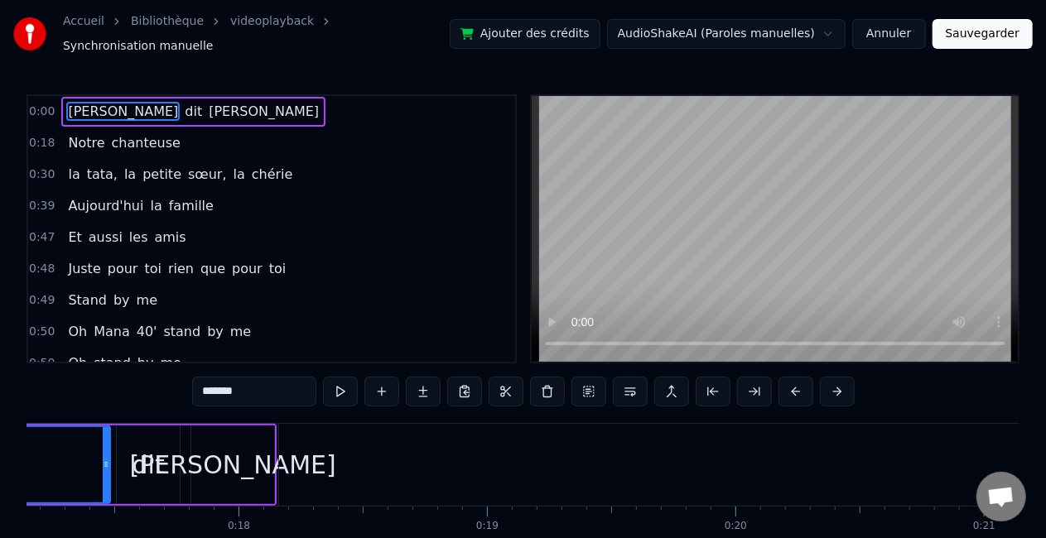
click at [91, 102] on span "[PERSON_NAME]" at bounding box center [122, 111] width 113 height 19
drag, startPoint x: 310, startPoint y: 467, endPoint x: 537, endPoint y: 472, distance: 226.9
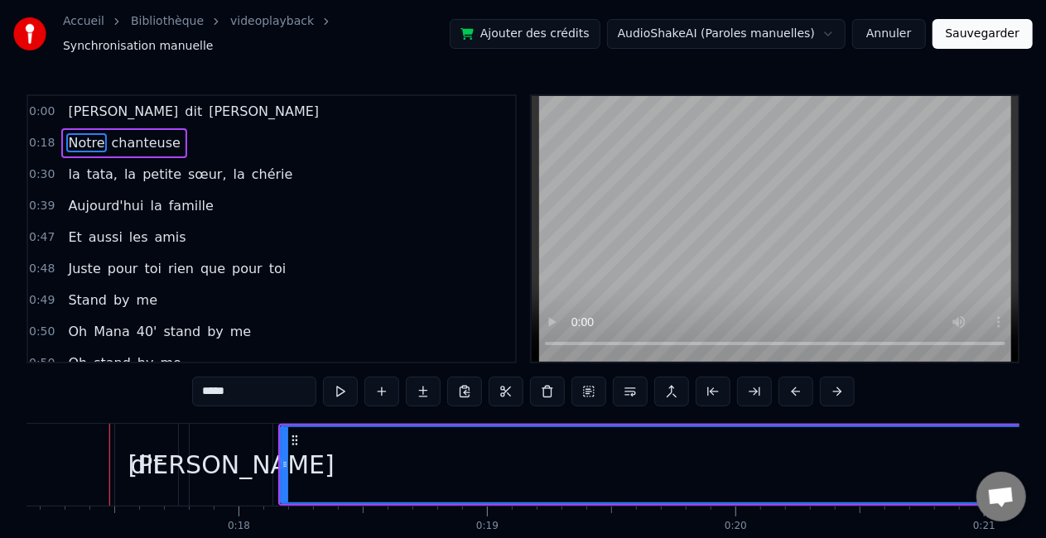
click at [251, 383] on input "*****" at bounding box center [254, 392] width 124 height 30
click at [101, 102] on span "[PERSON_NAME]" at bounding box center [122, 111] width 113 height 19
type input "*******"
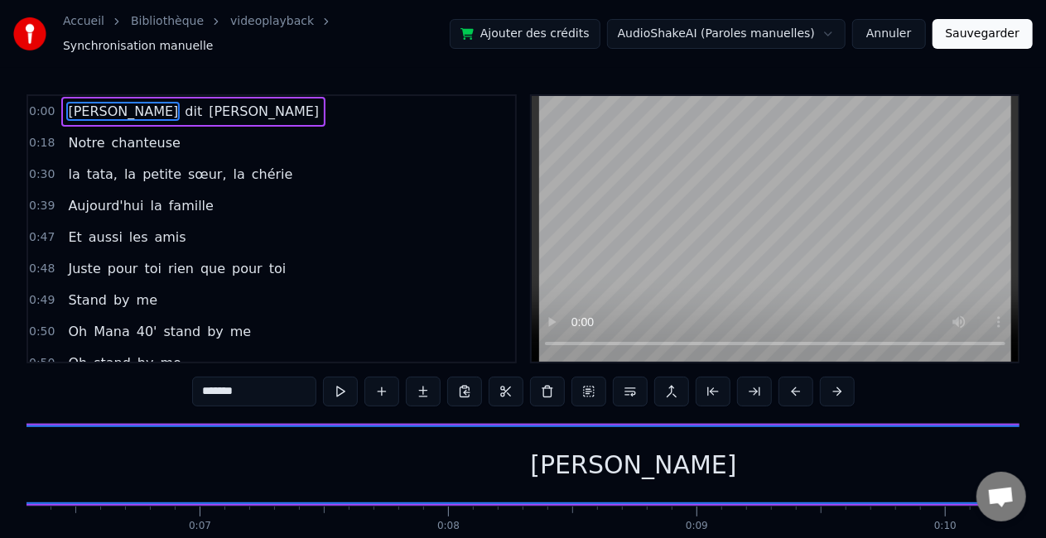
scroll to position [0, 1568]
click at [913, 36] on button "Annuler" at bounding box center [888, 34] width 73 height 30
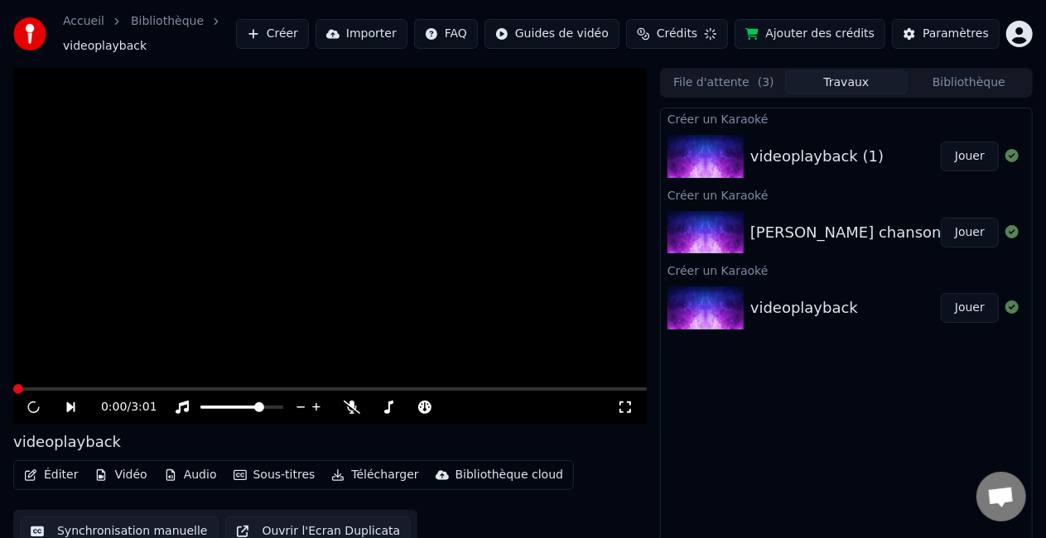
scroll to position [26, 0]
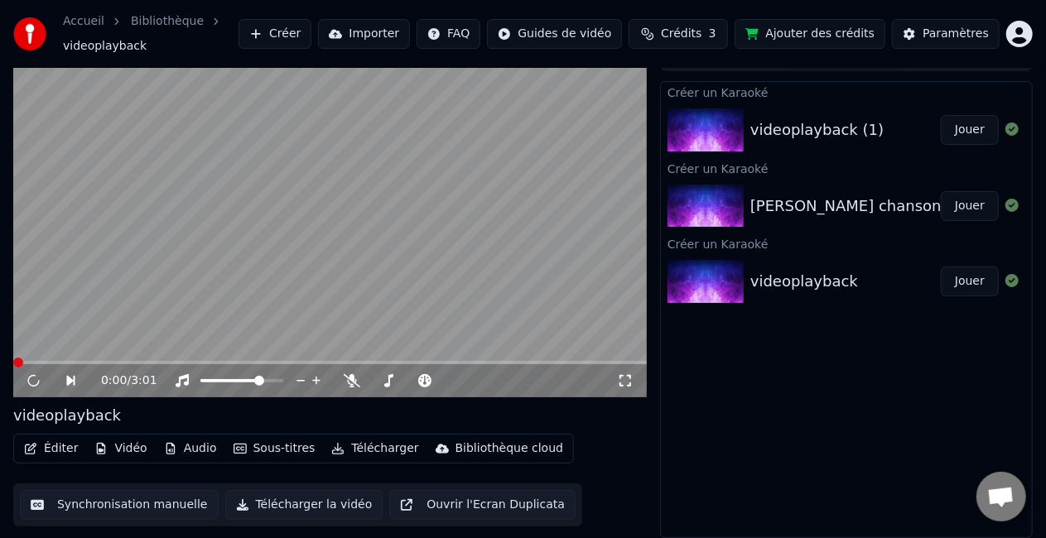
click at [952, 129] on button "Jouer" at bounding box center [970, 130] width 58 height 30
click at [536, 214] on video at bounding box center [329, 219] width 633 height 356
click at [275, 277] on video at bounding box center [329, 219] width 633 height 356
click at [33, 380] on icon at bounding box center [34, 381] width 8 height 10
click at [985, 123] on button "Jouer" at bounding box center [970, 130] width 58 height 30
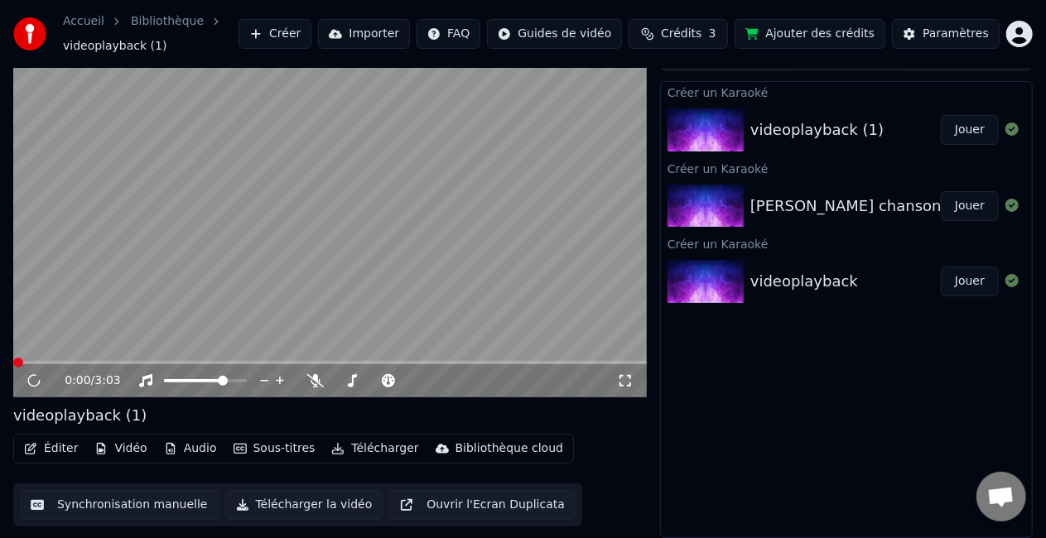
click at [28, 383] on icon at bounding box center [34, 381] width 22 height 22
click at [28, 383] on icon at bounding box center [34, 381] width 12 height 12
click at [28, 383] on icon at bounding box center [34, 381] width 22 height 22
click at [28, 383] on icon at bounding box center [34, 381] width 16 height 16
click at [28, 383] on icon at bounding box center [33, 381] width 14 height 14
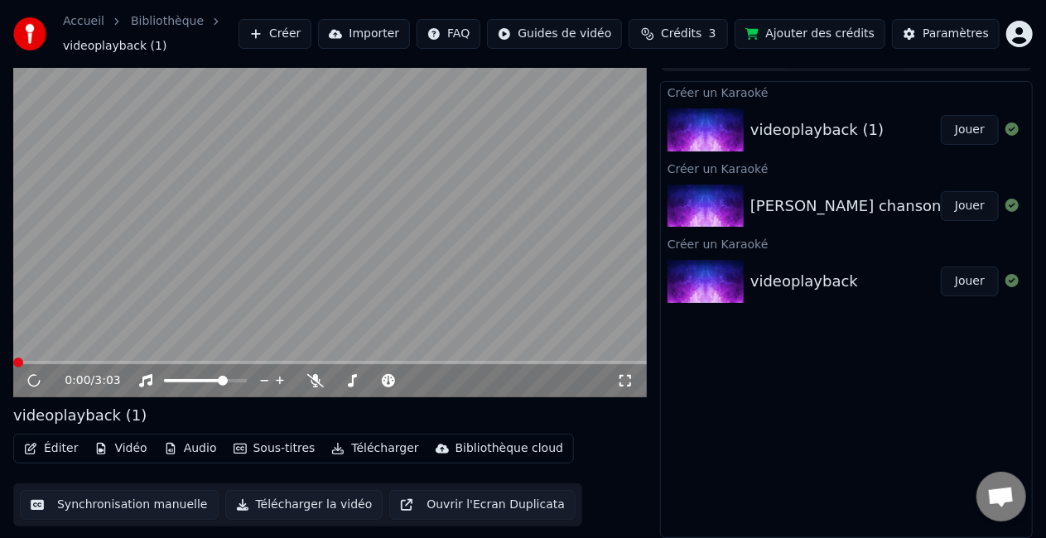
click at [28, 383] on icon at bounding box center [34, 381] width 21 height 22
click at [28, 383] on icon at bounding box center [34, 381] width 18 height 19
click at [28, 383] on icon at bounding box center [33, 380] width 13 height 13
click at [28, 383] on icon at bounding box center [34, 381] width 16 height 16
click at [977, 197] on button "Jouer" at bounding box center [970, 206] width 58 height 30
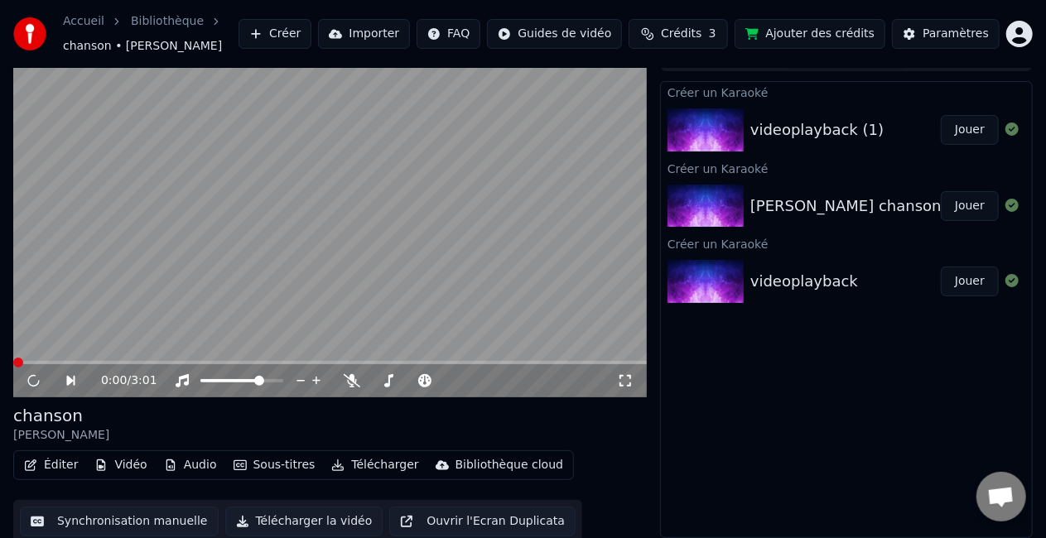
click at [584, 269] on video at bounding box center [329, 219] width 633 height 356
click at [992, 132] on button "Jouer" at bounding box center [970, 130] width 58 height 30
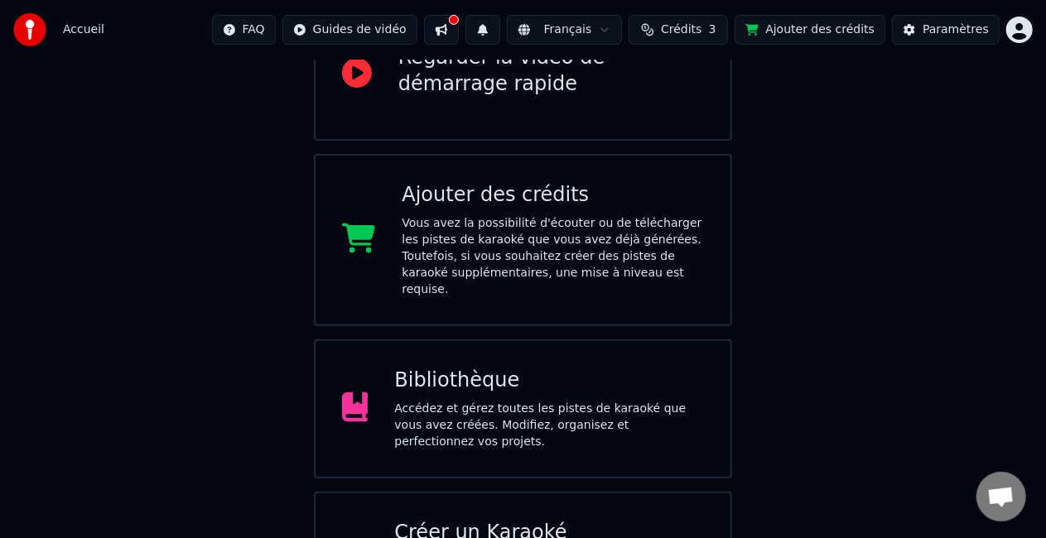
scroll to position [273, 0]
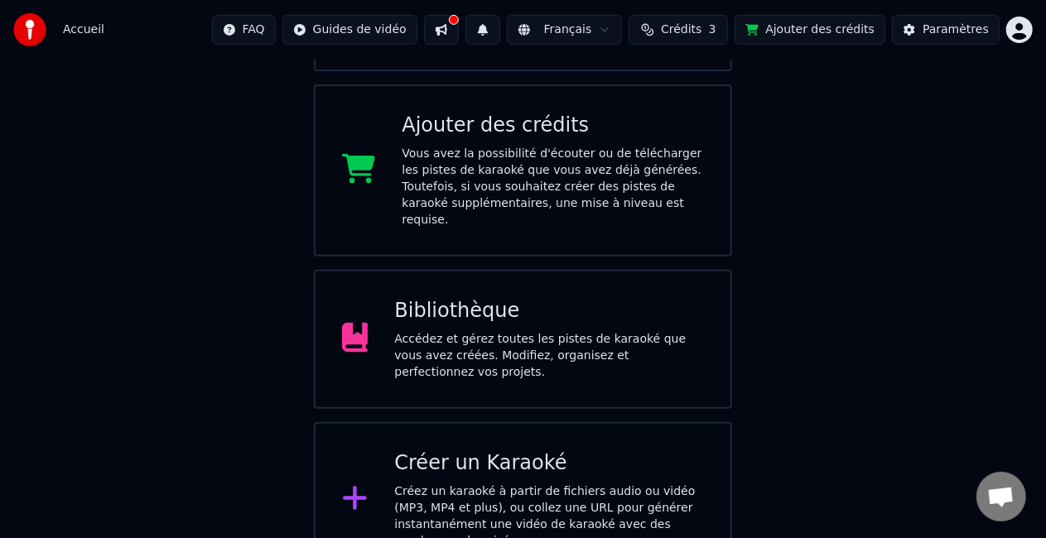
click at [607, 335] on div "Accédez et gérez toutes les pistes de karaoké que vous avez créées. Modifiez, o…" at bounding box center [549, 356] width 310 height 50
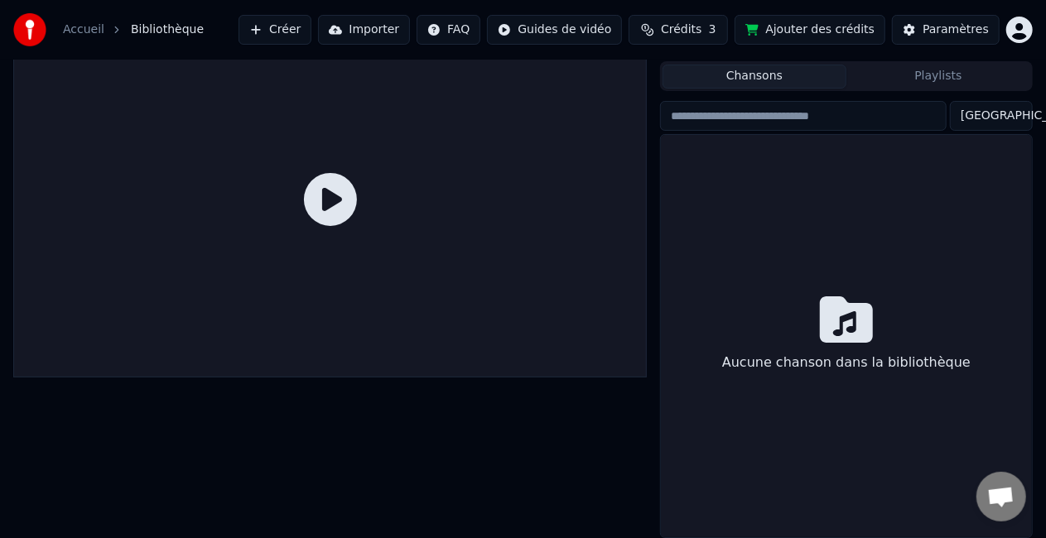
scroll to position [37, 0]
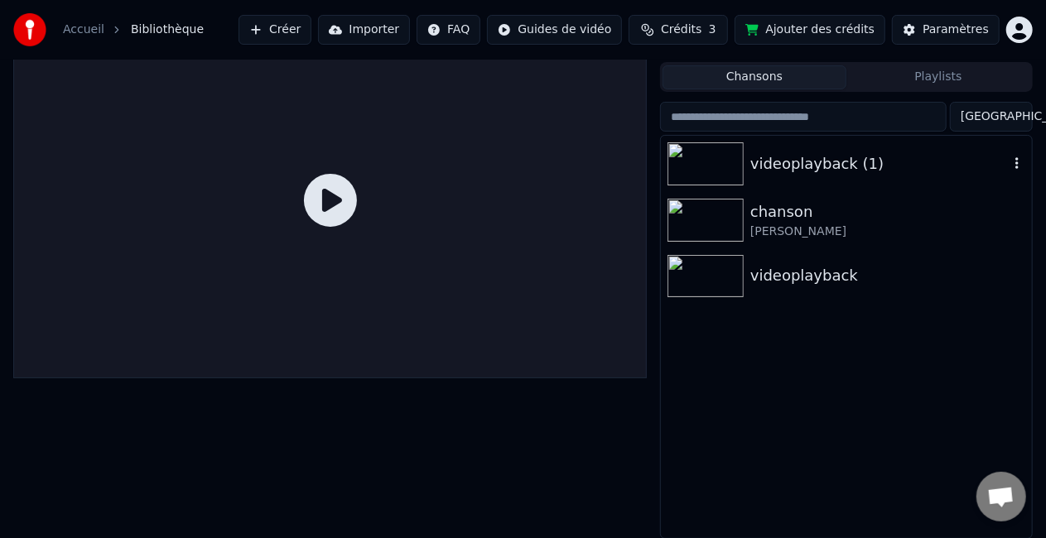
click at [715, 174] on img at bounding box center [705, 163] width 76 height 43
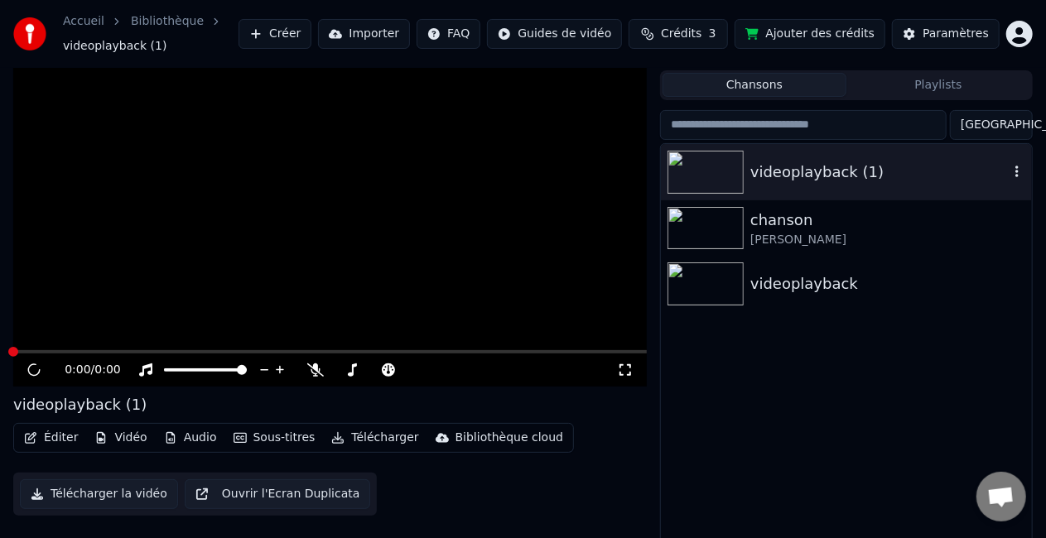
scroll to position [46, 0]
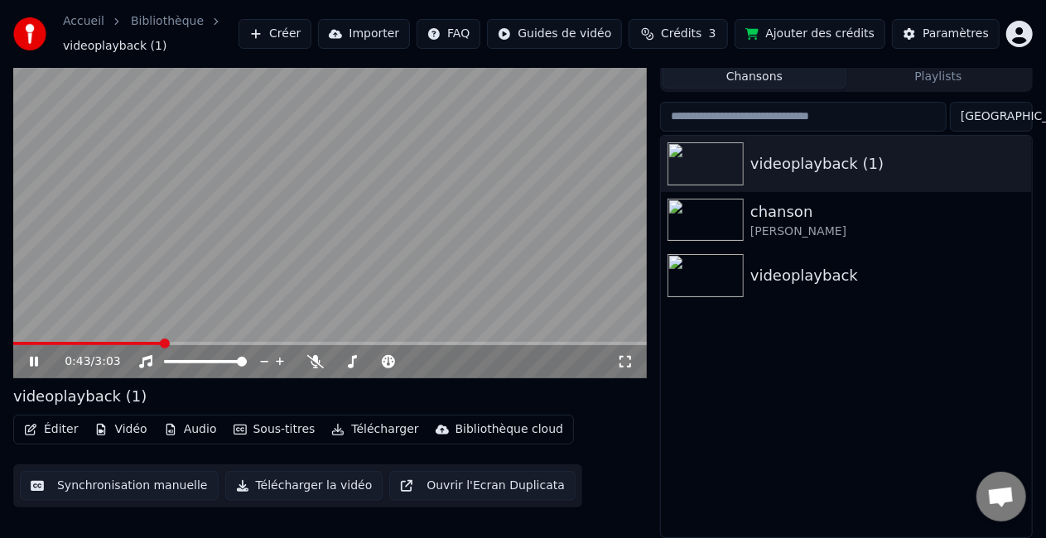
click at [621, 359] on icon at bounding box center [625, 362] width 12 height 12
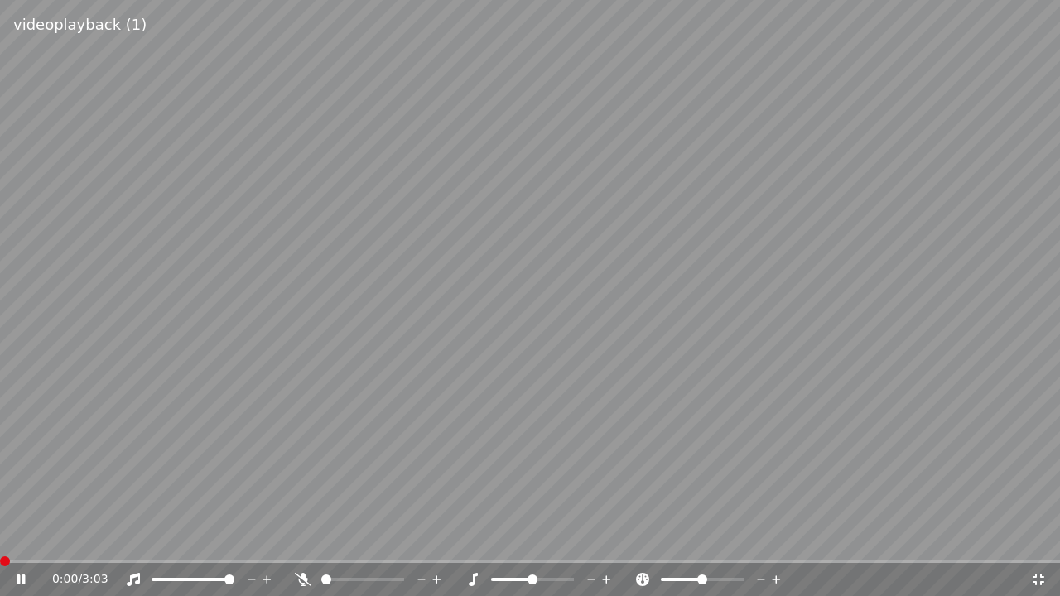
click at [0, 537] on span at bounding box center [5, 561] width 10 height 10
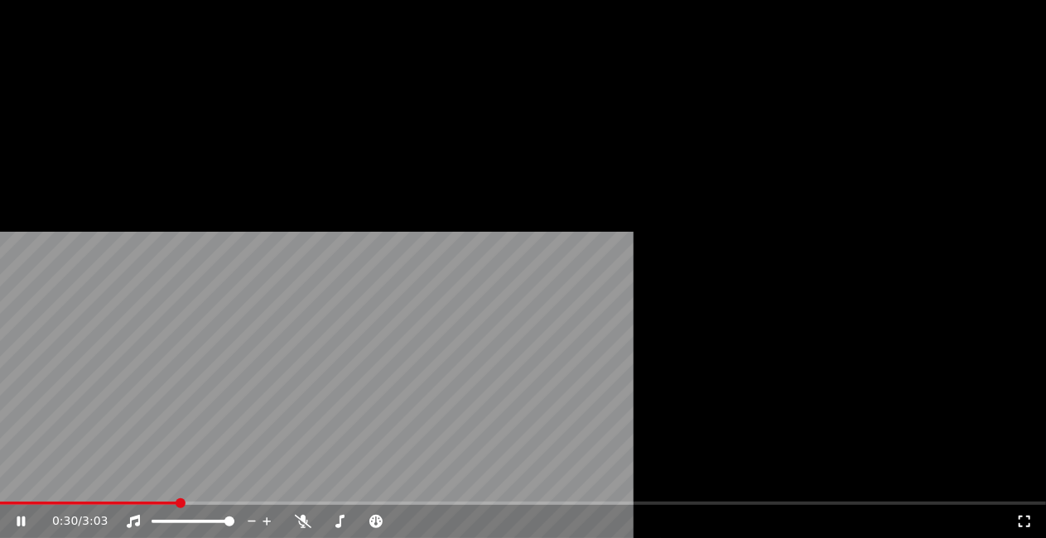
click at [246, 99] on button "Sous-titres" at bounding box center [274, 87] width 95 height 23
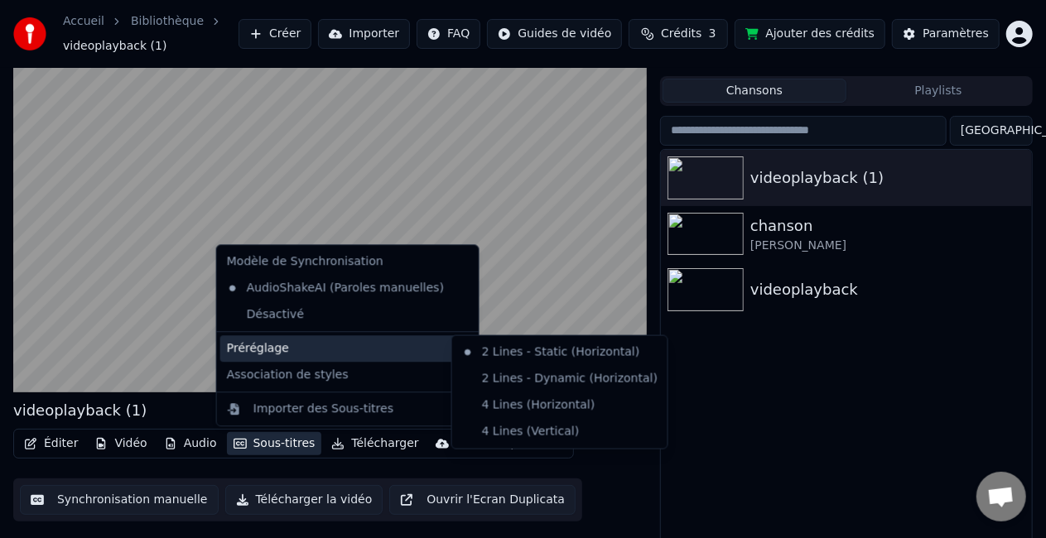
click at [293, 354] on div "Préréglage" at bounding box center [347, 348] width 255 height 26
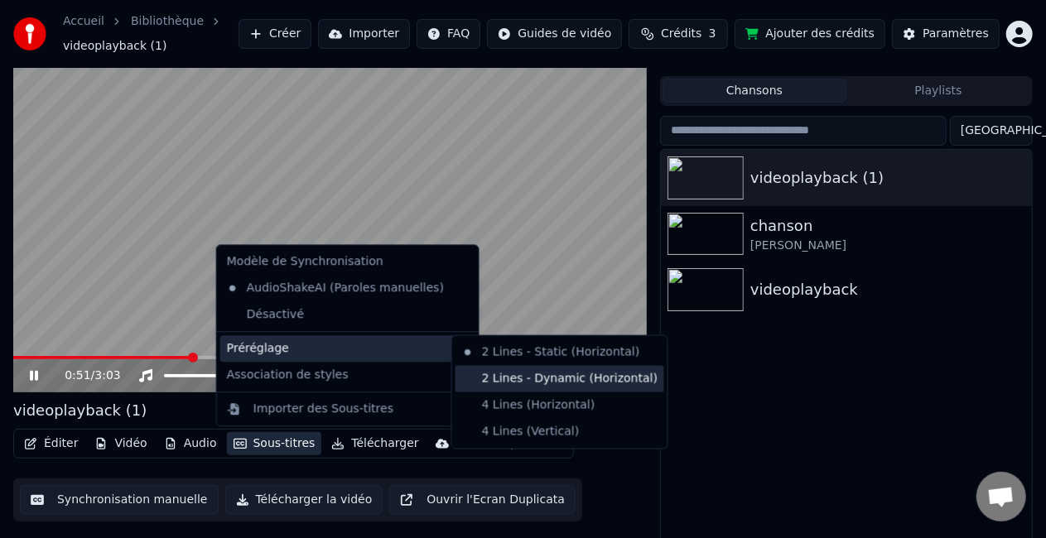
click at [499, 373] on div "2 Lines - Dynamic (Horizontal)" at bounding box center [559, 379] width 209 height 26
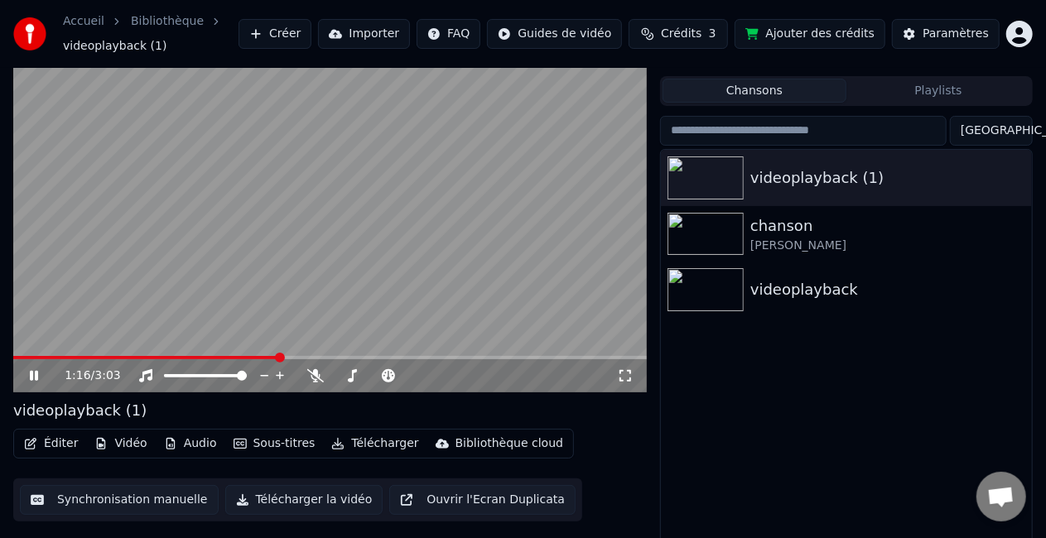
drag, startPoint x: 71, startPoint y: 363, endPoint x: 49, endPoint y: 364, distance: 22.4
click at [49, 364] on div "1:16 / 3:03" at bounding box center [329, 375] width 633 height 33
drag, startPoint x: 49, startPoint y: 364, endPoint x: 47, endPoint y: 356, distance: 8.4
click at [47, 356] on div "1:16 / 3:03" at bounding box center [329, 374] width 633 height 36
click at [13, 356] on span at bounding box center [13, 357] width 0 height 3
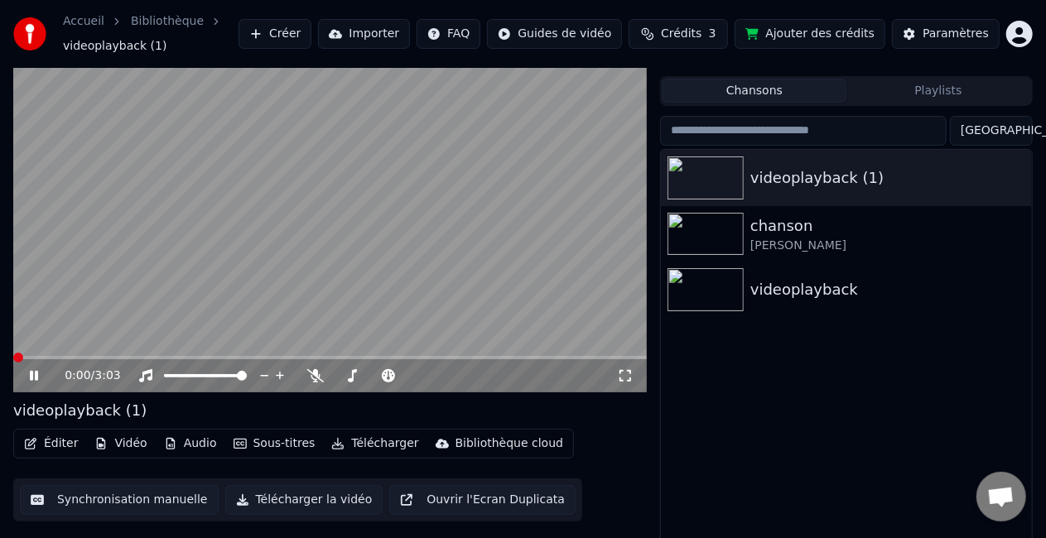
click at [0, 354] on div "0:00 / 3:03 videoplayback (1) Éditer Vidéo Audio Sous-titres Télécharger Biblio…" at bounding box center [523, 294] width 1046 height 517
click at [330, 232] on video at bounding box center [329, 214] width 633 height 356
click at [148, 506] on button "Synchronisation manuelle" at bounding box center [119, 500] width 199 height 30
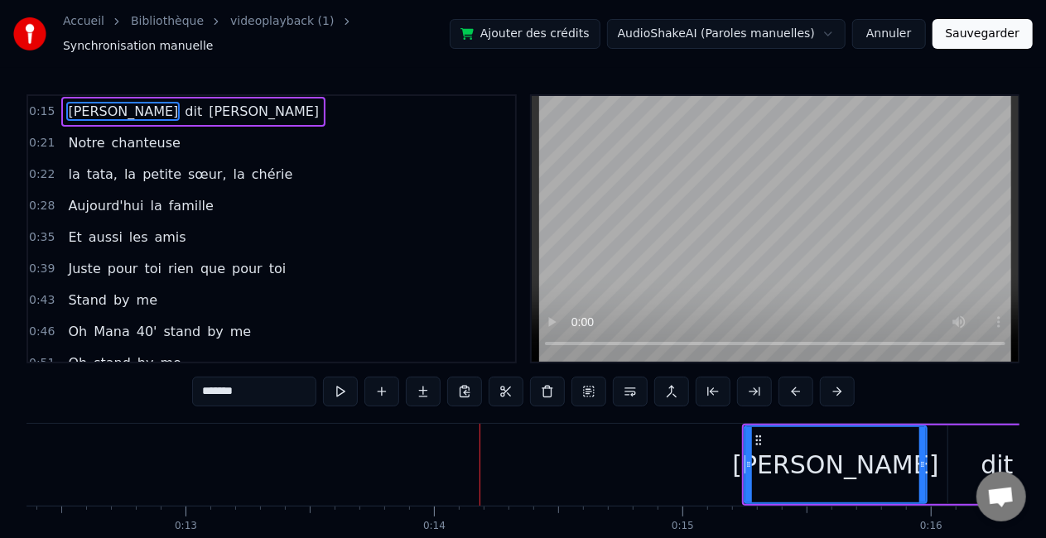
scroll to position [0, 3067]
drag, startPoint x: 763, startPoint y: 450, endPoint x: 759, endPoint y: 429, distance: 21.3
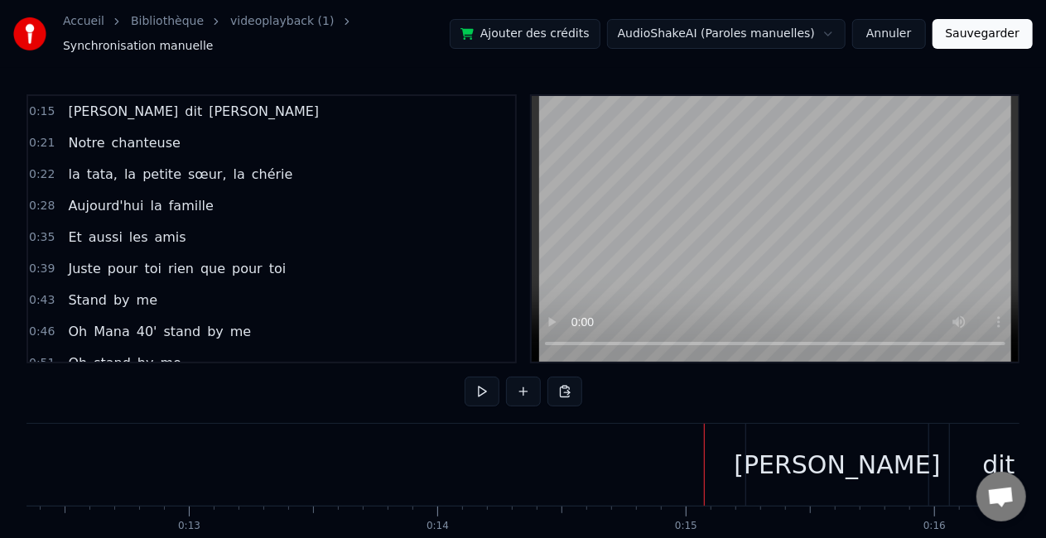
click at [759, 429] on div "[PERSON_NAME]" at bounding box center [837, 465] width 182 height 82
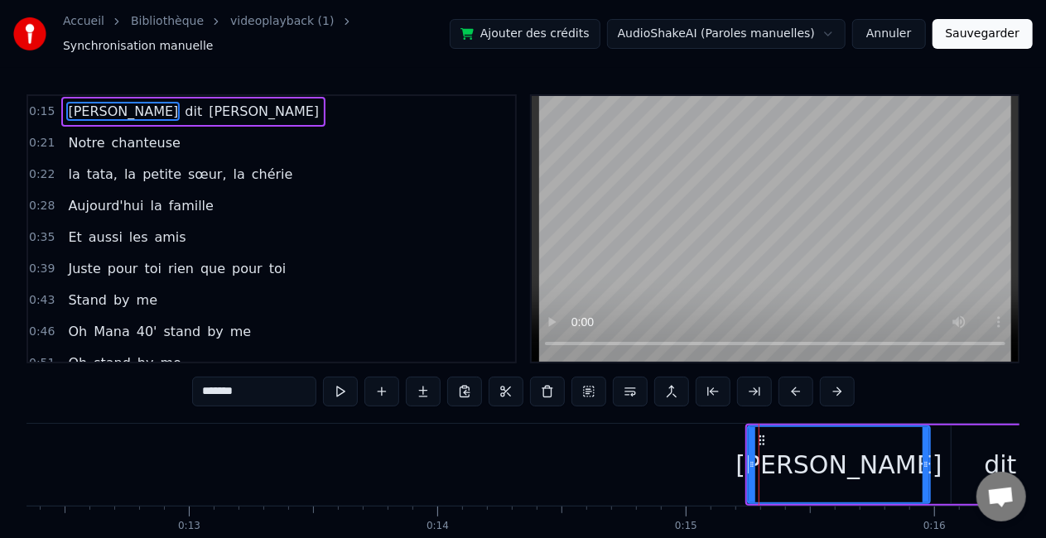
click at [756, 434] on icon at bounding box center [761, 440] width 13 height 13
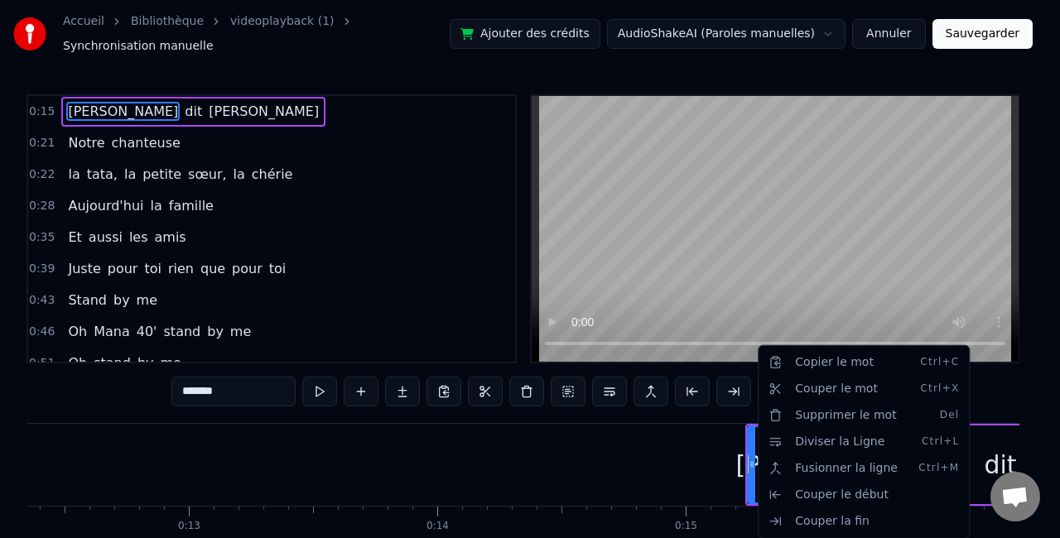
click at [686, 452] on html "Accueil Bibliothèque videoplayback (1) Synchronisation manuelle Ajouter des cré…" at bounding box center [530, 308] width 1060 height 617
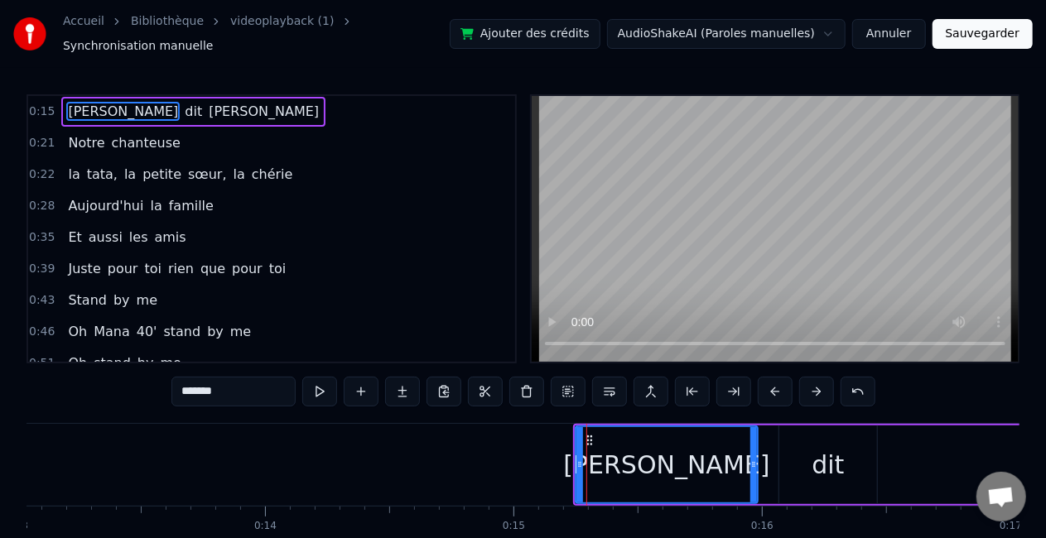
scroll to position [0, 3241]
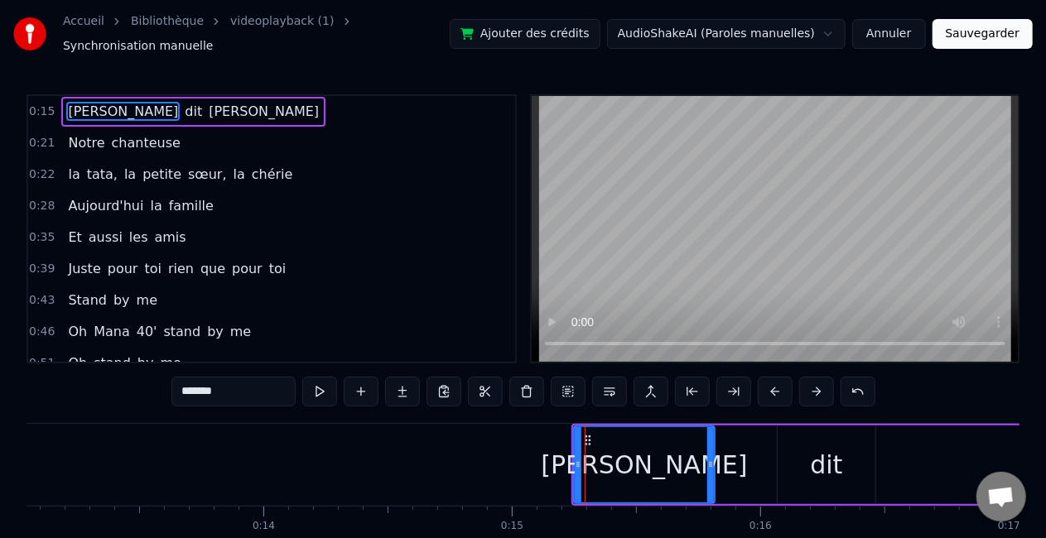
drag, startPoint x: 752, startPoint y: 453, endPoint x: 710, endPoint y: 450, distance: 41.5
click at [710, 458] on icon at bounding box center [710, 464] width 7 height 13
drag, startPoint x: 573, startPoint y: 454, endPoint x: 525, endPoint y: 452, distance: 48.1
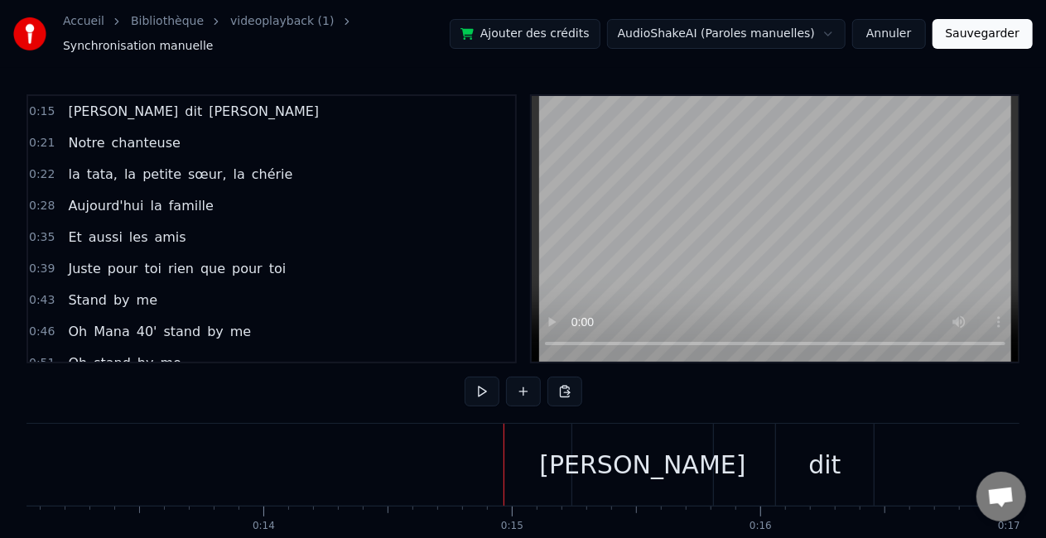
click at [600, 449] on div "[PERSON_NAME]" at bounding box center [642, 465] width 141 height 82
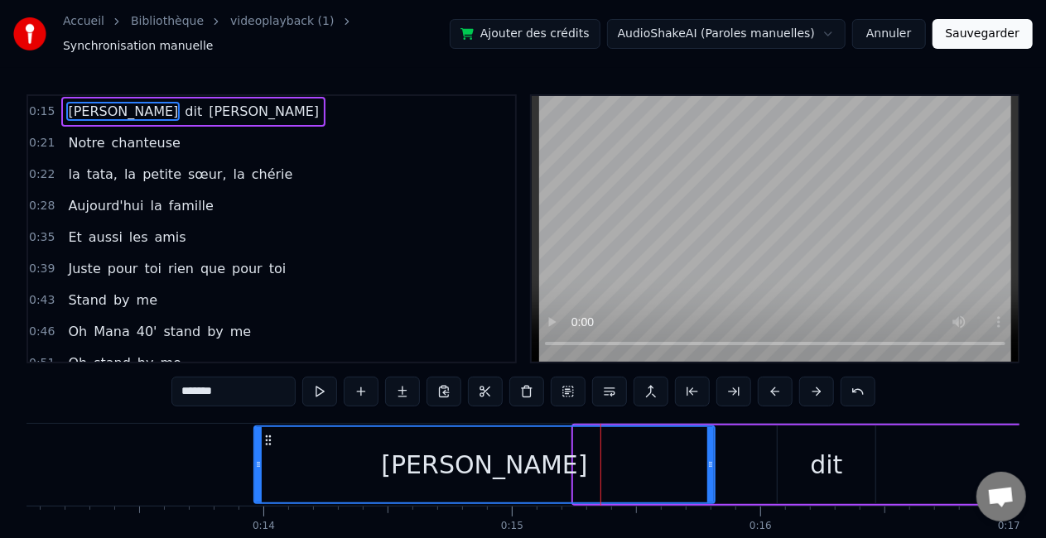
drag, startPoint x: 574, startPoint y: 446, endPoint x: 254, endPoint y: 454, distance: 319.7
click at [255, 454] on div at bounding box center [258, 464] width 7 height 75
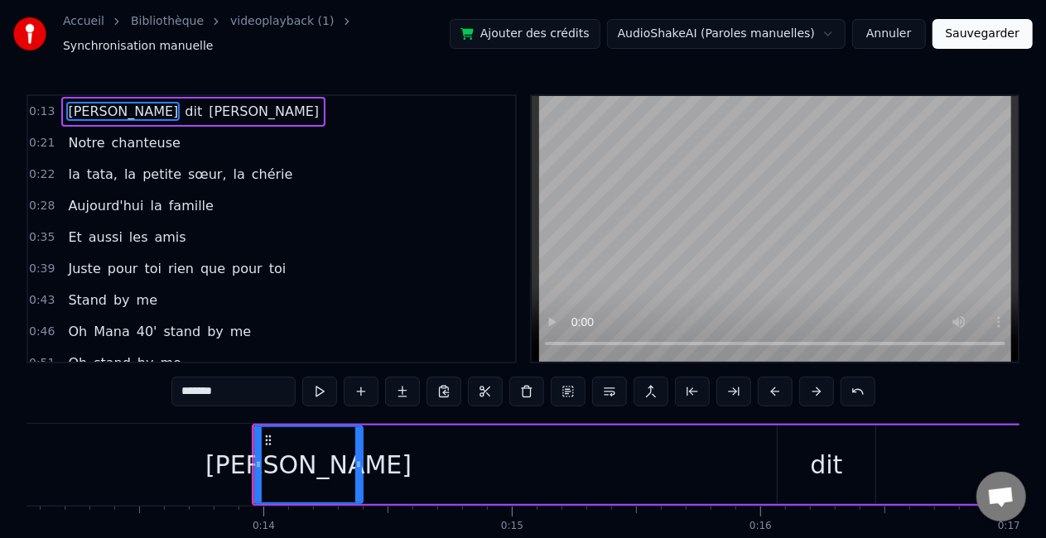
drag, startPoint x: 711, startPoint y: 452, endPoint x: 357, endPoint y: 449, distance: 354.4
click at [357, 449] on div at bounding box center [358, 464] width 7 height 75
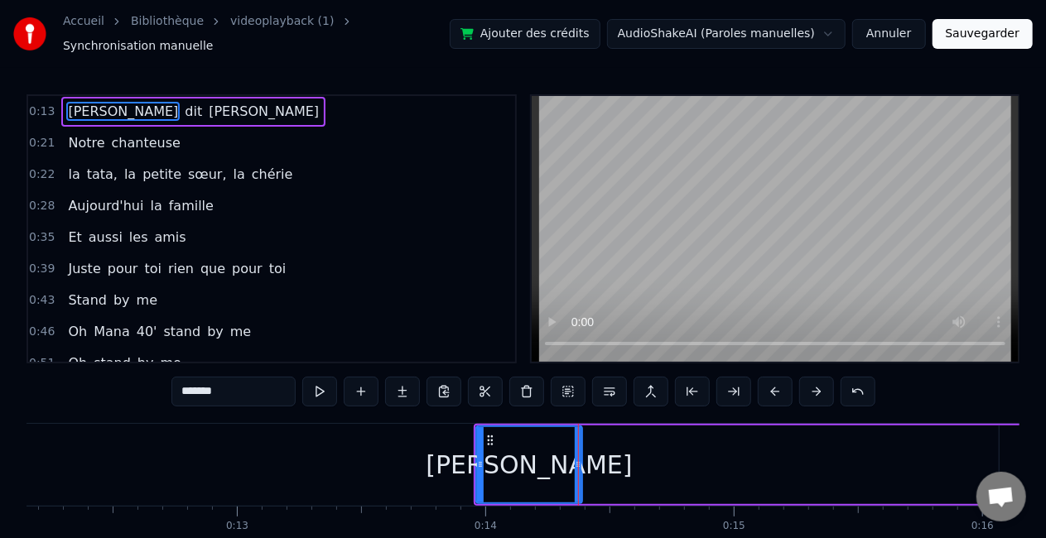
scroll to position [0, 2925]
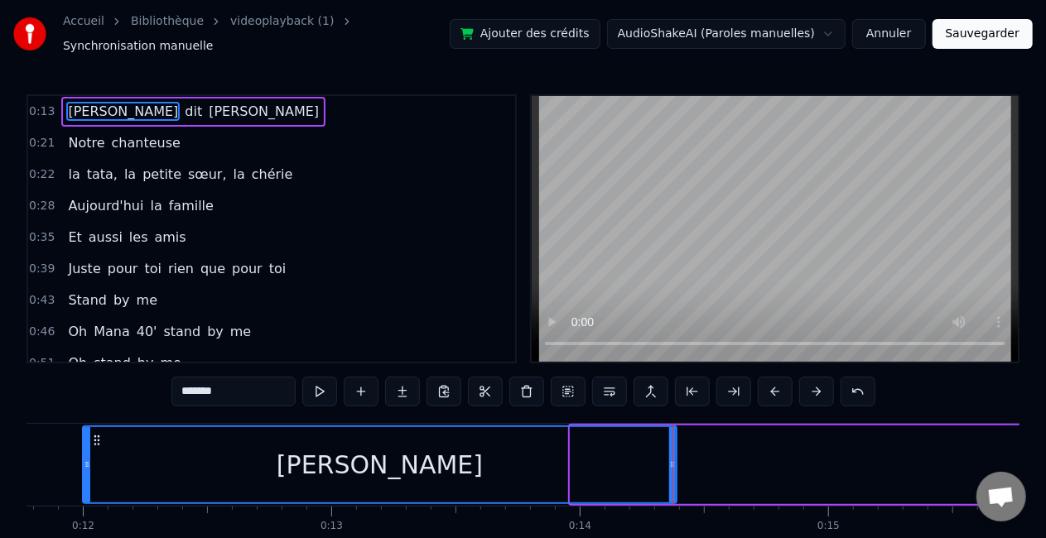
drag, startPoint x: 571, startPoint y: 453, endPoint x: 83, endPoint y: 482, distance: 488.6
click at [84, 482] on div at bounding box center [87, 464] width 7 height 75
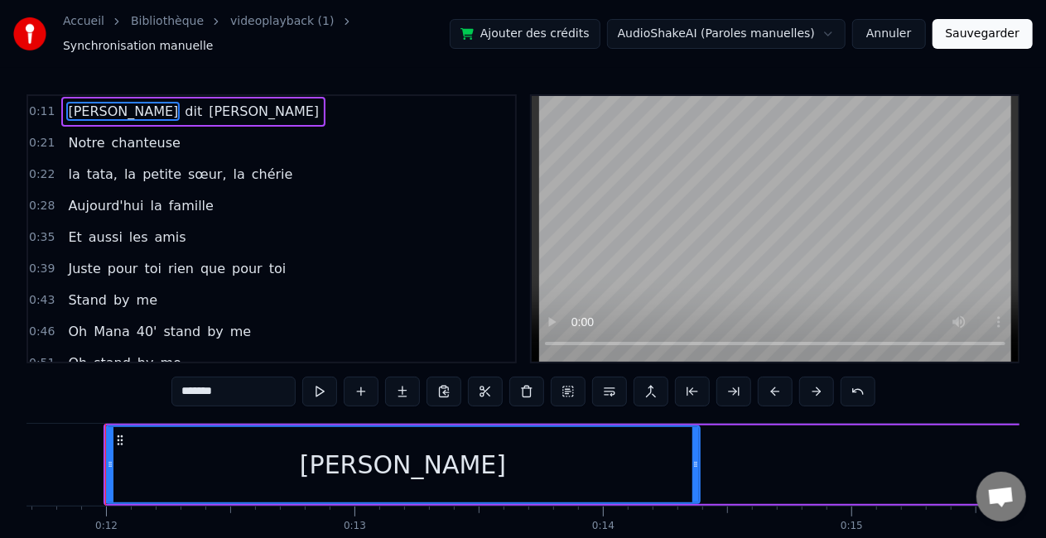
scroll to position [0, 2897]
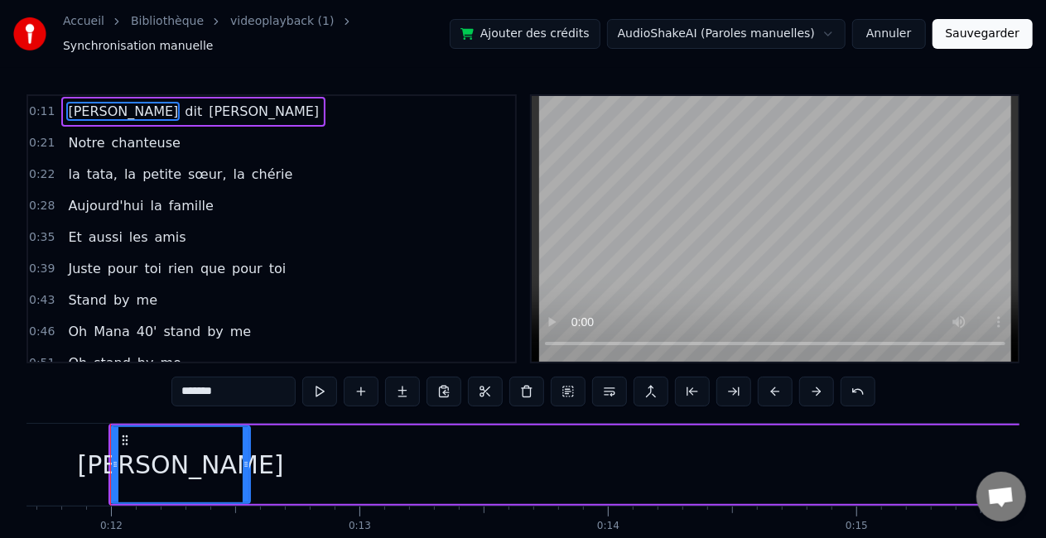
drag, startPoint x: 703, startPoint y: 457, endPoint x: 249, endPoint y: 468, distance: 453.9
click at [249, 468] on div at bounding box center [246, 464] width 7 height 75
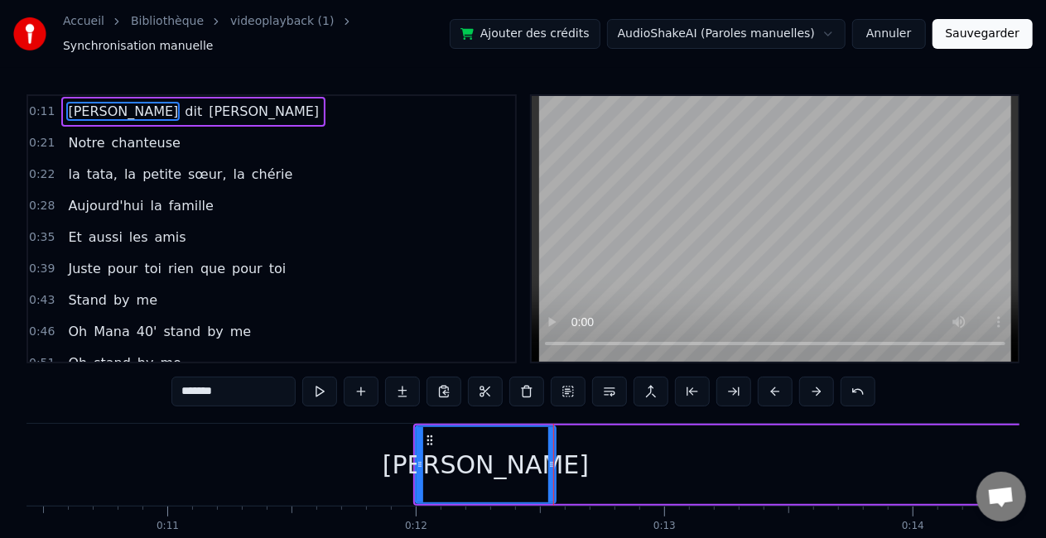
scroll to position [0, 2589]
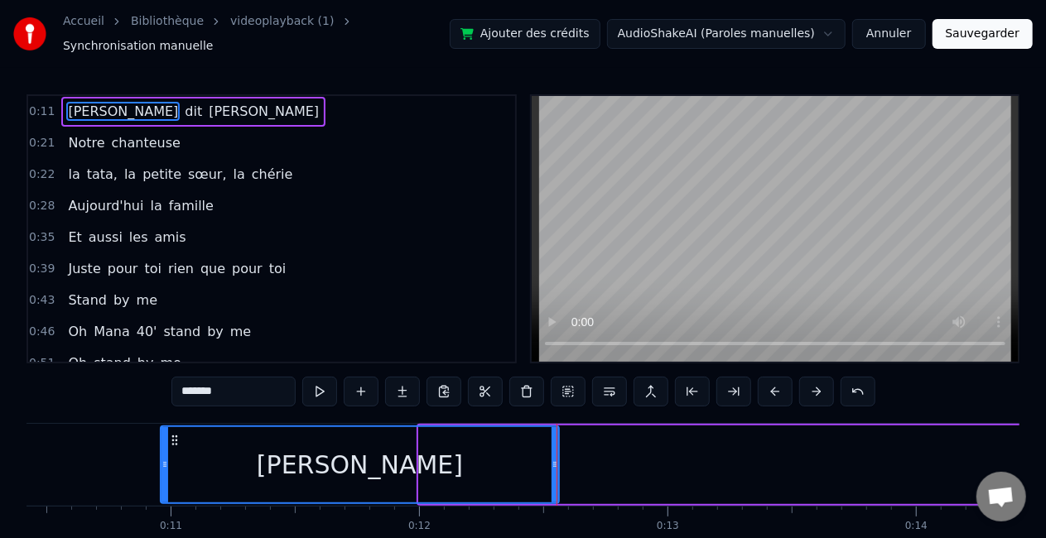
drag, startPoint x: 419, startPoint y: 448, endPoint x: 221, endPoint y: 457, distance: 198.1
click at [161, 466] on div at bounding box center [164, 464] width 7 height 75
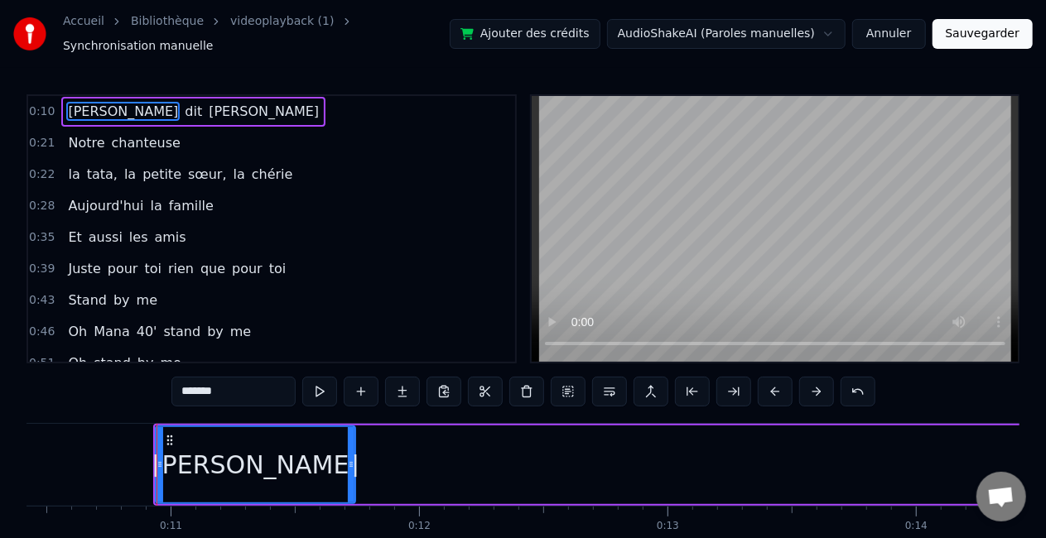
drag, startPoint x: 407, startPoint y: 444, endPoint x: 282, endPoint y: 457, distance: 125.7
click at [282, 457] on div "[PERSON_NAME]" at bounding box center [256, 464] width 198 height 75
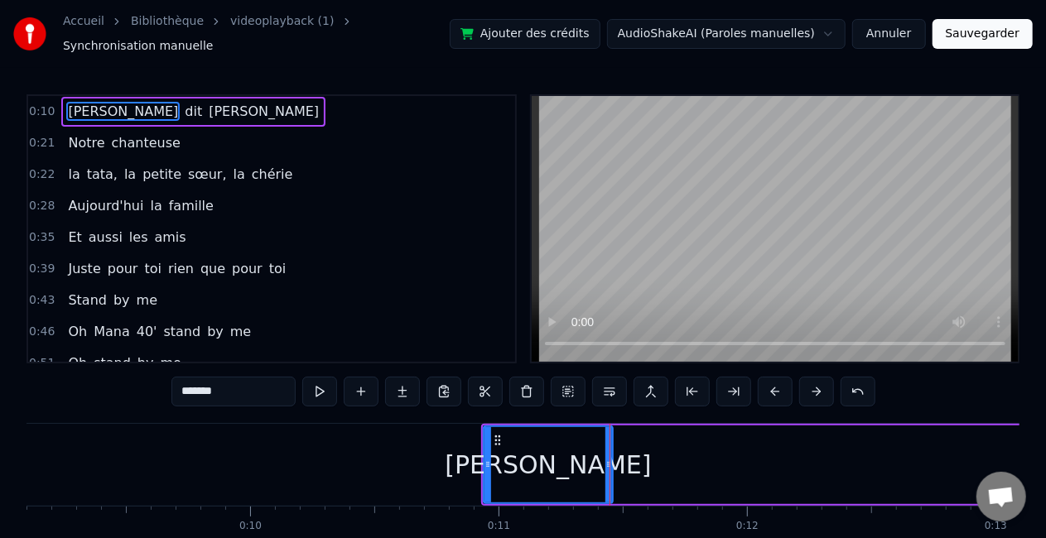
scroll to position [0, 2259]
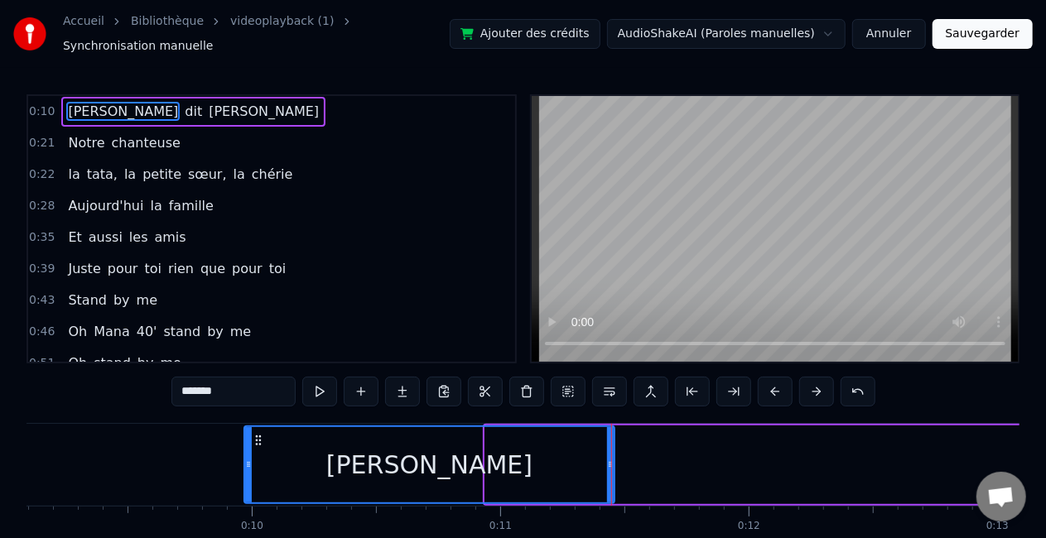
drag, startPoint x: 488, startPoint y: 454, endPoint x: 244, endPoint y: 450, distance: 243.5
click at [245, 458] on icon at bounding box center [248, 464] width 7 height 13
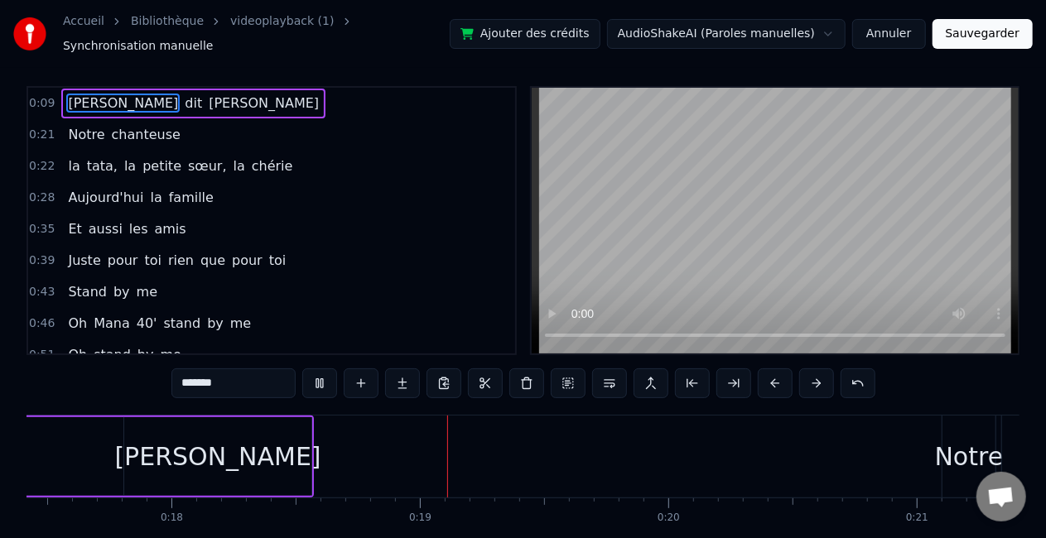
scroll to position [0, 4518]
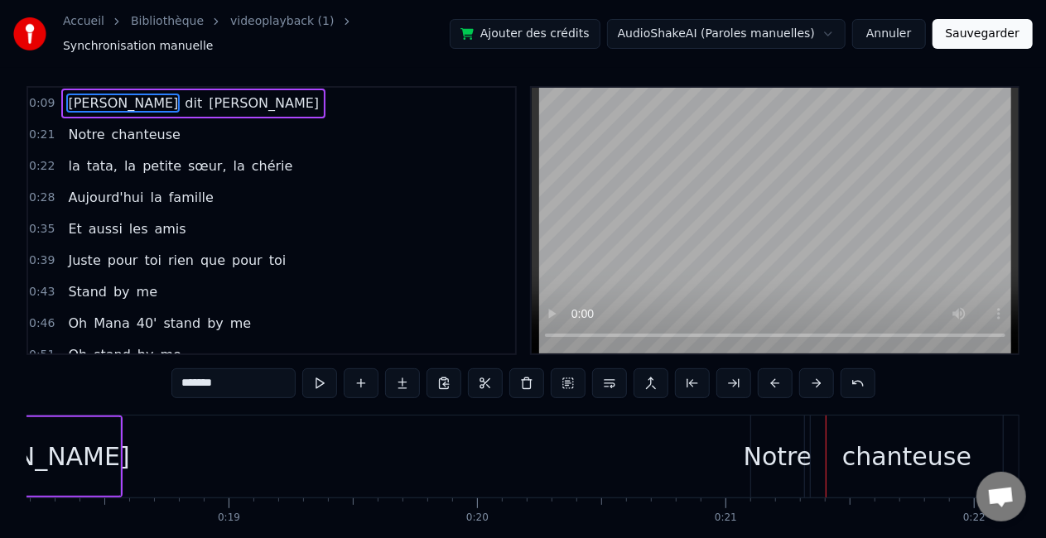
click at [892, 25] on button "Annuler" at bounding box center [888, 34] width 73 height 30
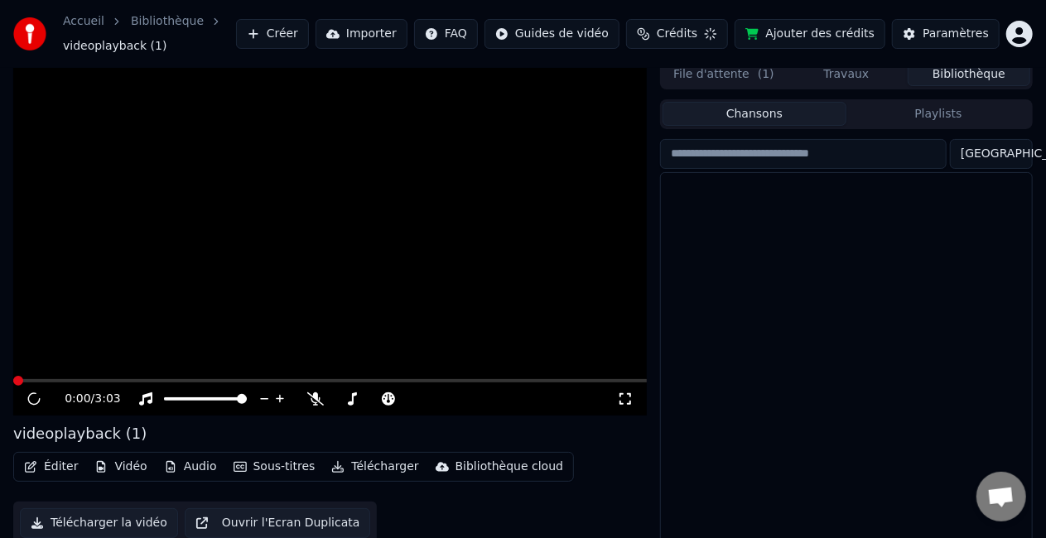
scroll to position [40, 0]
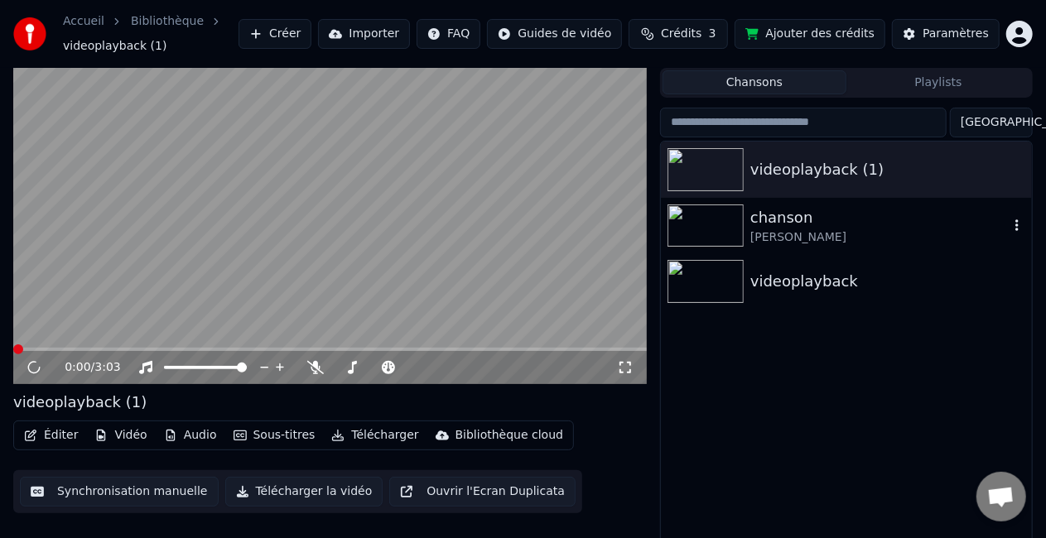
click at [778, 217] on div "chanson" at bounding box center [879, 217] width 258 height 23
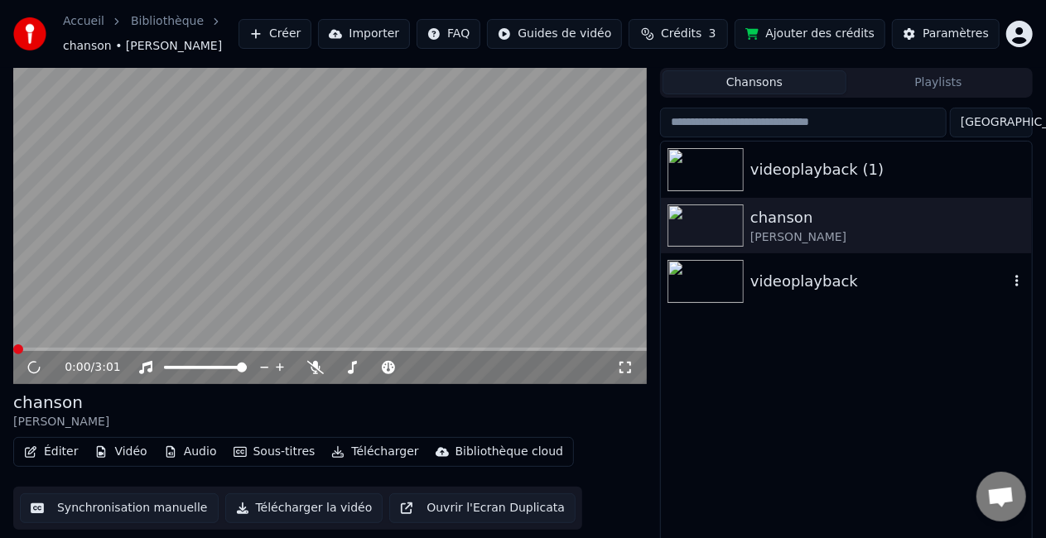
click at [798, 291] on div "videoplayback" at bounding box center [879, 281] width 258 height 23
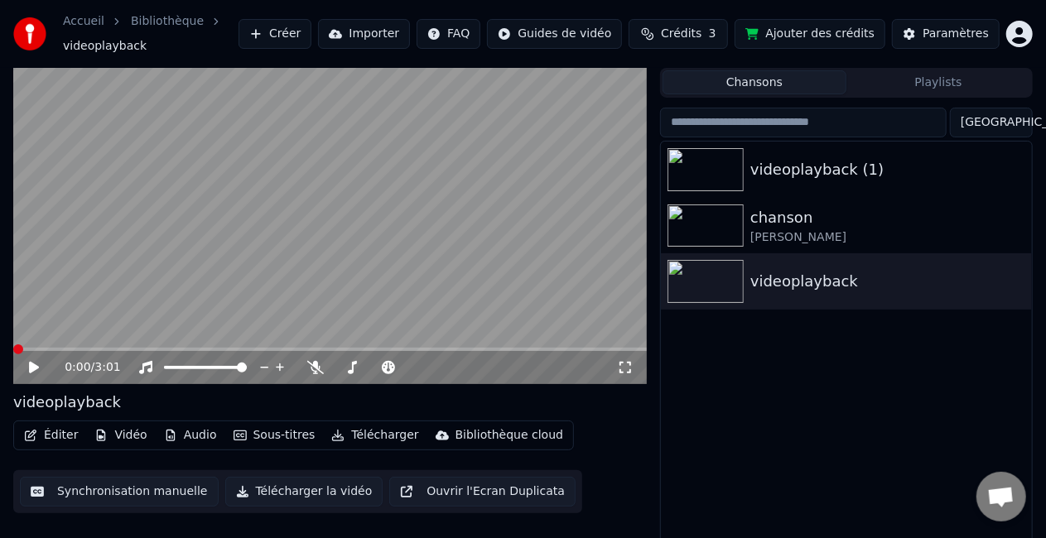
click at [141, 495] on button "Synchronisation manuelle" at bounding box center [119, 492] width 199 height 30
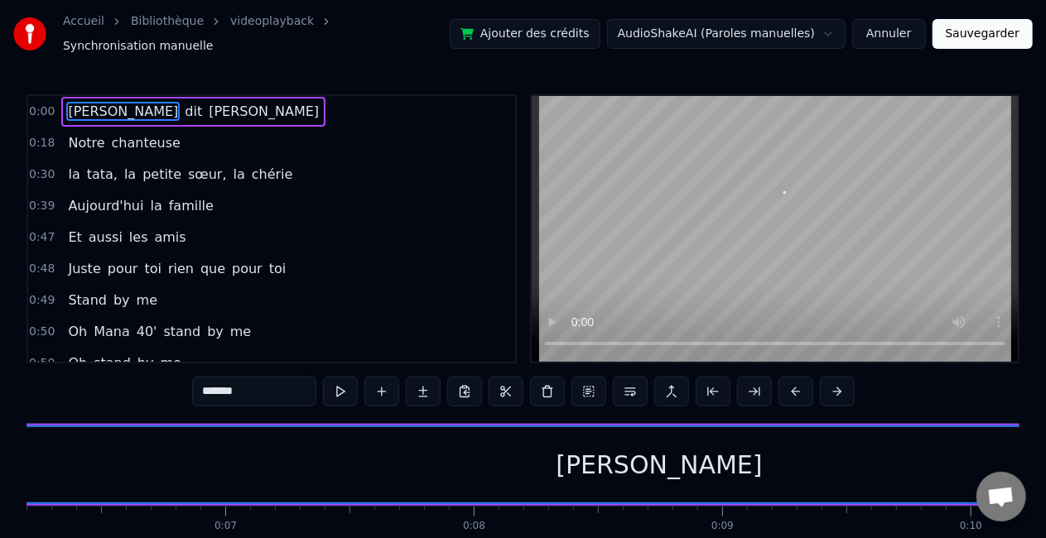
scroll to position [0, 1541]
click at [614, 474] on div "[PERSON_NAME]" at bounding box center [658, 464] width 4339 height 75
click at [636, 450] on div "[PERSON_NAME]" at bounding box center [658, 464] width 206 height 37
click at [653, 450] on div "[PERSON_NAME]" at bounding box center [658, 464] width 206 height 37
click at [702, 455] on div "[PERSON_NAME]" at bounding box center [658, 464] width 4339 height 75
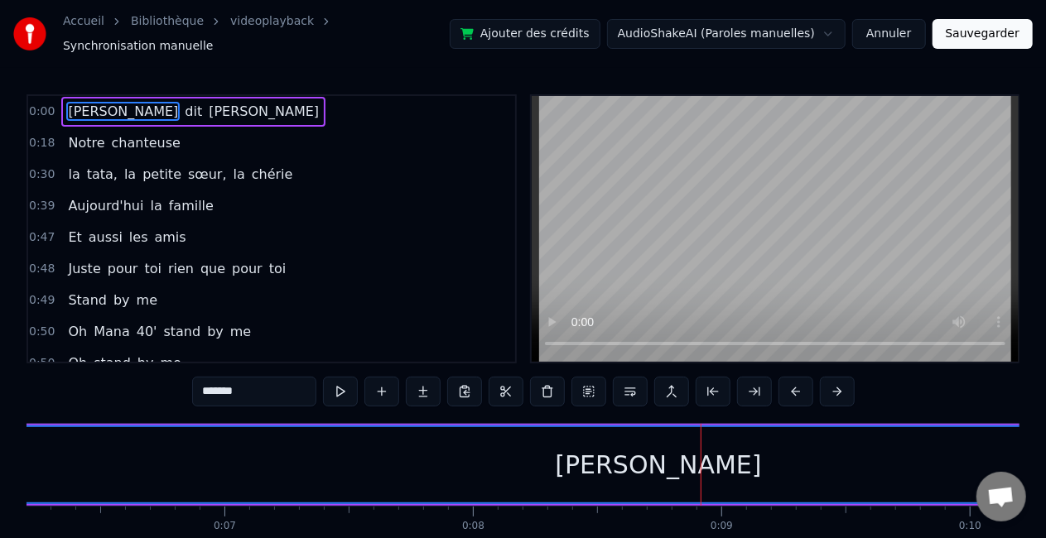
click at [702, 455] on div "[PERSON_NAME]" at bounding box center [658, 464] width 4339 height 75
click at [70, 103] on span "[PERSON_NAME]" at bounding box center [122, 111] width 113 height 19
click at [348, 387] on button at bounding box center [340, 392] width 35 height 30
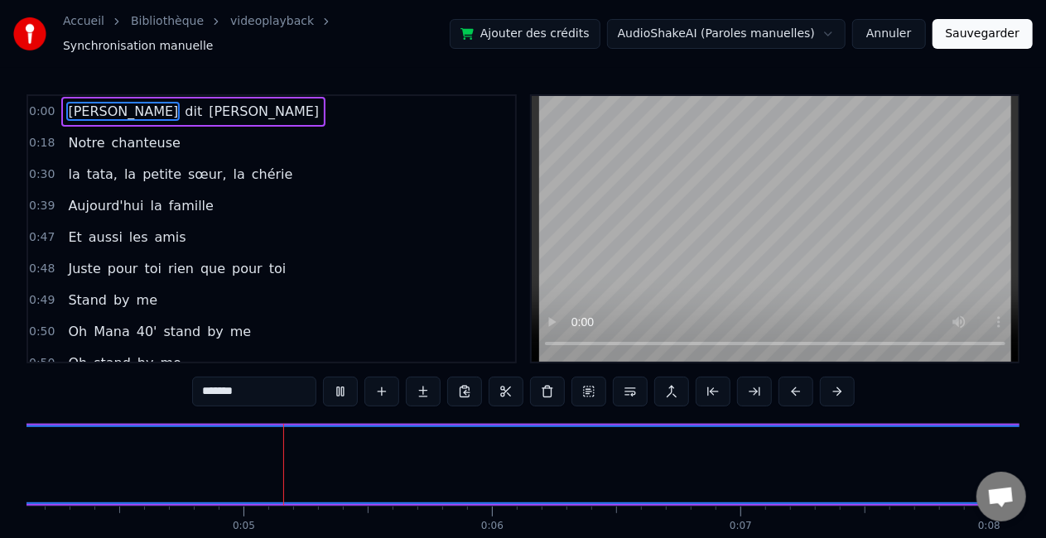
scroll to position [0, 1027]
click at [348, 387] on button at bounding box center [340, 392] width 35 height 30
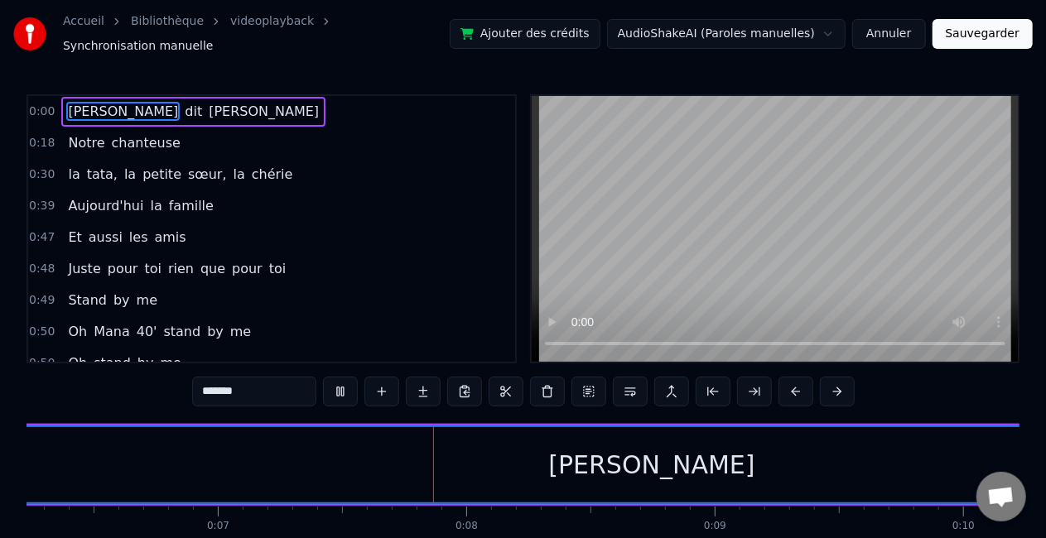
scroll to position [0, 1738]
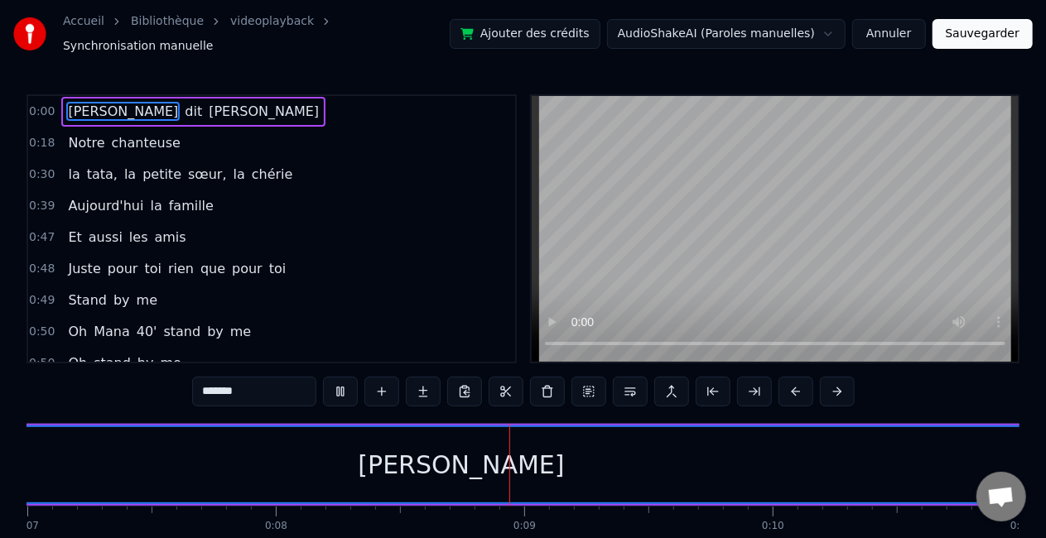
click at [343, 383] on button at bounding box center [340, 392] width 35 height 30
click at [476, 460] on div "[PERSON_NAME]" at bounding box center [461, 464] width 206 height 37
click at [508, 455] on div "[PERSON_NAME]" at bounding box center [461, 464] width 4339 height 75
click at [542, 412] on div "0:00 Sabrina dit babette 0:18 Notre chanteuse 0:30 la tata, la petite sœur, la …" at bounding box center [522, 342] width 993 height 496
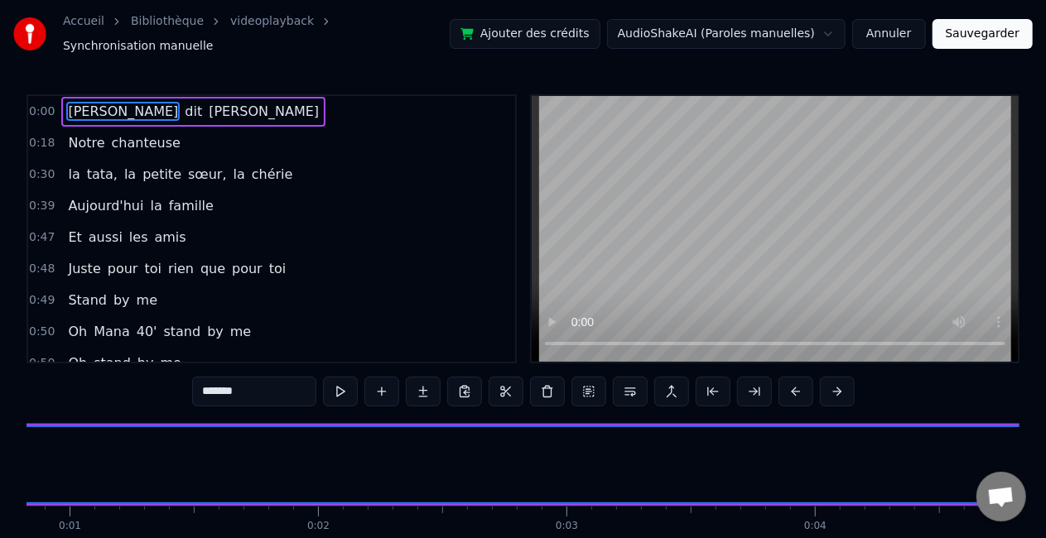
scroll to position [0, 0]
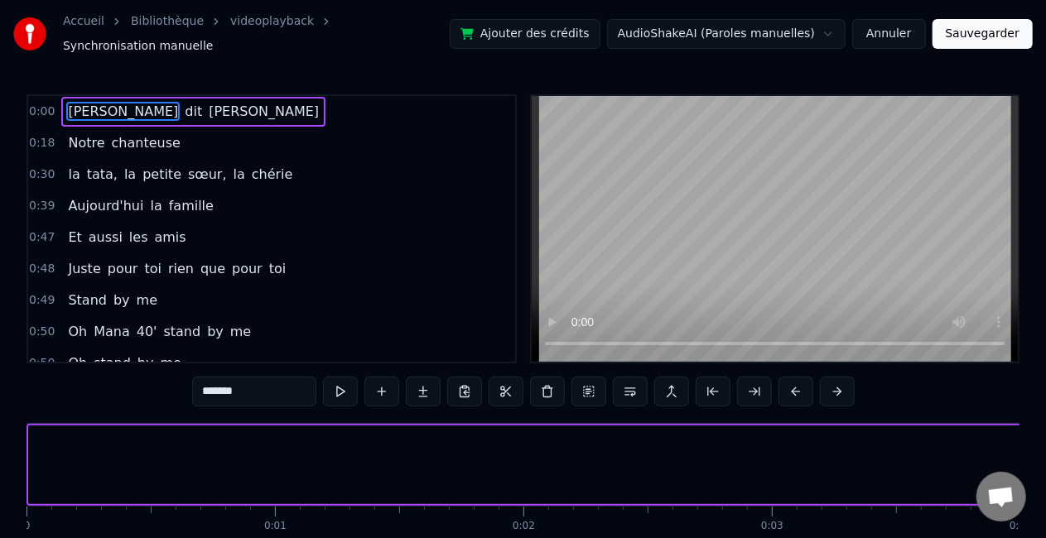
drag, startPoint x: 31, startPoint y: 458, endPoint x: 1059, endPoint y: 431, distance: 1028.0
click at [1046, 431] on html "Accueil Bibliothèque videoplayback Synchronisation manuelle Ajouter des crédits…" at bounding box center [523, 308] width 1046 height 617
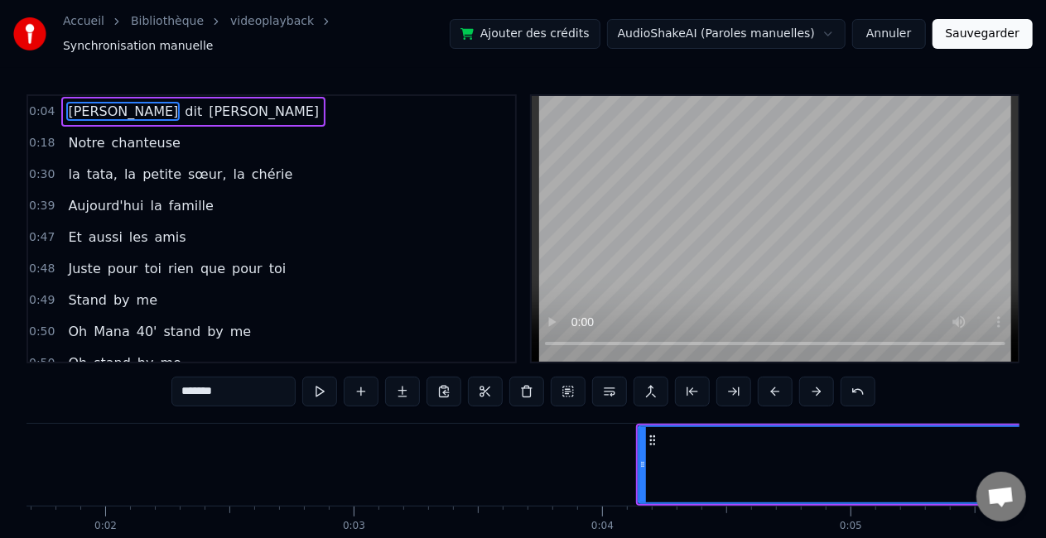
scroll to position [0, 419]
click at [807, 391] on button at bounding box center [816, 392] width 35 height 30
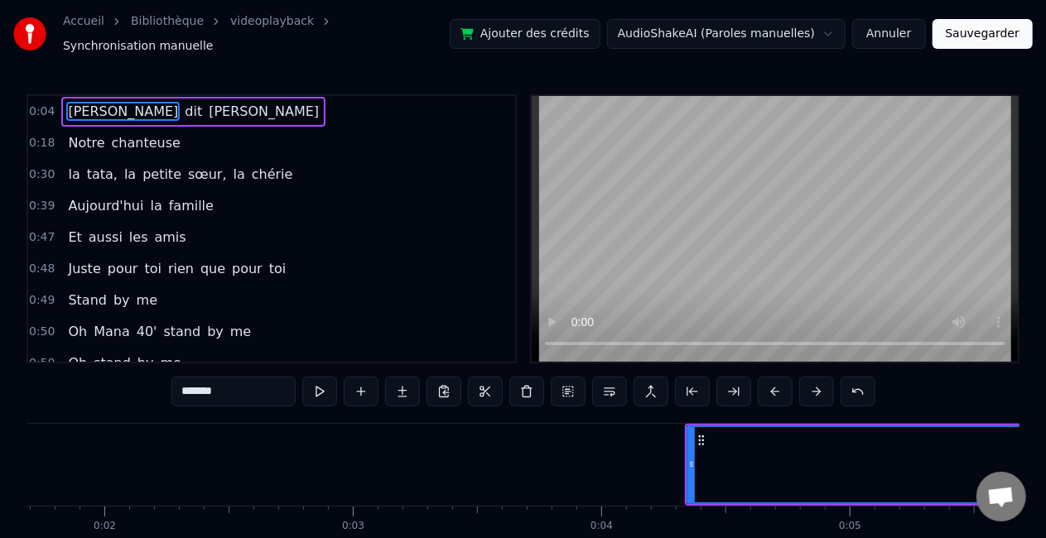
click at [807, 391] on button at bounding box center [816, 392] width 35 height 30
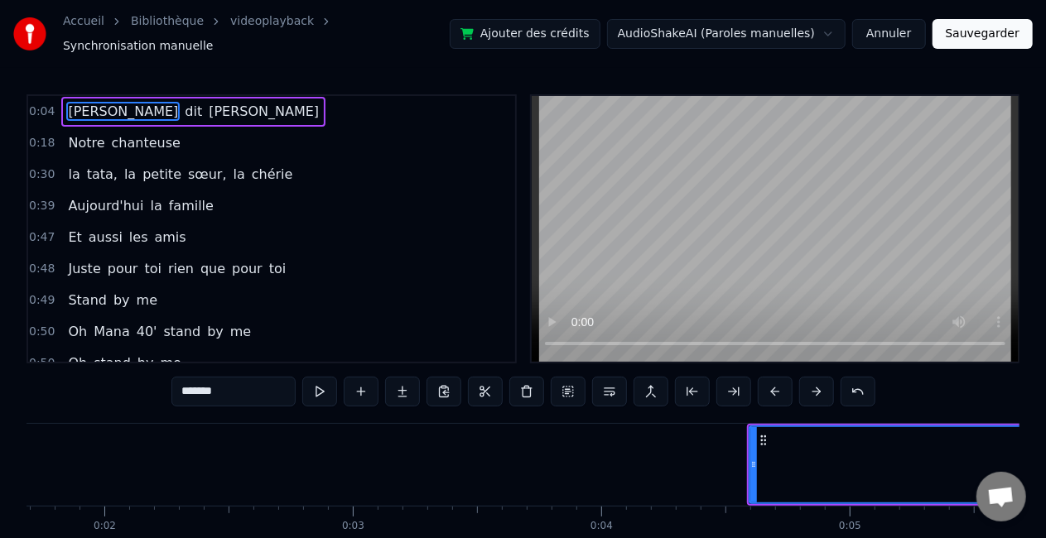
click at [807, 391] on button at bounding box center [816, 392] width 35 height 30
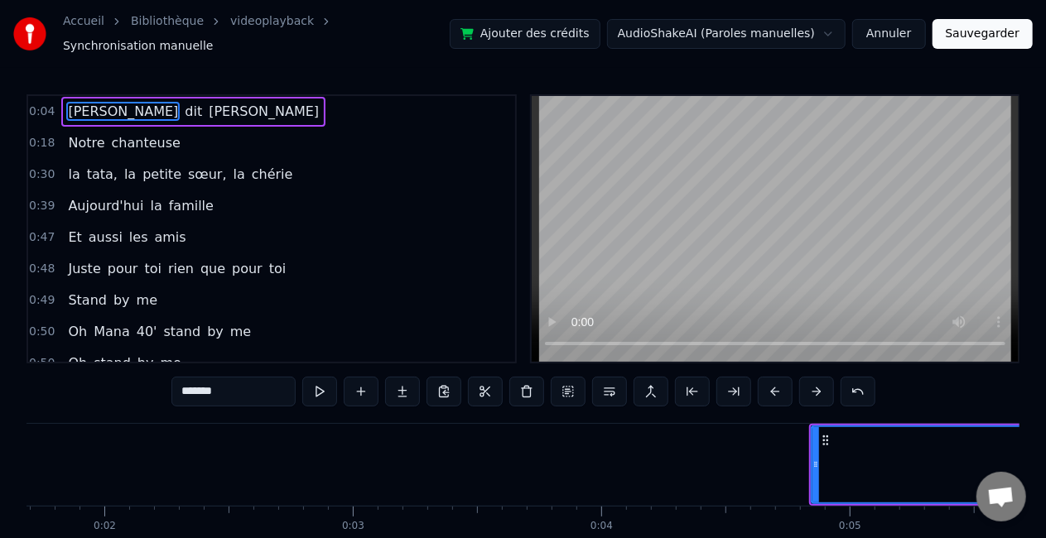
click at [807, 391] on button at bounding box center [816, 392] width 35 height 30
